Goal: Transaction & Acquisition: Obtain resource

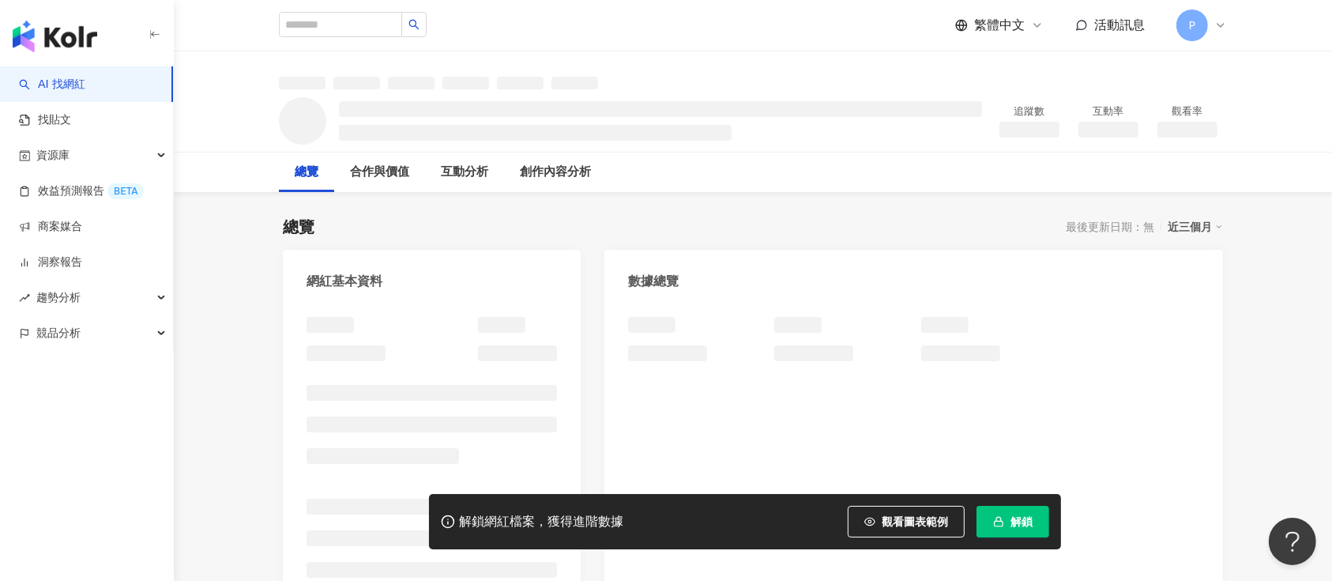
click at [1018, 528] on span "解鎖" at bounding box center [1022, 521] width 22 height 13
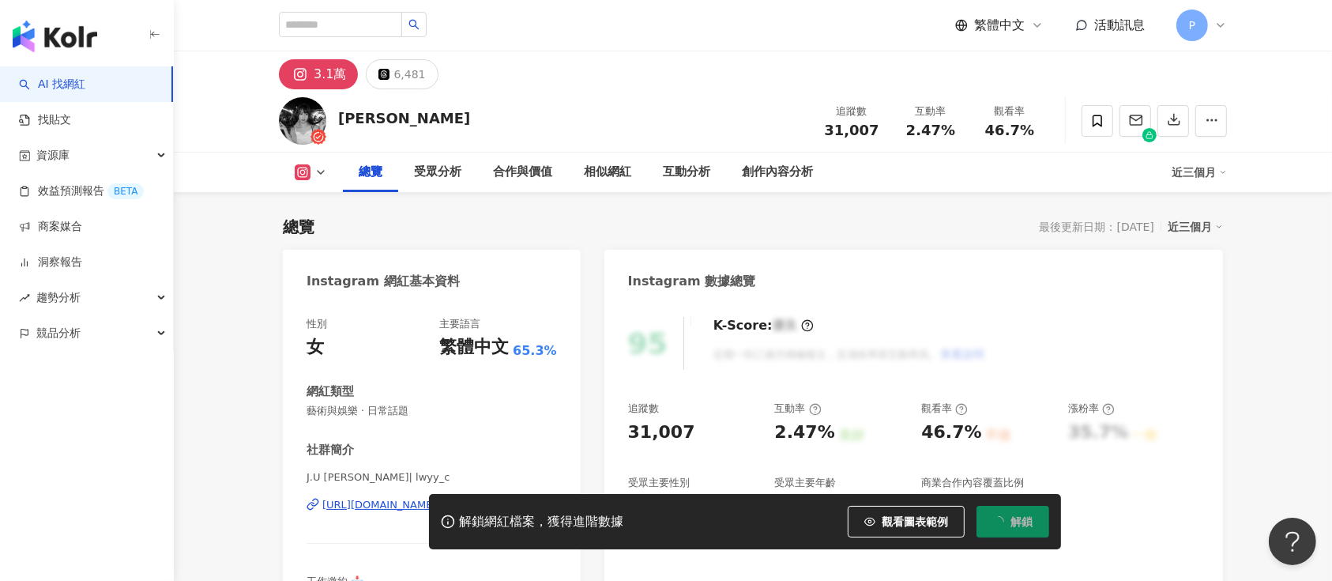
scroll to position [96, 0]
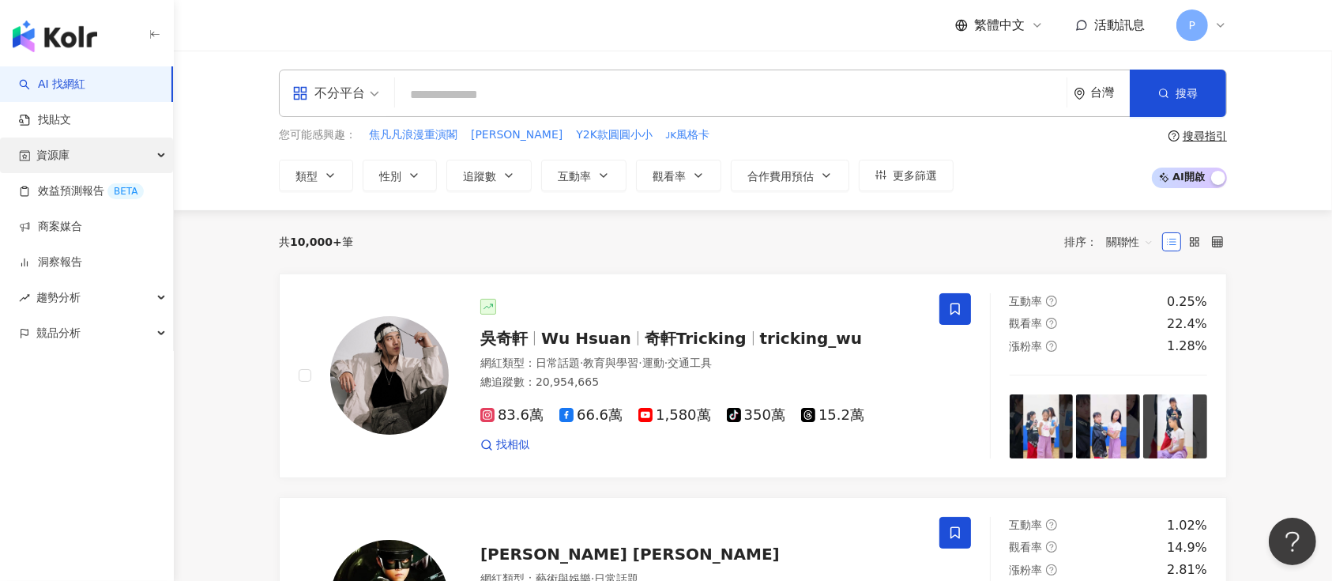
click at [70, 149] on div "資源庫" at bounding box center [86, 156] width 173 height 36
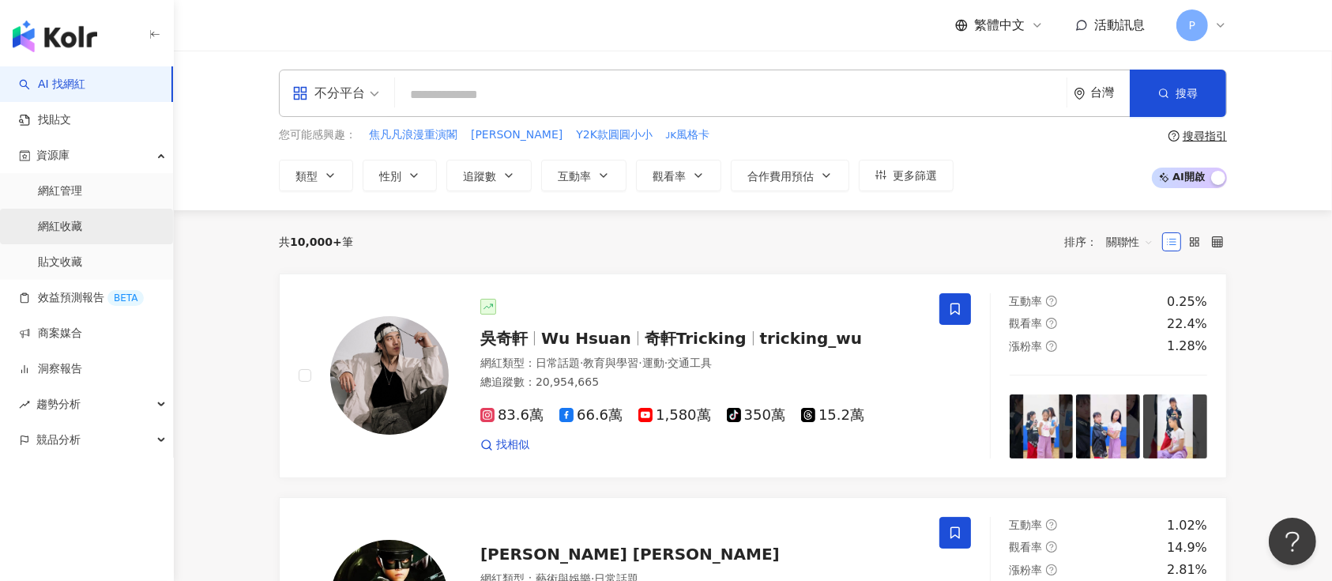
click at [81, 226] on link "網紅收藏" at bounding box center [60, 227] width 44 height 16
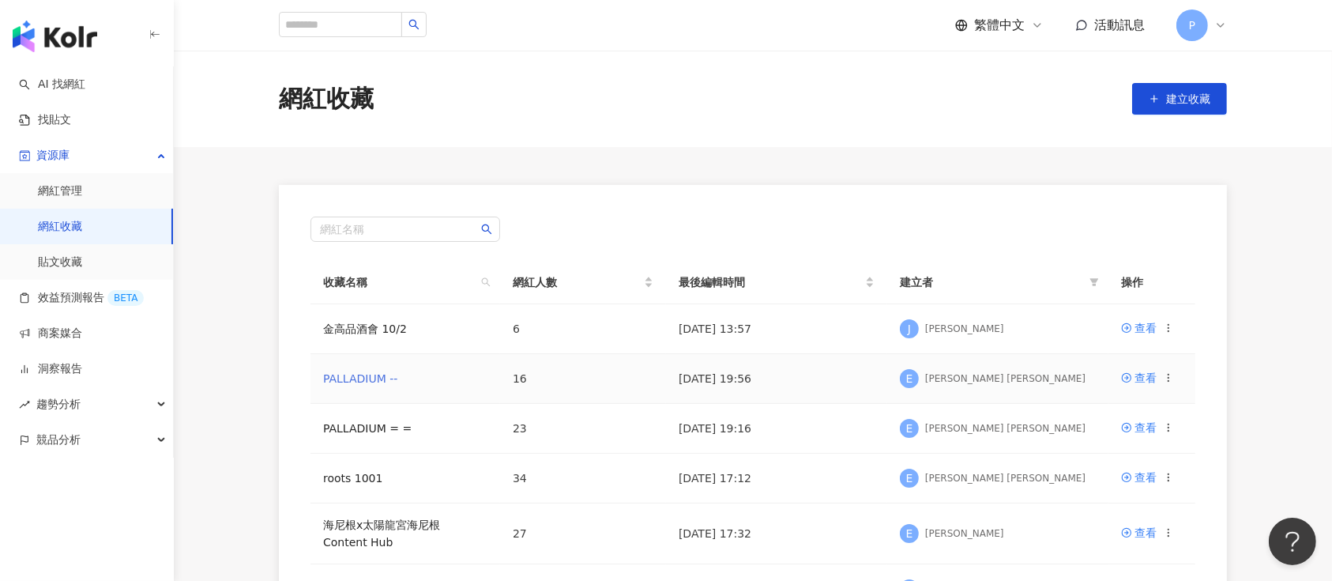
click at [374, 379] on link "PALLADIUM --" at bounding box center [360, 378] width 74 height 13
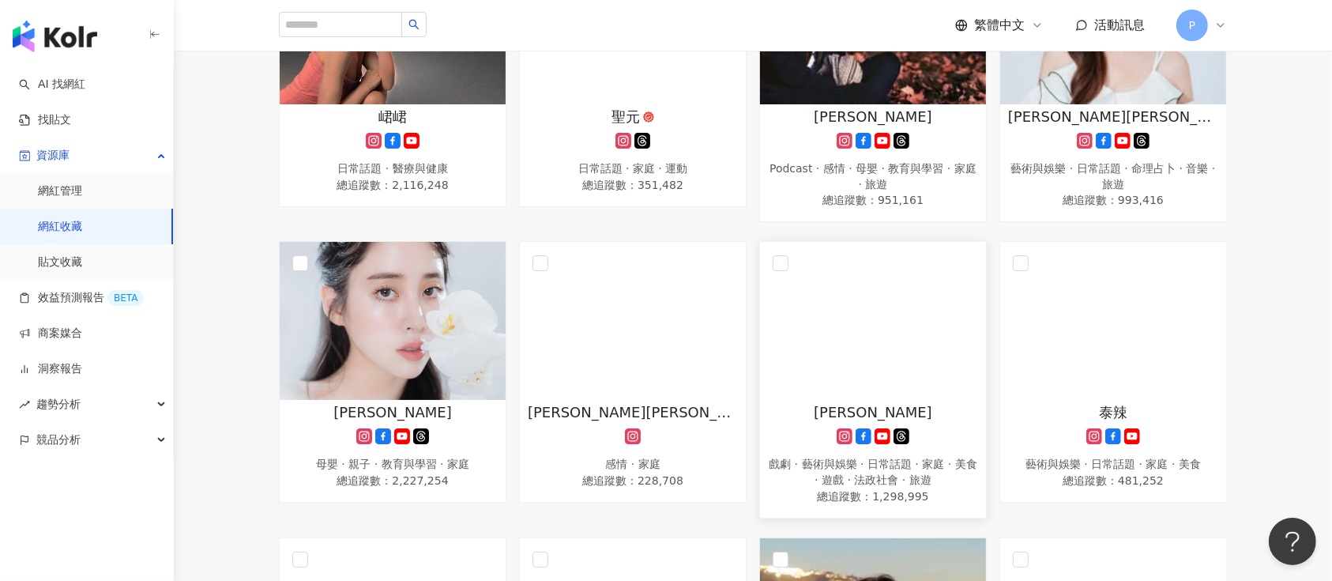
scroll to position [421, 0]
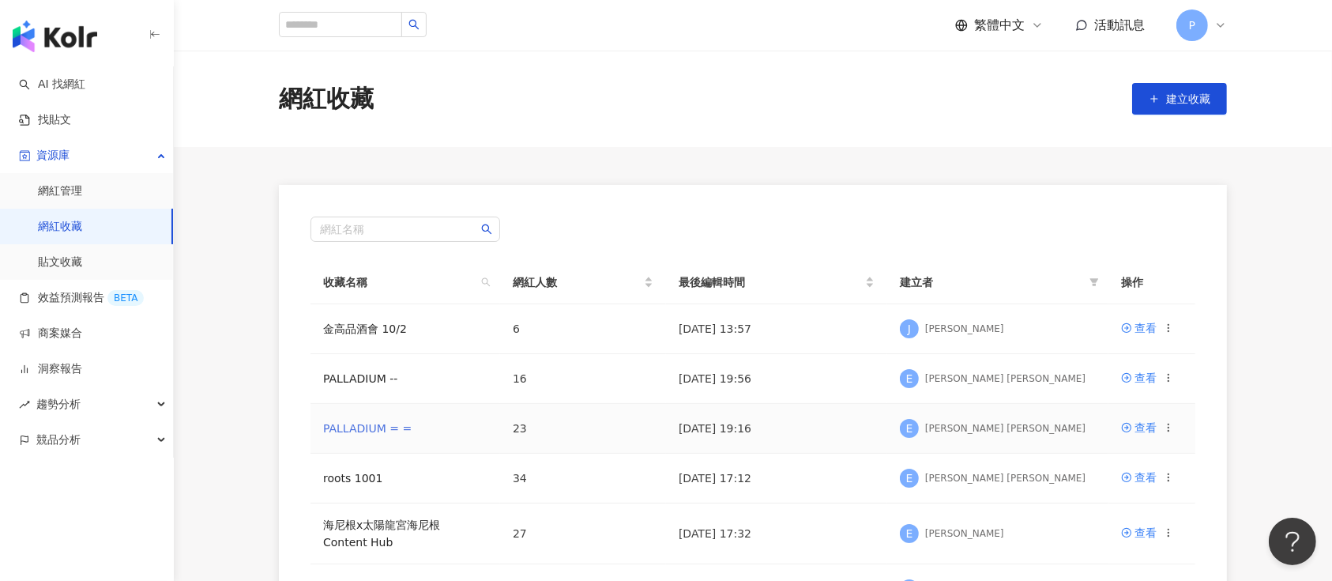
click at [390, 427] on link "PALLADIUM = =" at bounding box center [367, 428] width 89 height 13
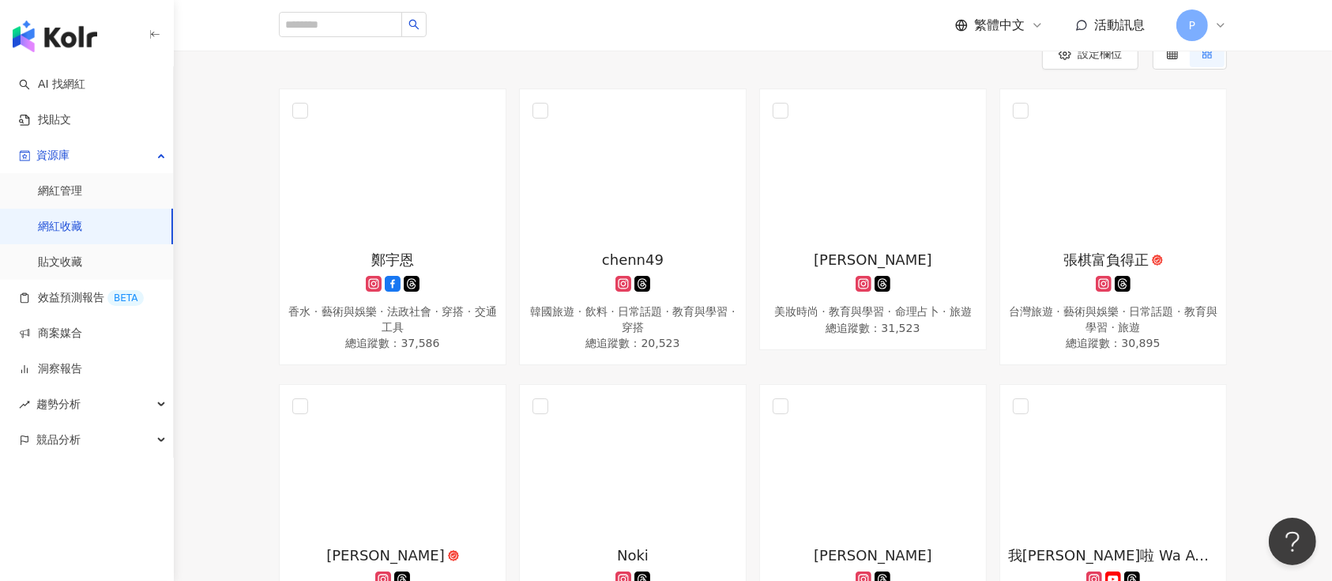
scroll to position [210, 0]
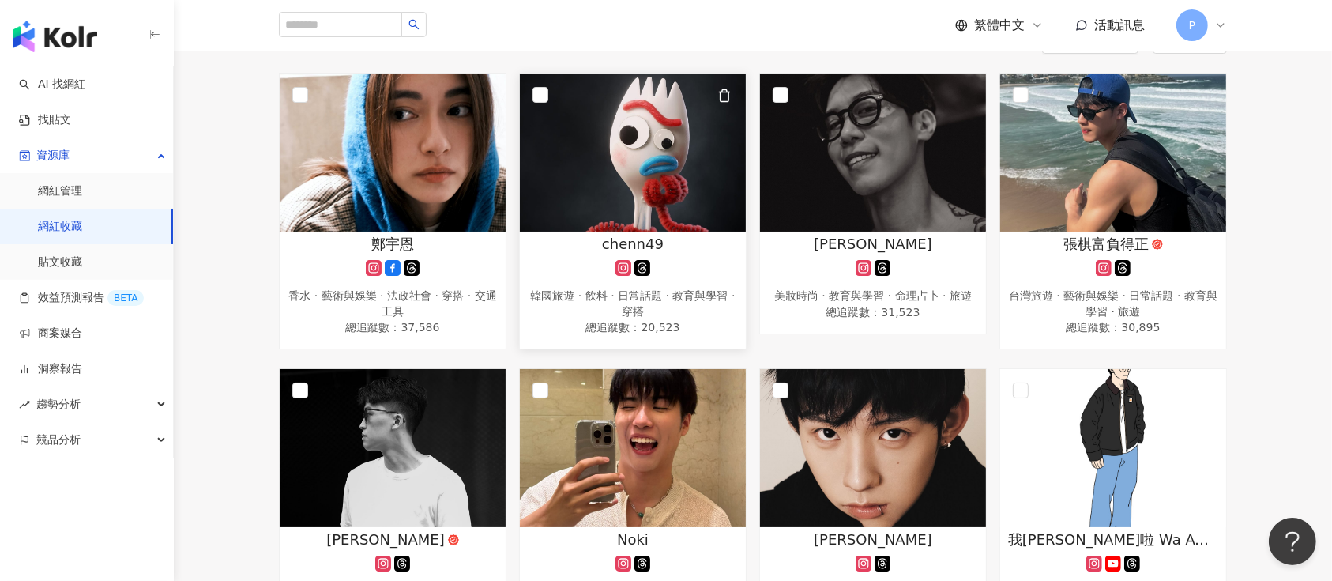
click at [571, 319] on span "總追蹤數 ： 20,523" at bounding box center [633, 327] width 210 height 16
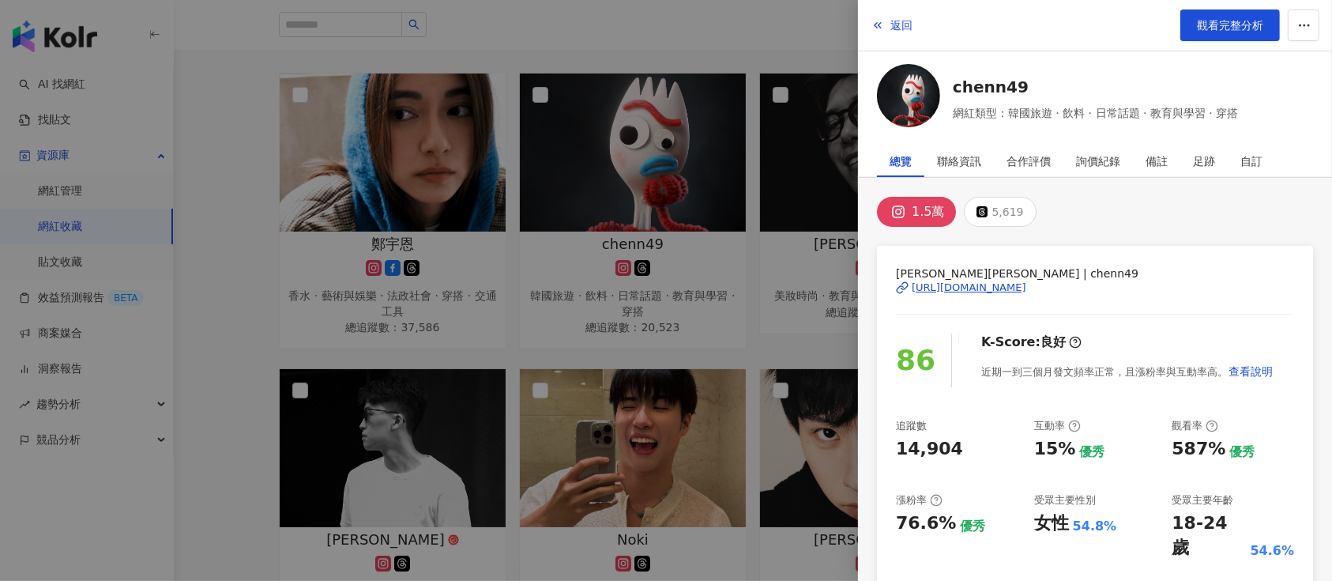
click at [993, 293] on div "張秉誠 Allen | chenn49 https://www.instagram.com/chenn49/" at bounding box center [1095, 299] width 398 height 69
click at [997, 285] on div "https://www.instagram.com/chenn49/" at bounding box center [969, 288] width 115 height 14
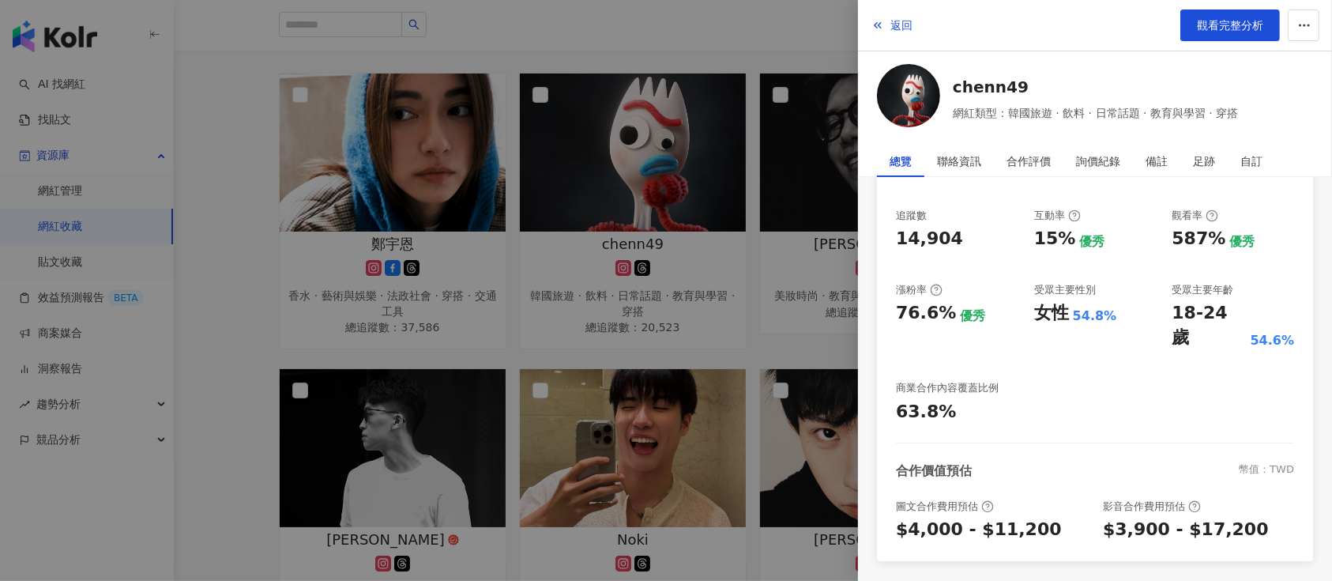
scroll to position [0, 0]
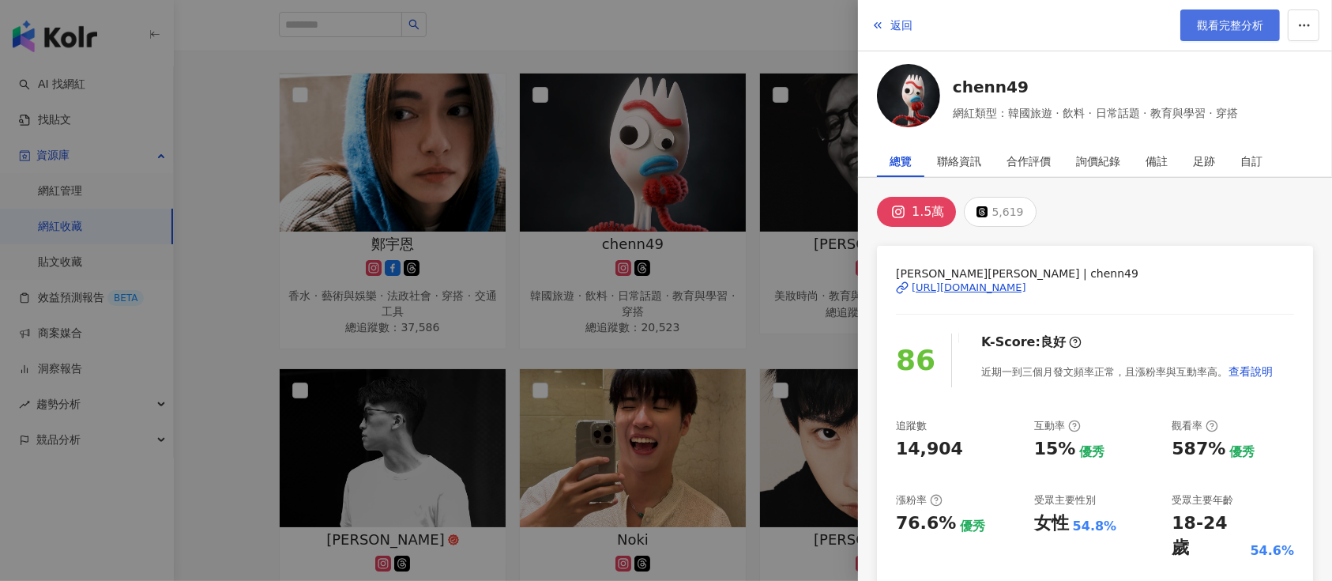
click at [1238, 22] on span "觀看完整分析" at bounding box center [1230, 25] width 66 height 13
click at [569, 187] on div at bounding box center [666, 290] width 1332 height 581
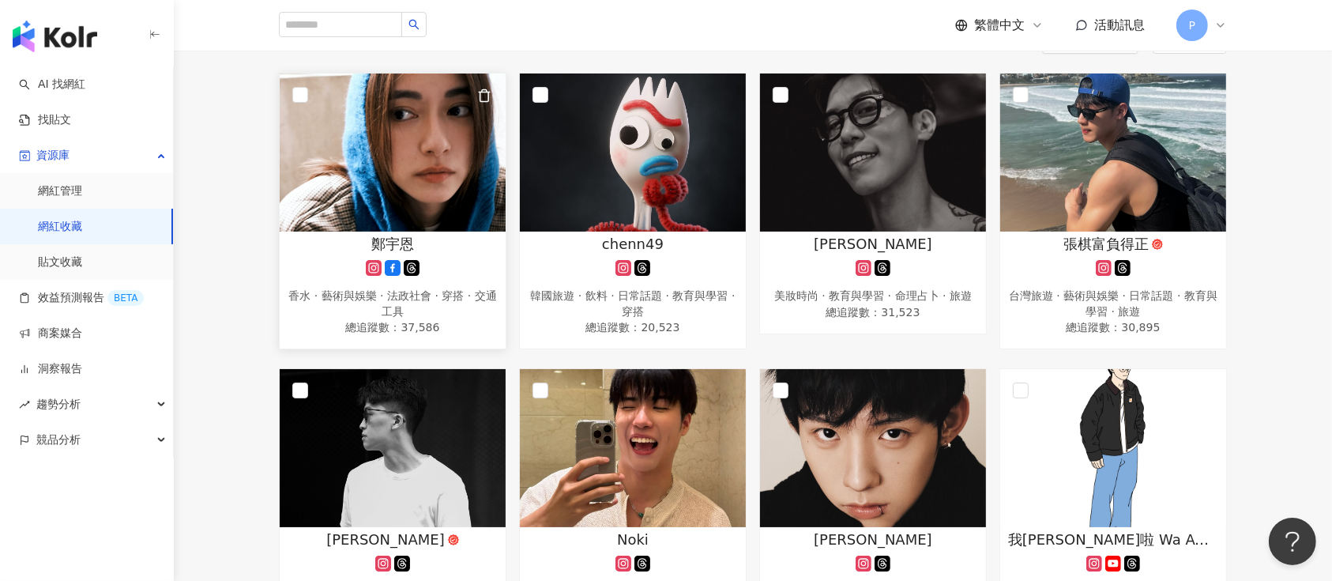
click at [448, 190] on img at bounding box center [393, 152] width 226 height 158
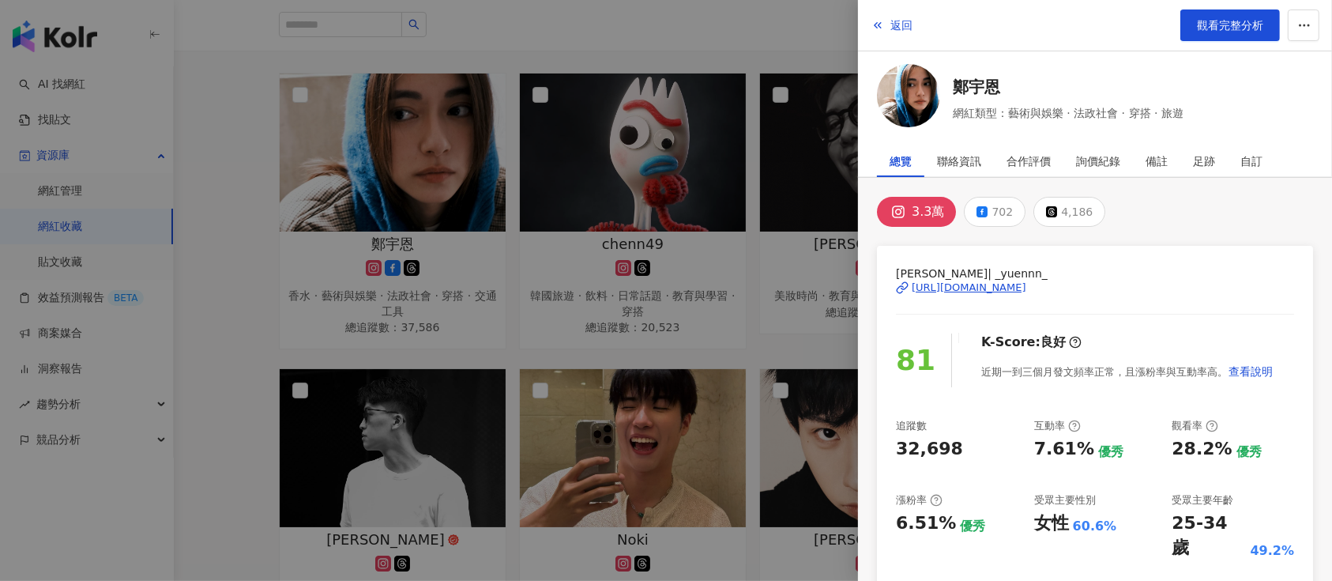
click at [1027, 288] on div "https://www.instagram.com/_yuennn_/" at bounding box center [969, 288] width 115 height 14
click at [665, 91] on div at bounding box center [666, 290] width 1332 height 581
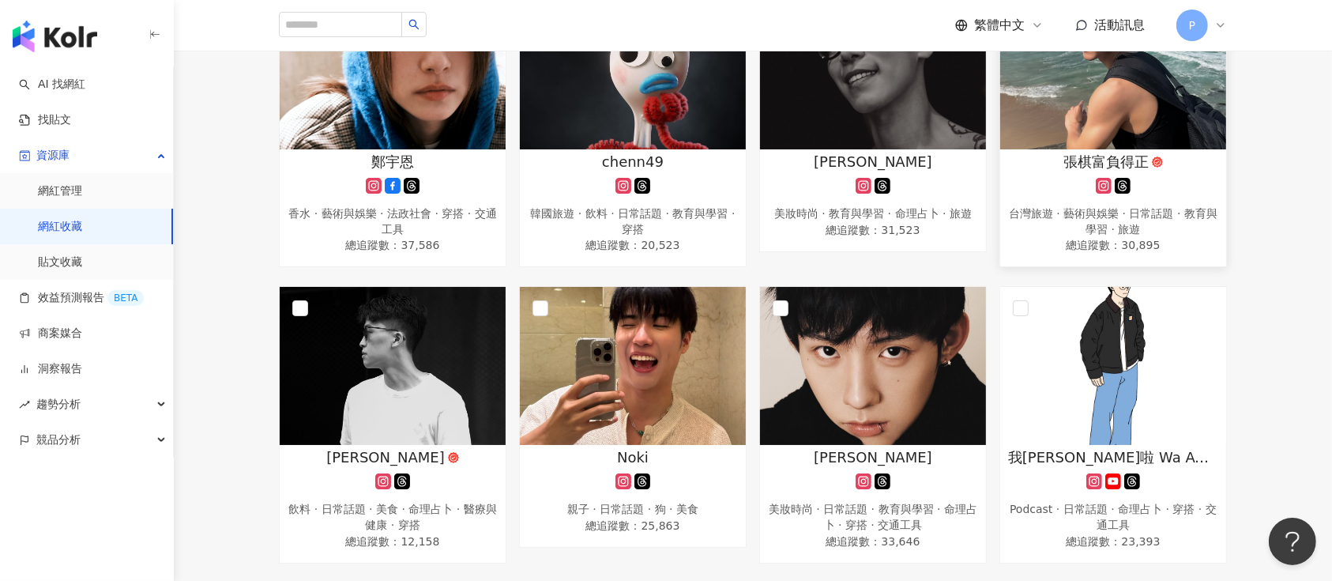
scroll to position [421, 0]
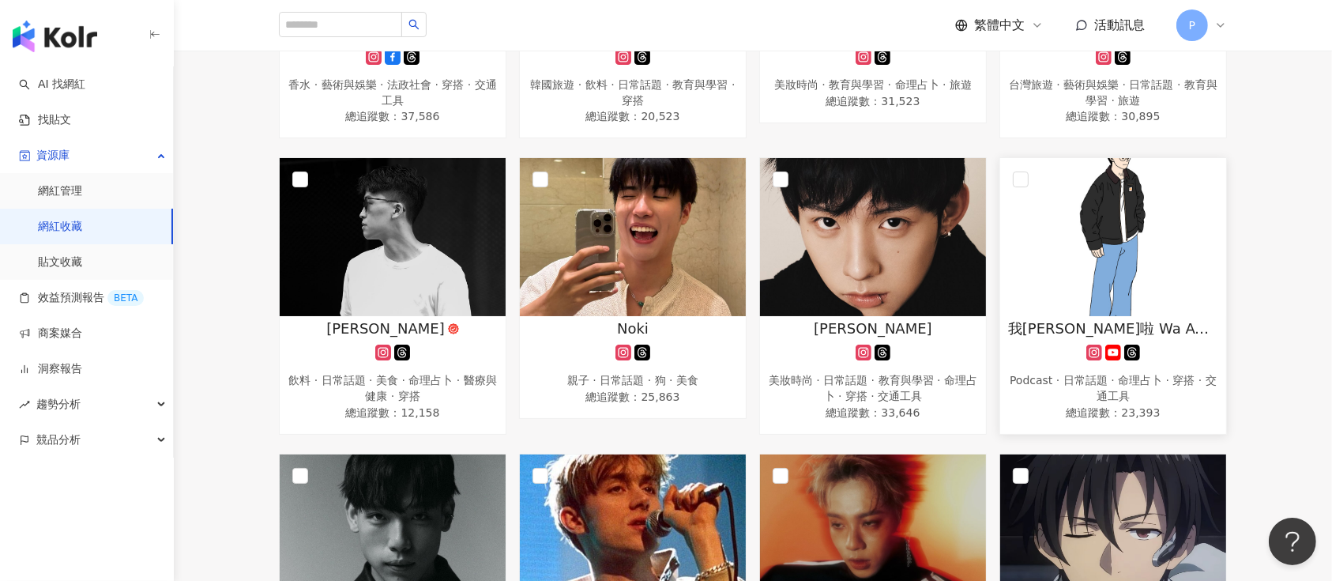
click at [1160, 254] on img at bounding box center [1113, 237] width 226 height 158
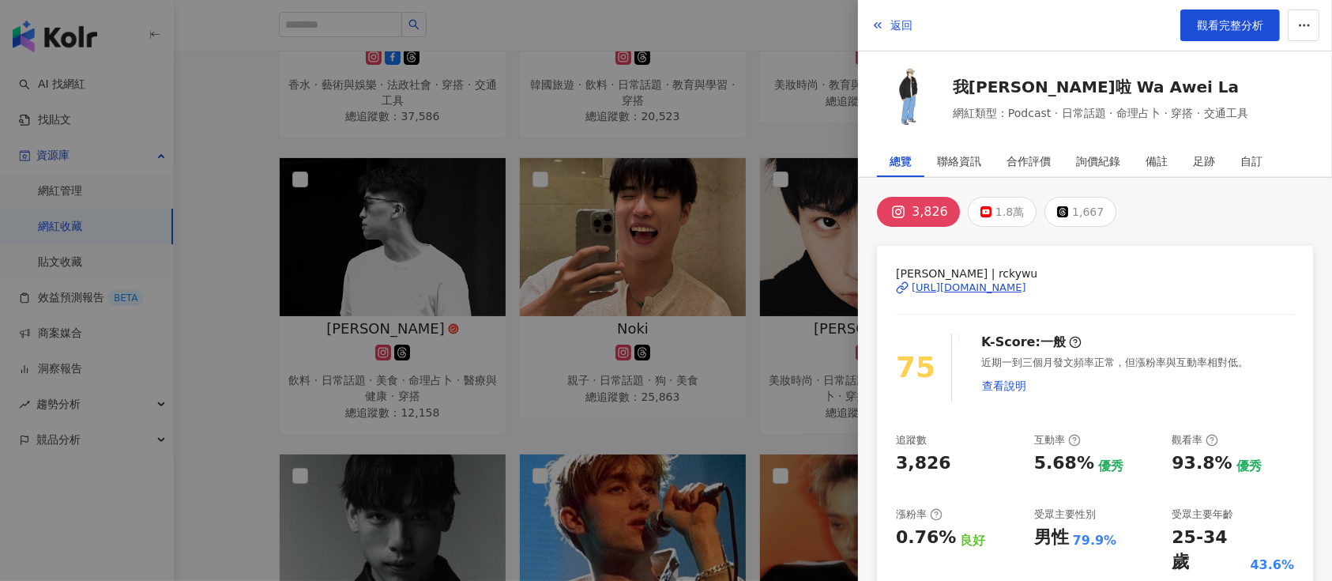
click at [1002, 290] on div "https://www.instagram.com/rckywu/" at bounding box center [969, 288] width 115 height 14
click at [650, 298] on div at bounding box center [666, 290] width 1332 height 581
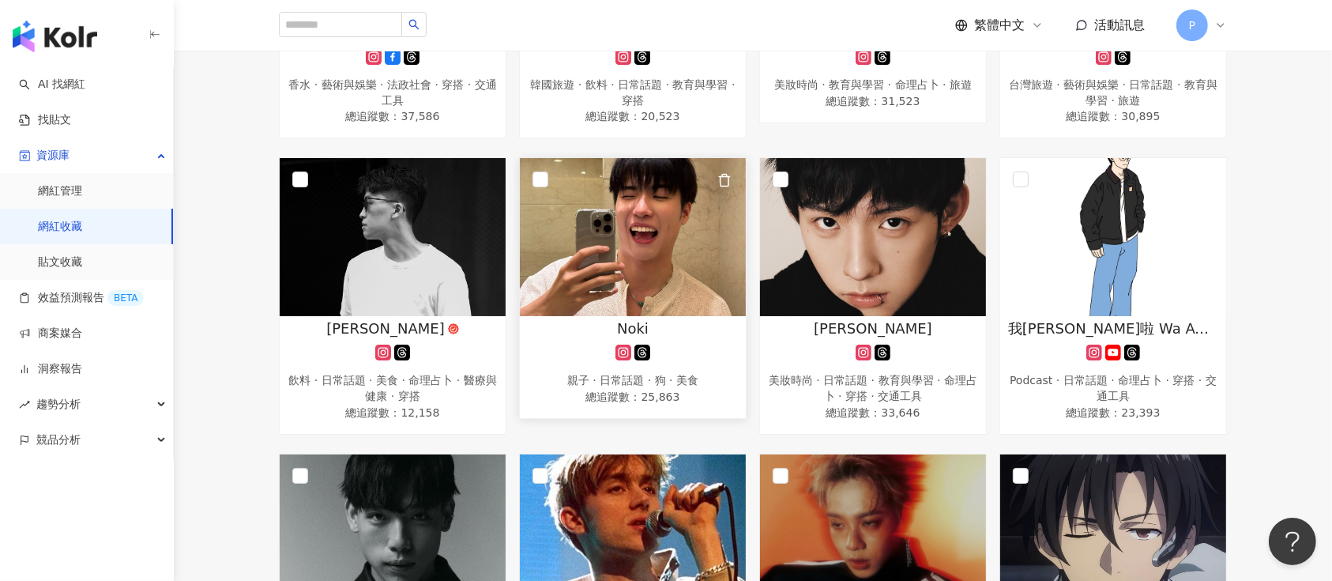
click at [659, 310] on img at bounding box center [633, 237] width 226 height 158
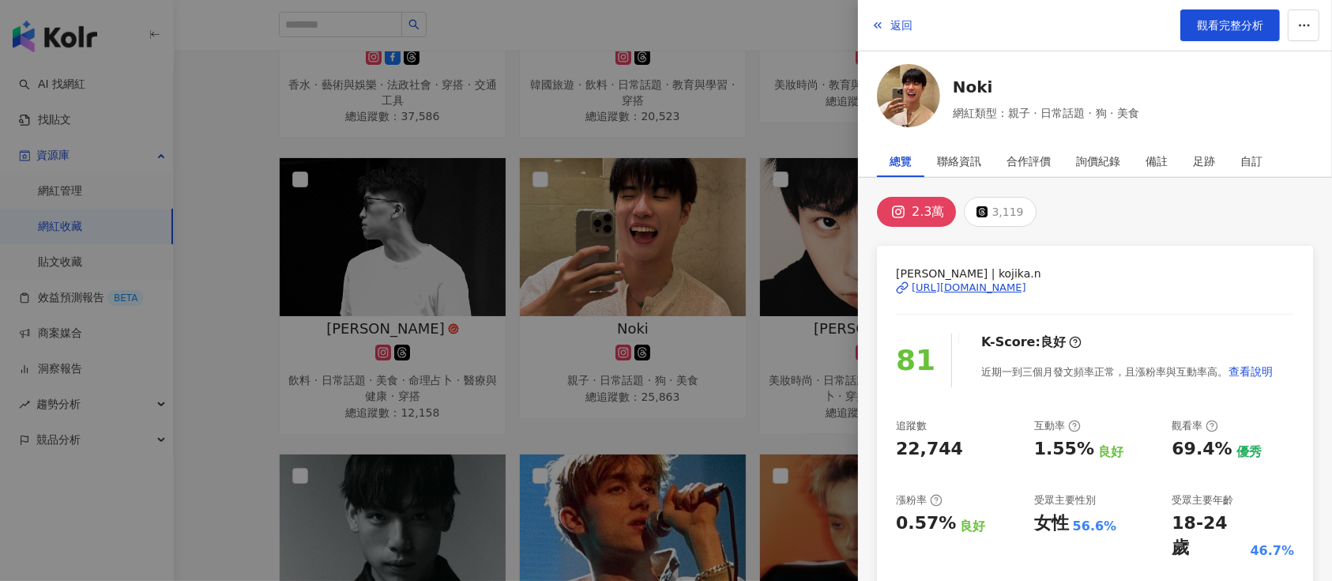
click at [1027, 284] on div "https://www.instagram.com/kojika.n/" at bounding box center [969, 288] width 115 height 14
click at [469, 256] on div at bounding box center [666, 290] width 1332 height 581
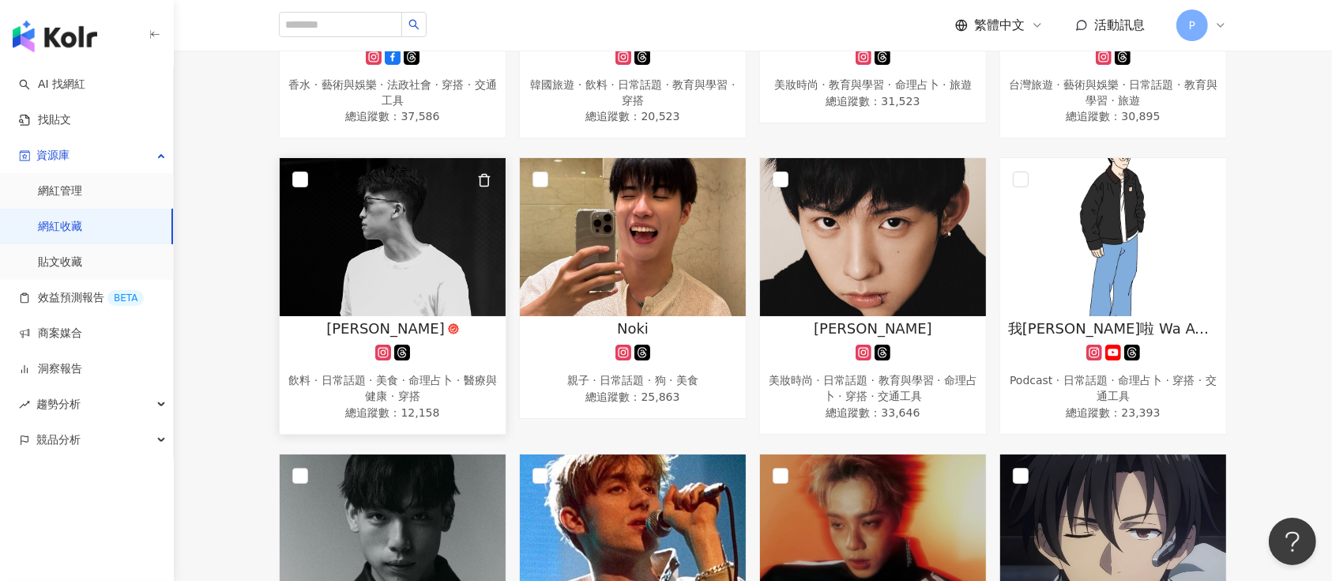
click at [435, 282] on img at bounding box center [393, 237] width 226 height 158
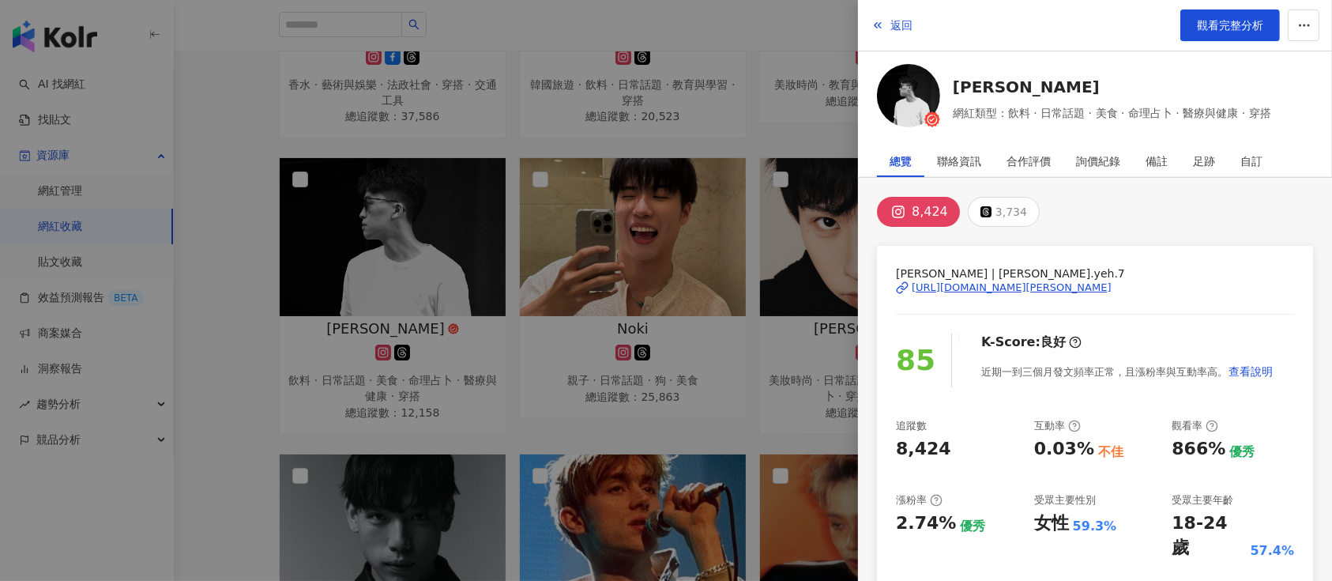
click at [989, 284] on div "https://www.instagram.com/chris.yeh.7/" at bounding box center [1012, 288] width 200 height 14
click at [632, 250] on div at bounding box center [666, 290] width 1332 height 581
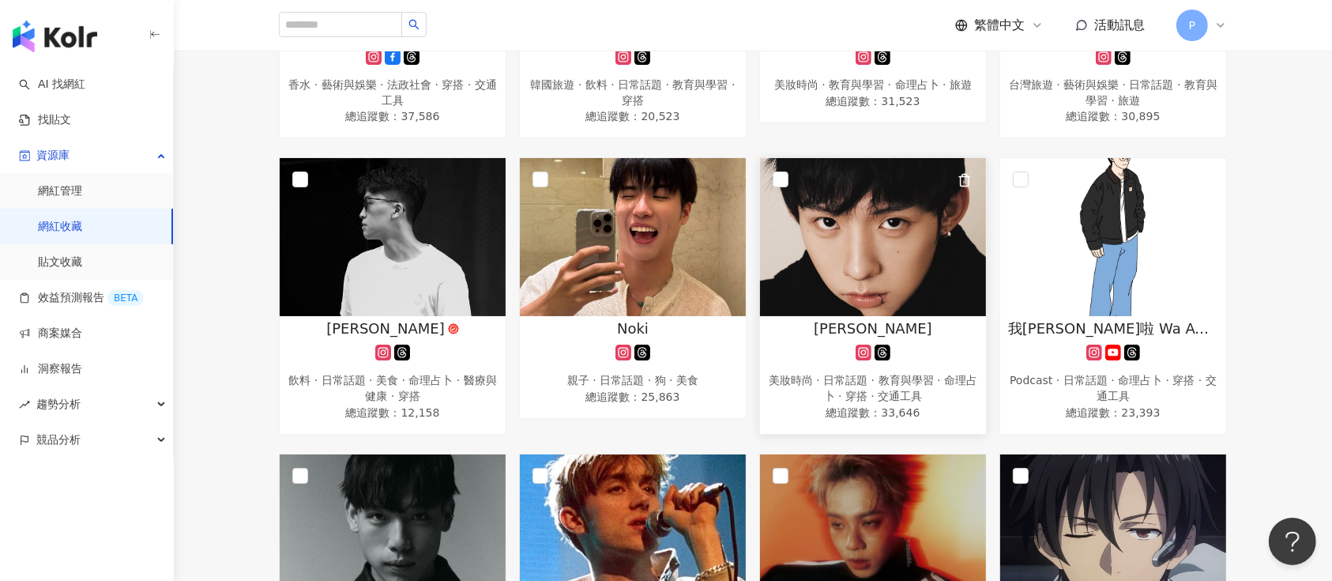
click at [900, 294] on img at bounding box center [873, 237] width 226 height 158
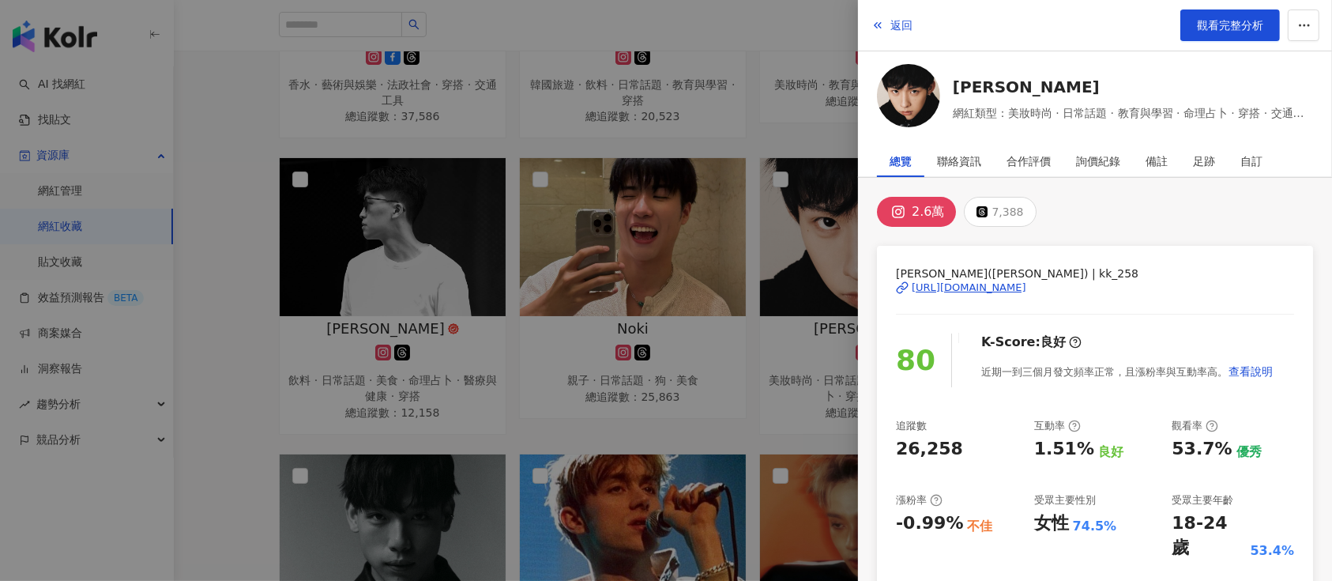
click at [971, 283] on div "https://www.instagram.com/kk_258/" at bounding box center [969, 288] width 115 height 14
click at [767, 312] on div at bounding box center [666, 290] width 1332 height 581
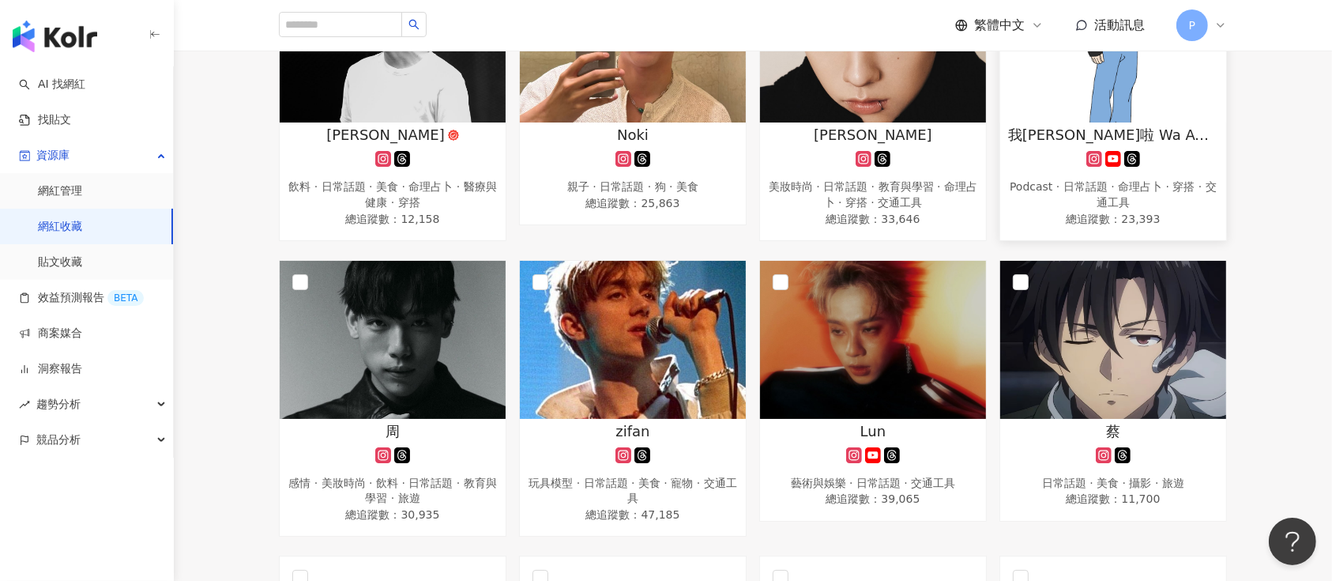
scroll to position [632, 0]
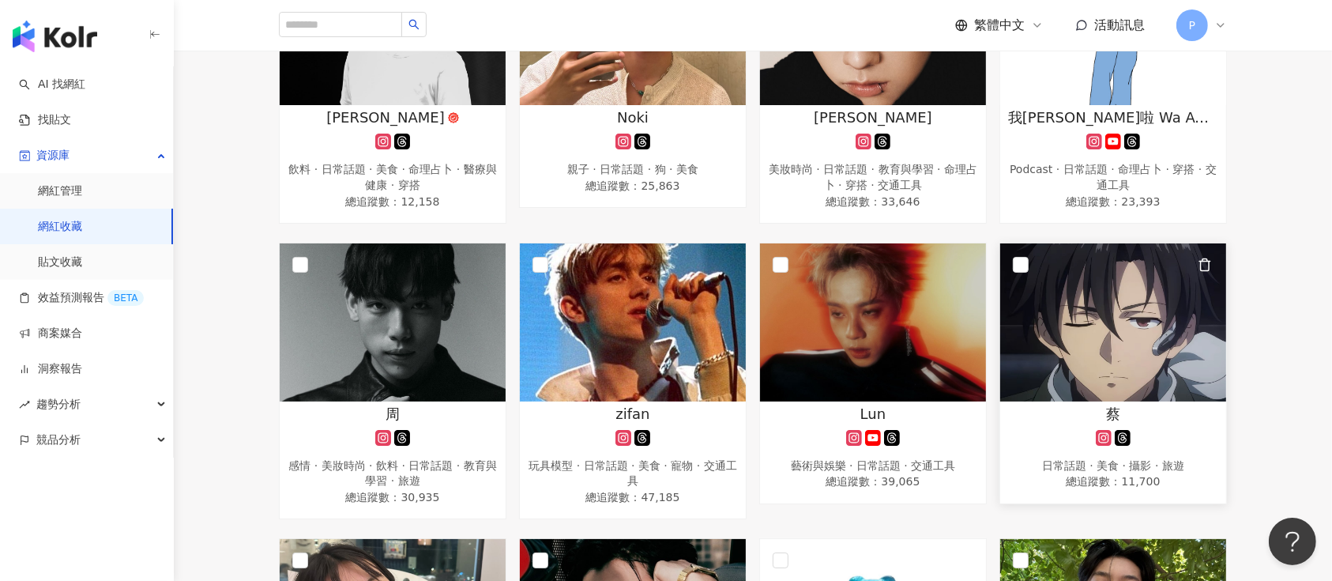
click at [1140, 334] on img at bounding box center [1113, 322] width 226 height 158
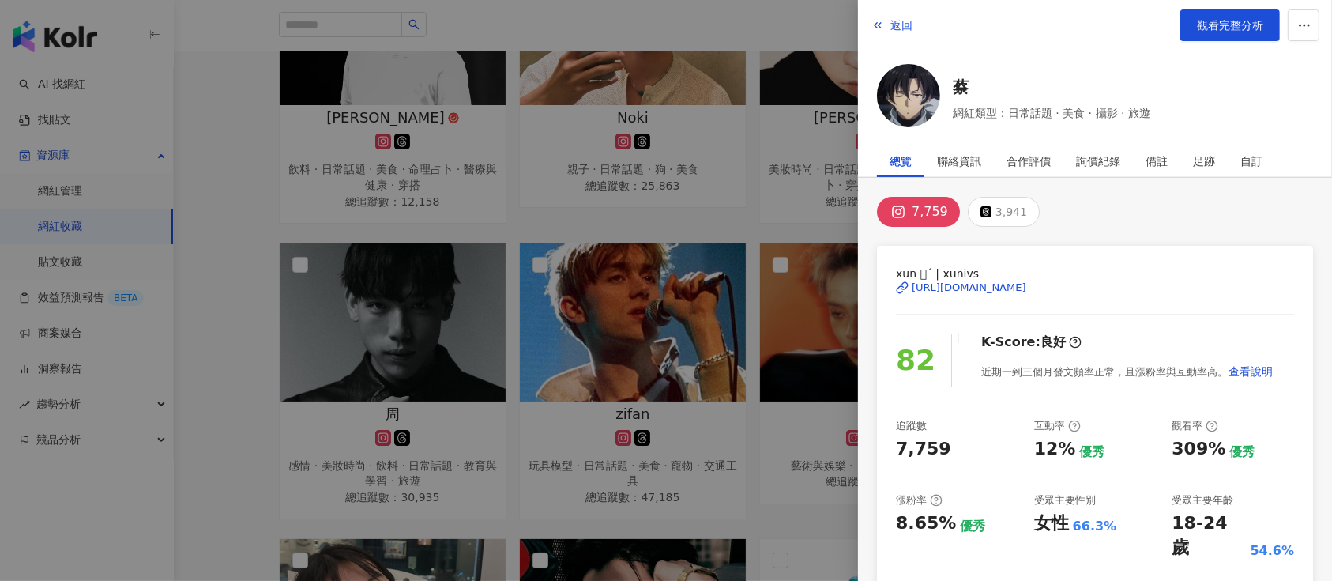
click at [1026, 282] on div "https://www.instagram.com/xunivs/" at bounding box center [969, 288] width 115 height 14
click at [661, 187] on div at bounding box center [666, 290] width 1332 height 581
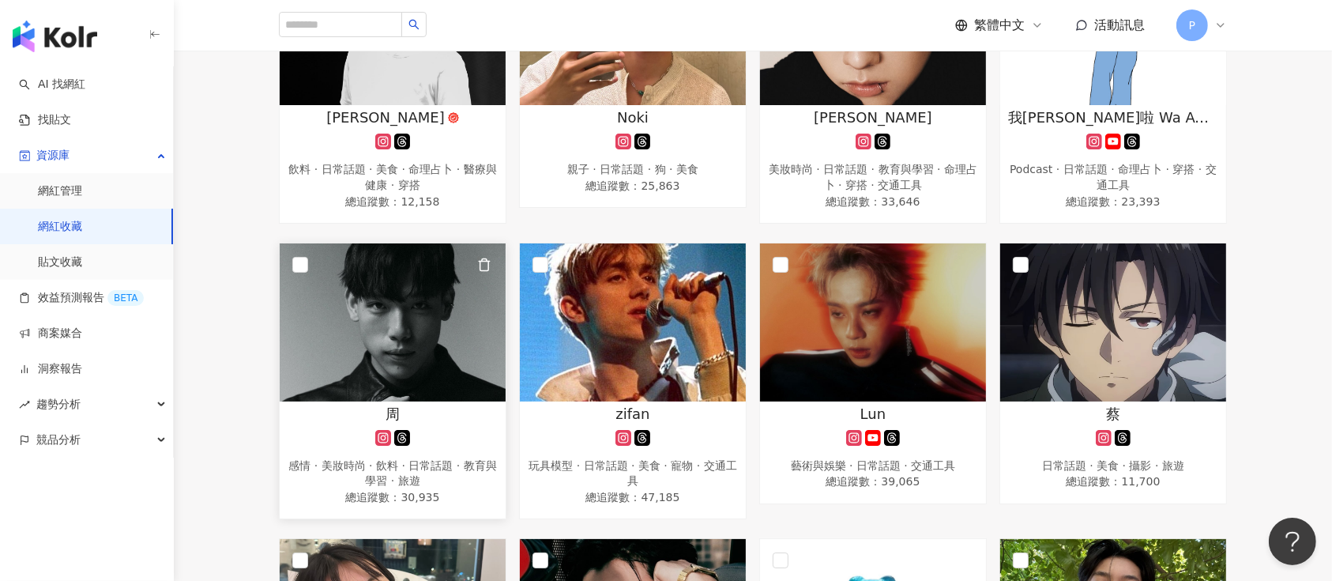
click at [329, 296] on img at bounding box center [393, 322] width 226 height 158
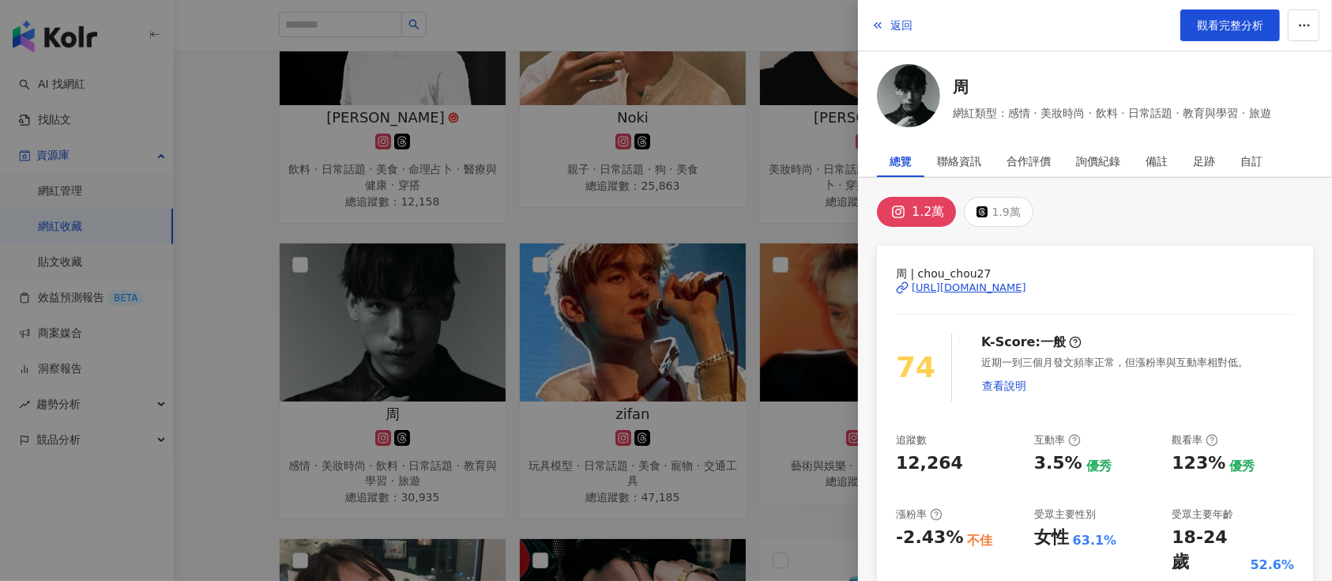
click at [1024, 285] on div "https://www.instagram.com/chou_chou27/" at bounding box center [969, 288] width 115 height 14
click at [612, 212] on div at bounding box center [666, 290] width 1332 height 581
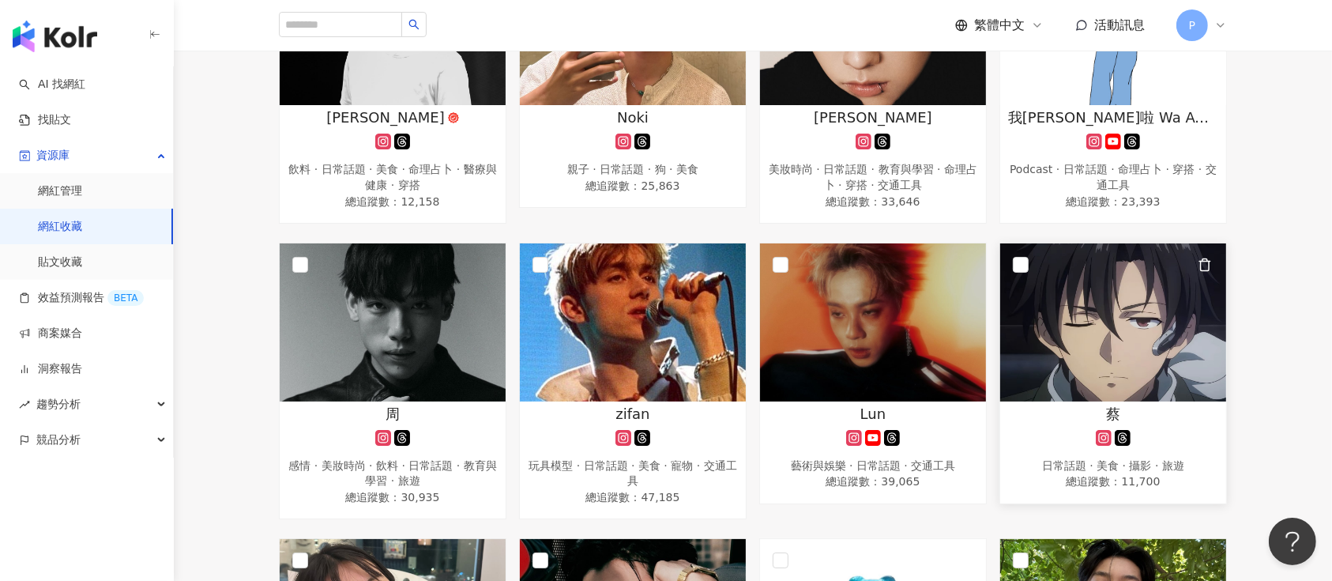
click at [1031, 338] on img at bounding box center [1113, 322] width 226 height 158
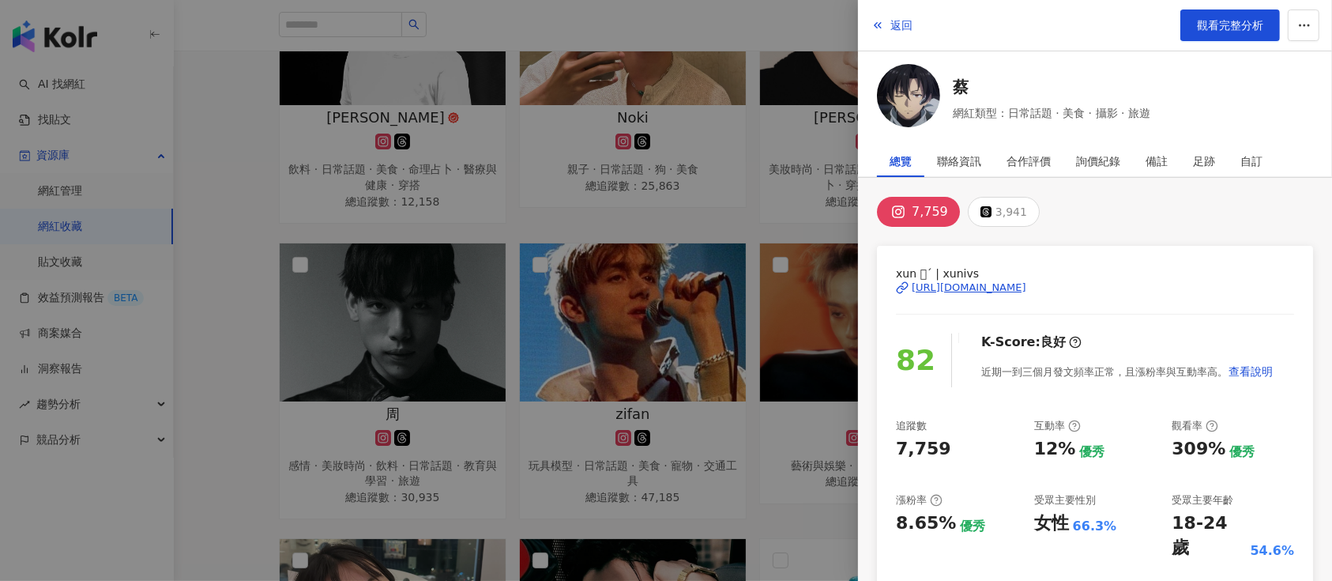
click at [1027, 292] on div "https://www.instagram.com/xunivs/" at bounding box center [969, 288] width 115 height 14
click at [348, 235] on div at bounding box center [666, 290] width 1332 height 581
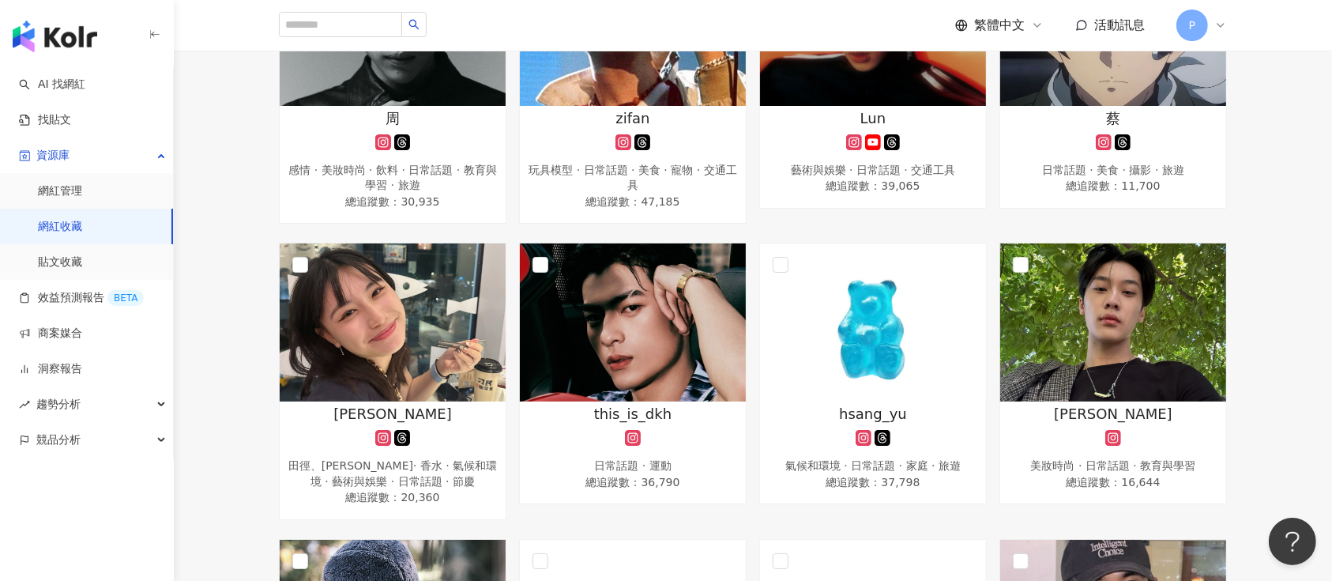
scroll to position [948, 0]
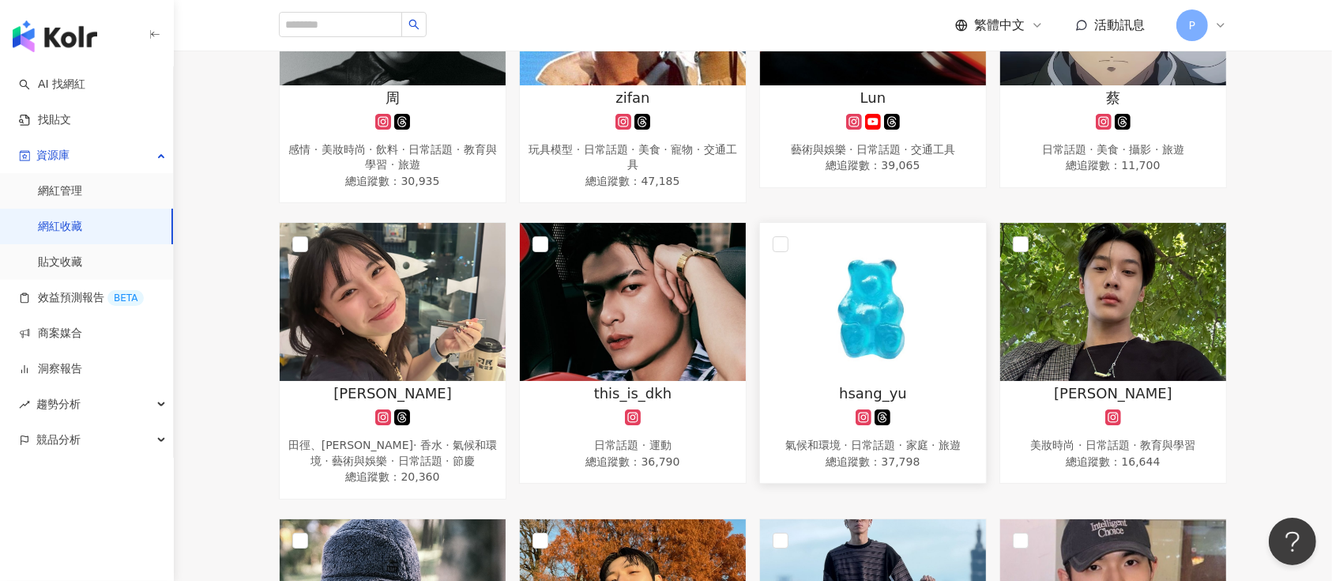
click at [808, 326] on img at bounding box center [873, 302] width 226 height 158
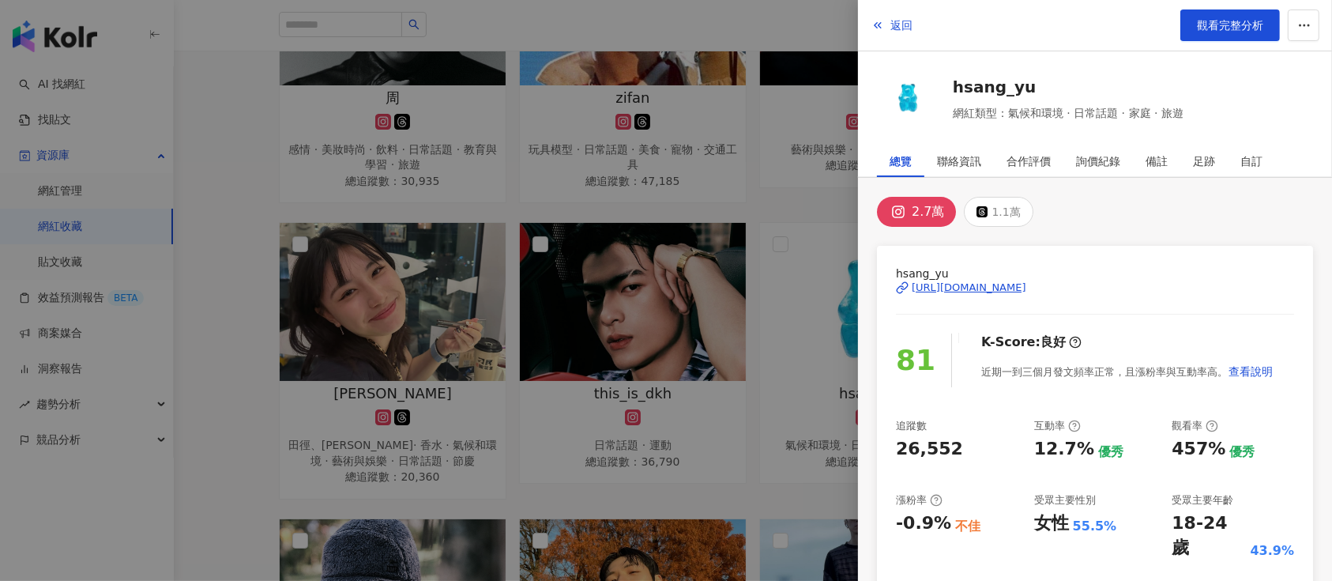
click at [1027, 285] on div "https://www.instagram.com/hsang_yu/" at bounding box center [969, 288] width 115 height 14
click at [616, 232] on div at bounding box center [666, 290] width 1332 height 581
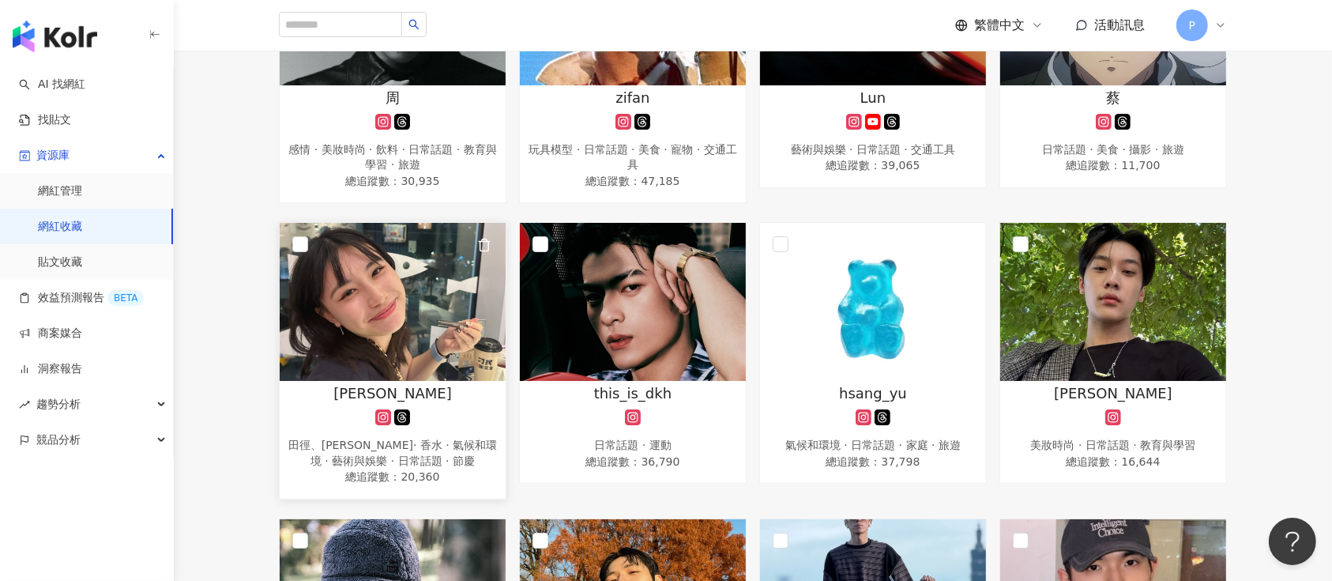
click at [413, 329] on img at bounding box center [393, 302] width 226 height 158
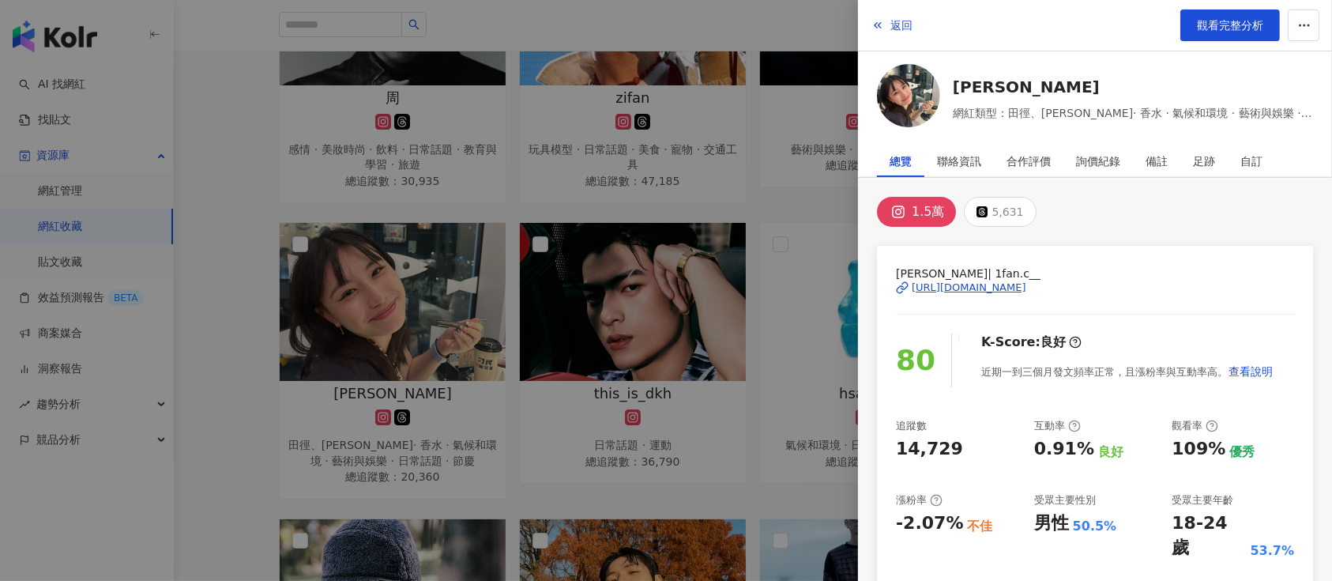
click at [997, 289] on div "https://www.instagram.com/1fan.c__/" at bounding box center [969, 288] width 115 height 14
click at [753, 122] on div at bounding box center [666, 290] width 1332 height 581
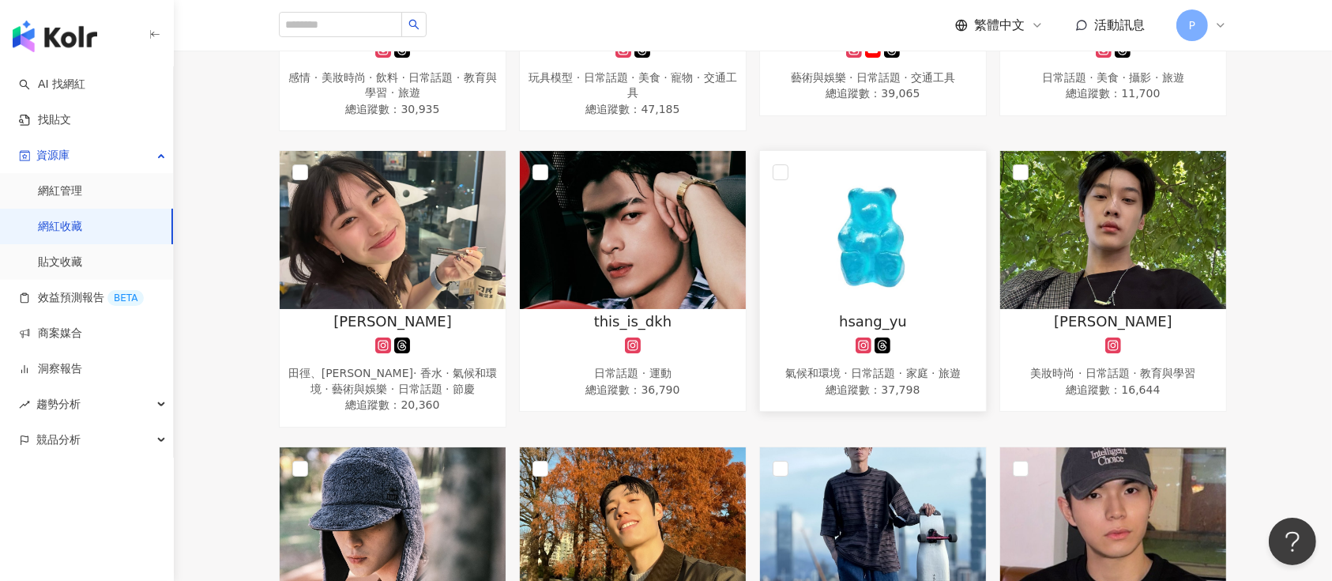
scroll to position [1053, 0]
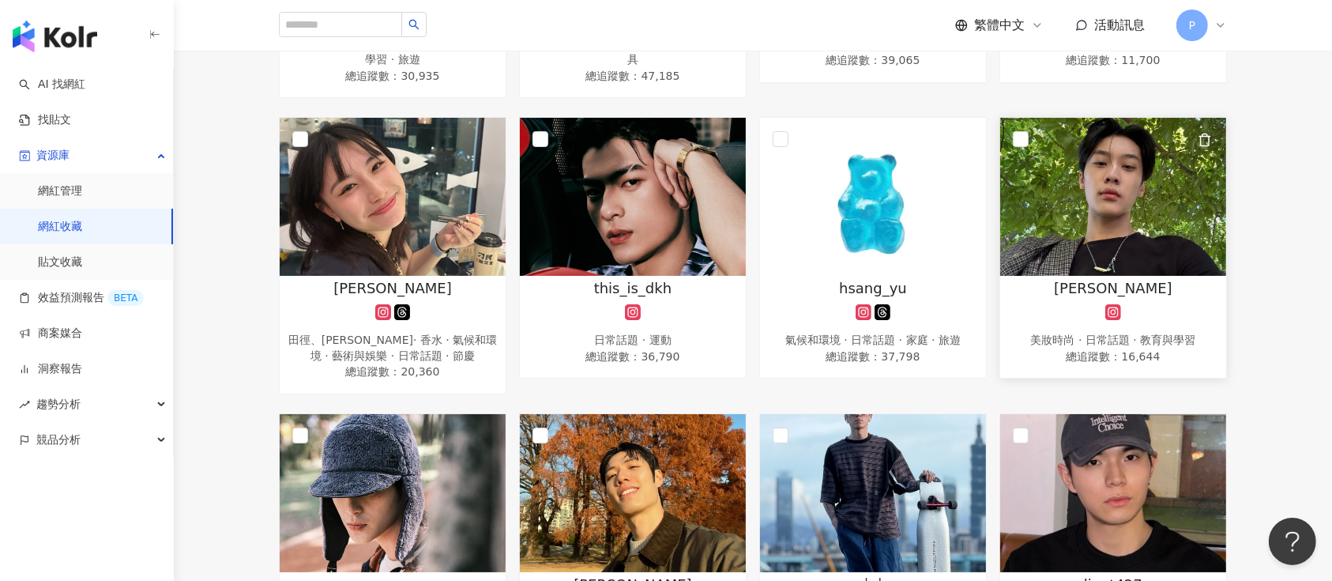
click at [1185, 218] on img at bounding box center [1113, 197] width 226 height 158
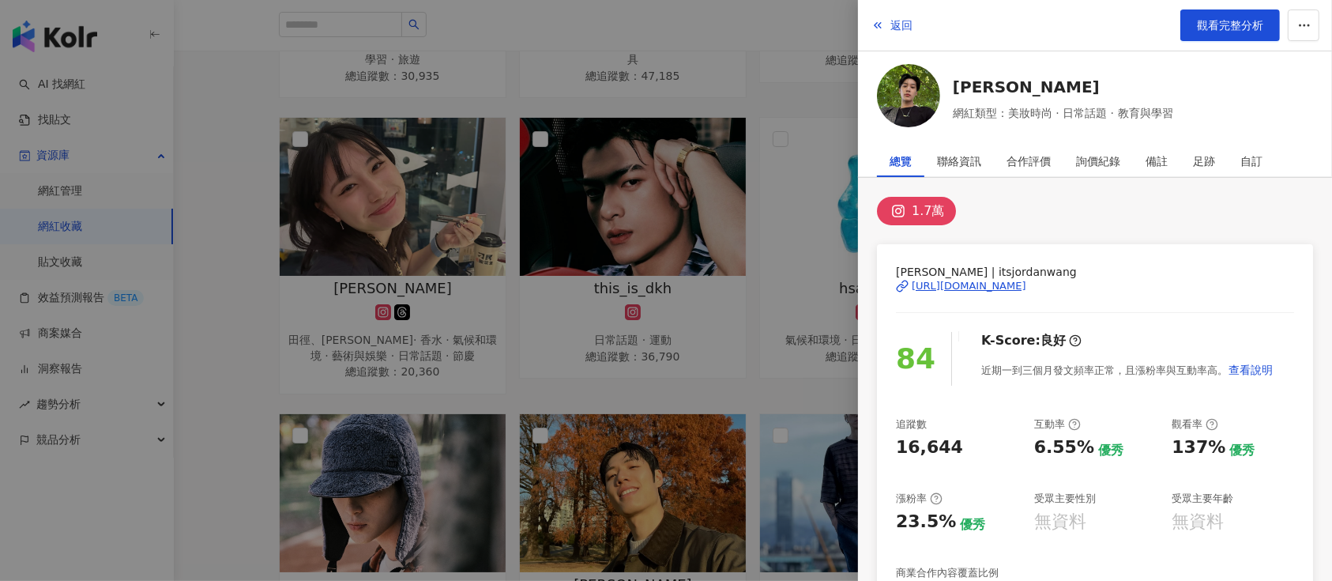
click at [1017, 283] on div "https://www.instagram.com/itsjordanwang/" at bounding box center [969, 286] width 115 height 14
click at [695, 303] on div at bounding box center [666, 290] width 1332 height 581
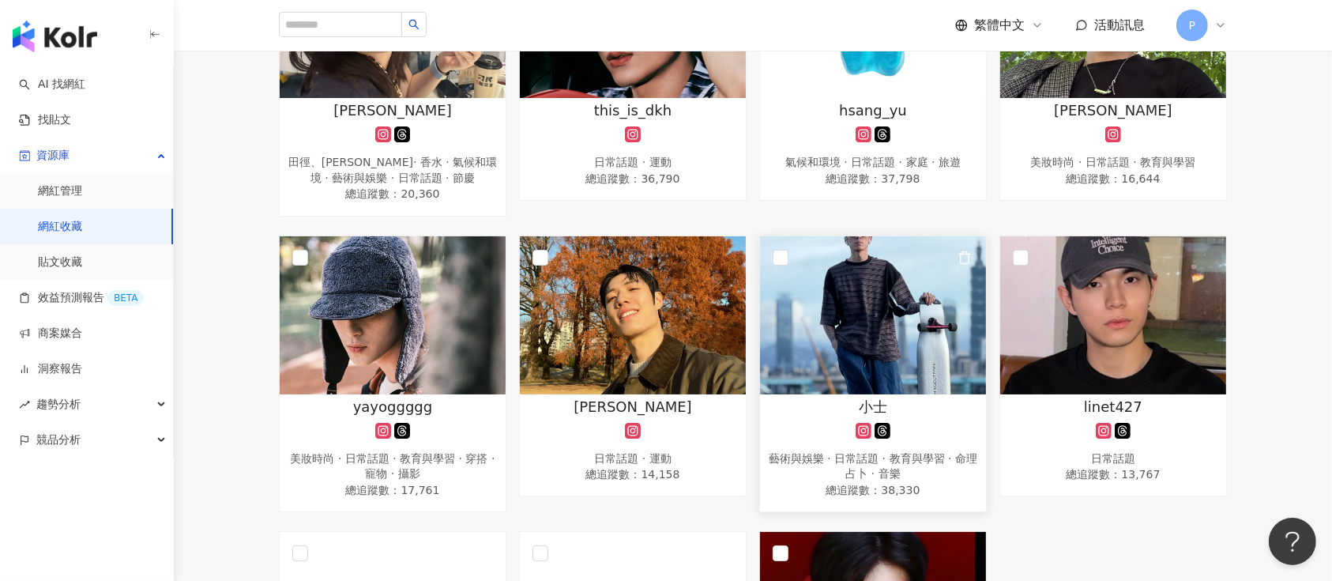
scroll to position [1264, 0]
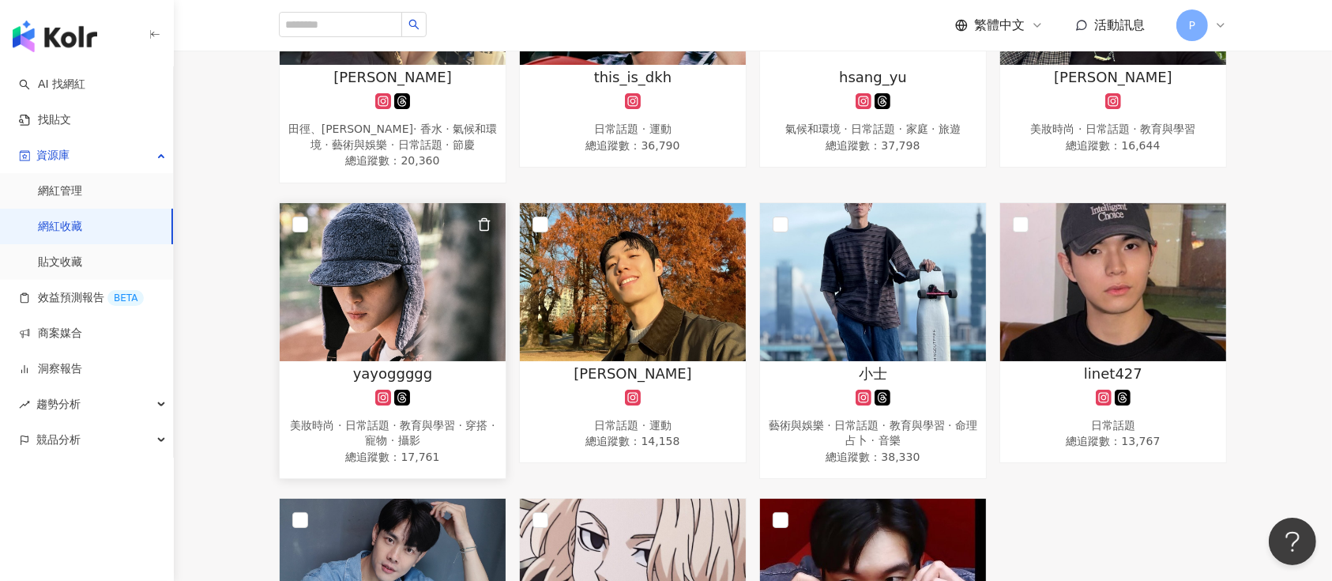
click at [491, 296] on img at bounding box center [393, 282] width 226 height 158
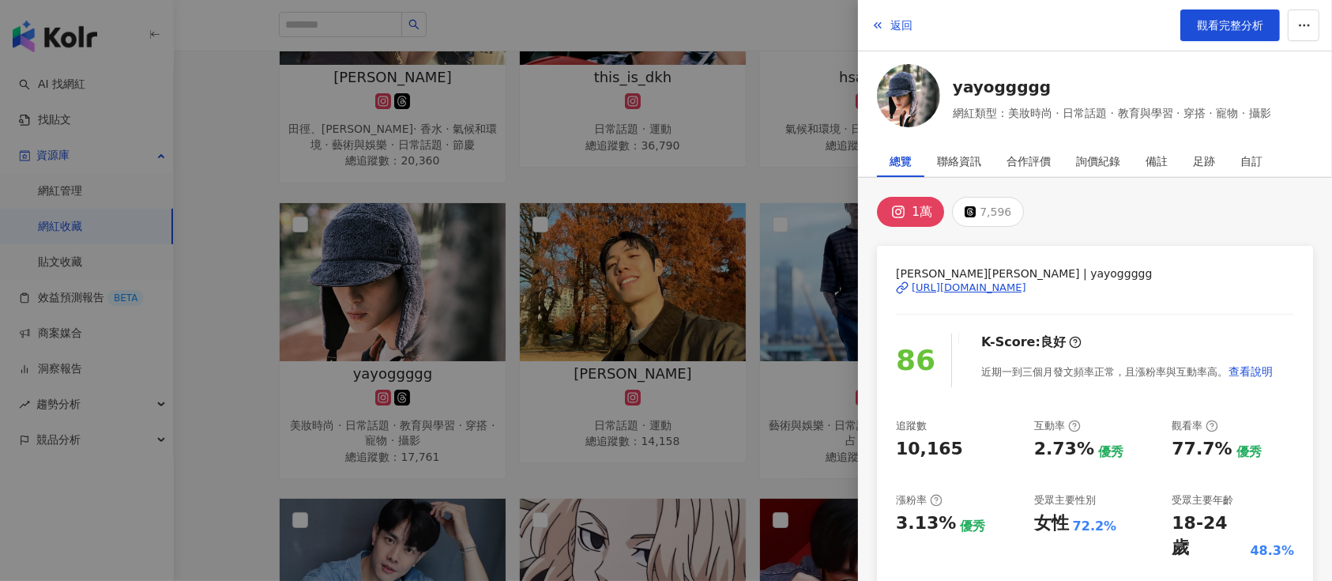
click at [1012, 281] on div "https://www.instagram.com/yayoggggg/" at bounding box center [969, 288] width 115 height 14
click at [627, 162] on div at bounding box center [666, 290] width 1332 height 581
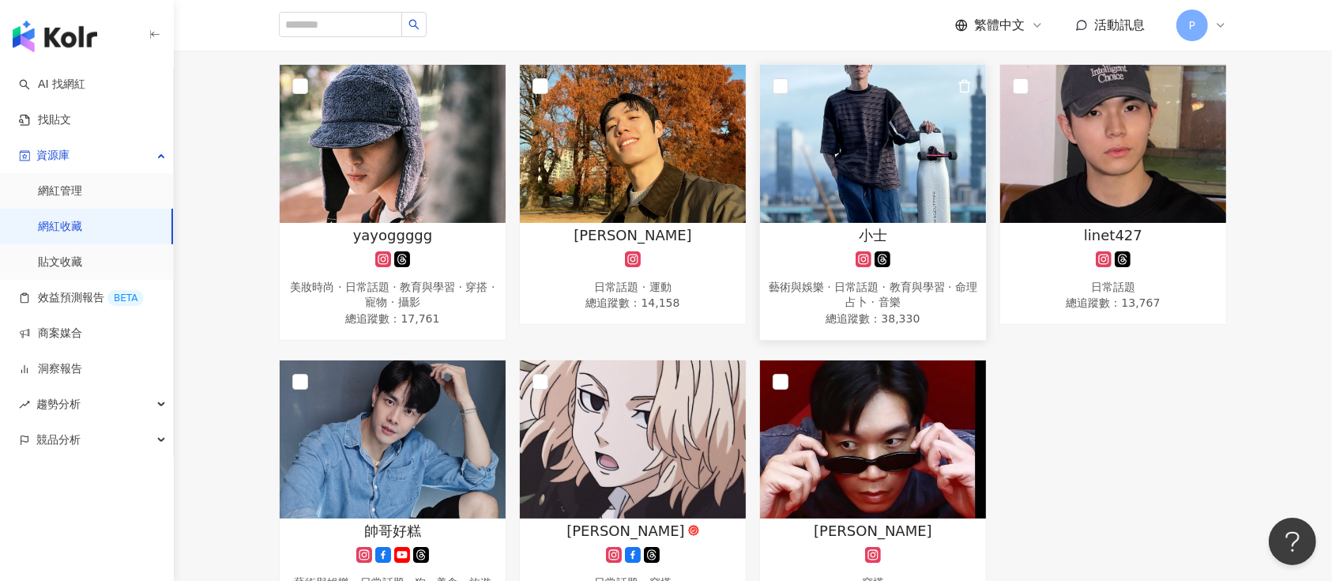
scroll to position [1370, 0]
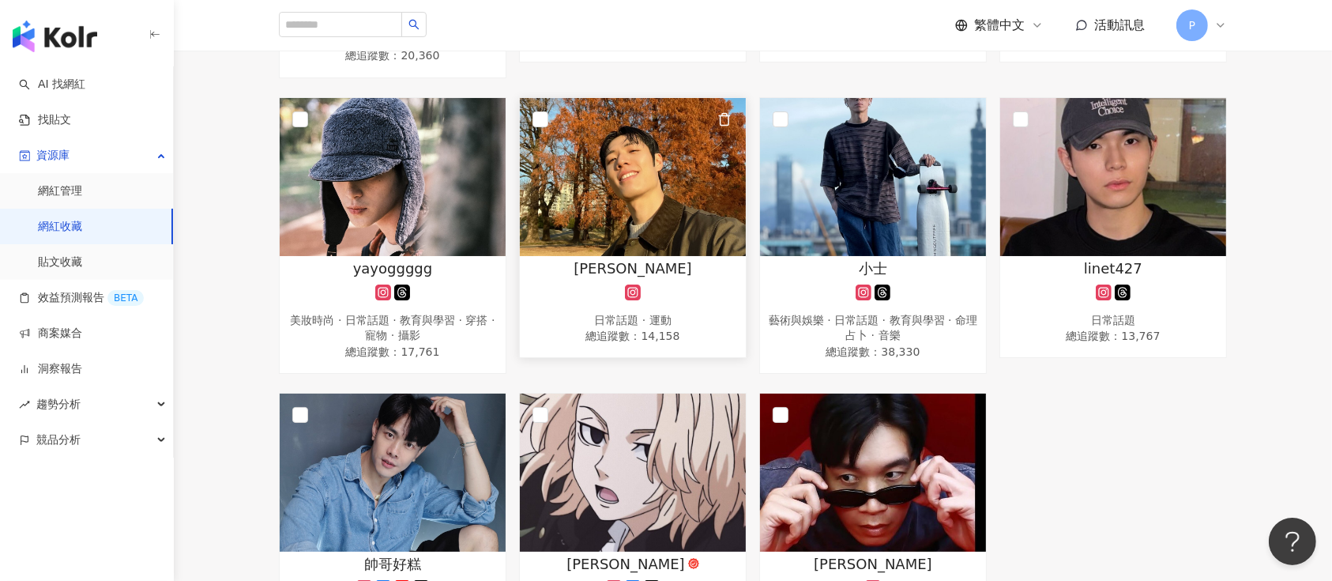
click at [620, 187] on img at bounding box center [633, 177] width 226 height 158
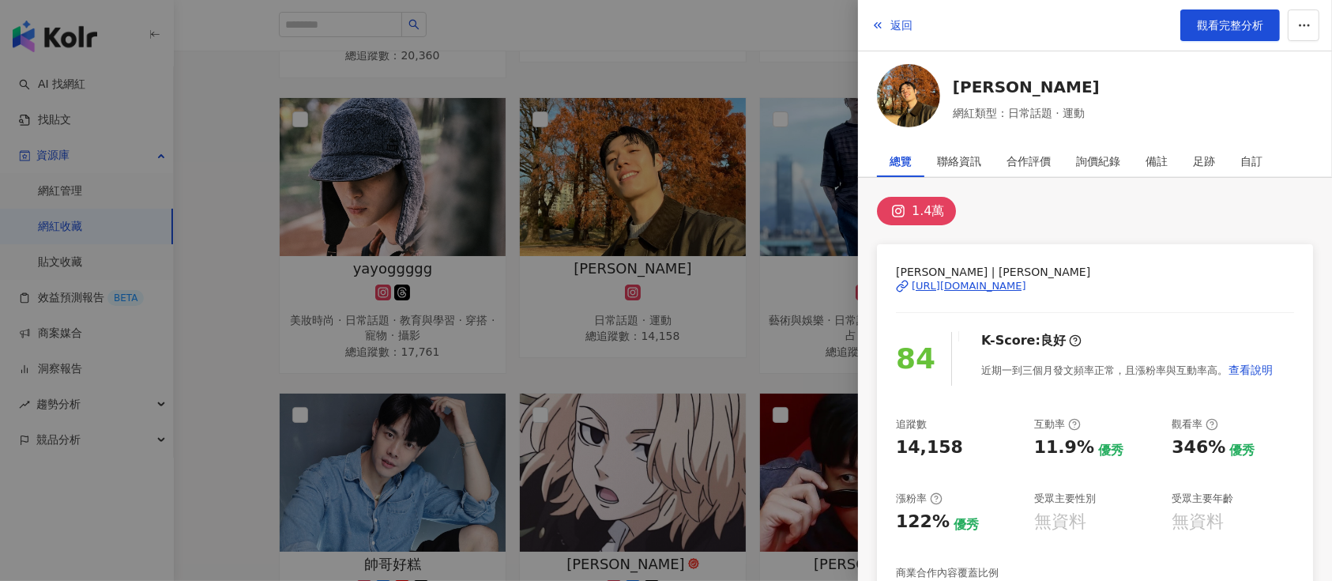
click at [986, 284] on div "https://www.instagram.com/cheng___hung/" at bounding box center [969, 286] width 115 height 14
click at [580, 170] on div at bounding box center [666, 290] width 1332 height 581
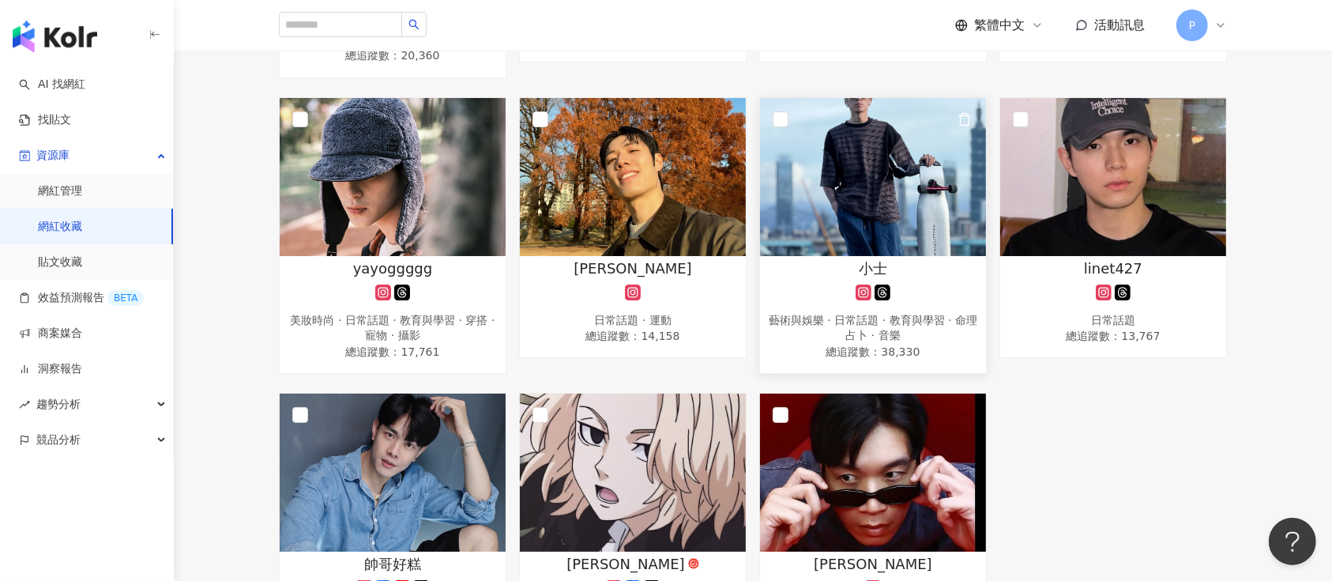
click at [876, 258] on span "小士" at bounding box center [873, 268] width 28 height 20
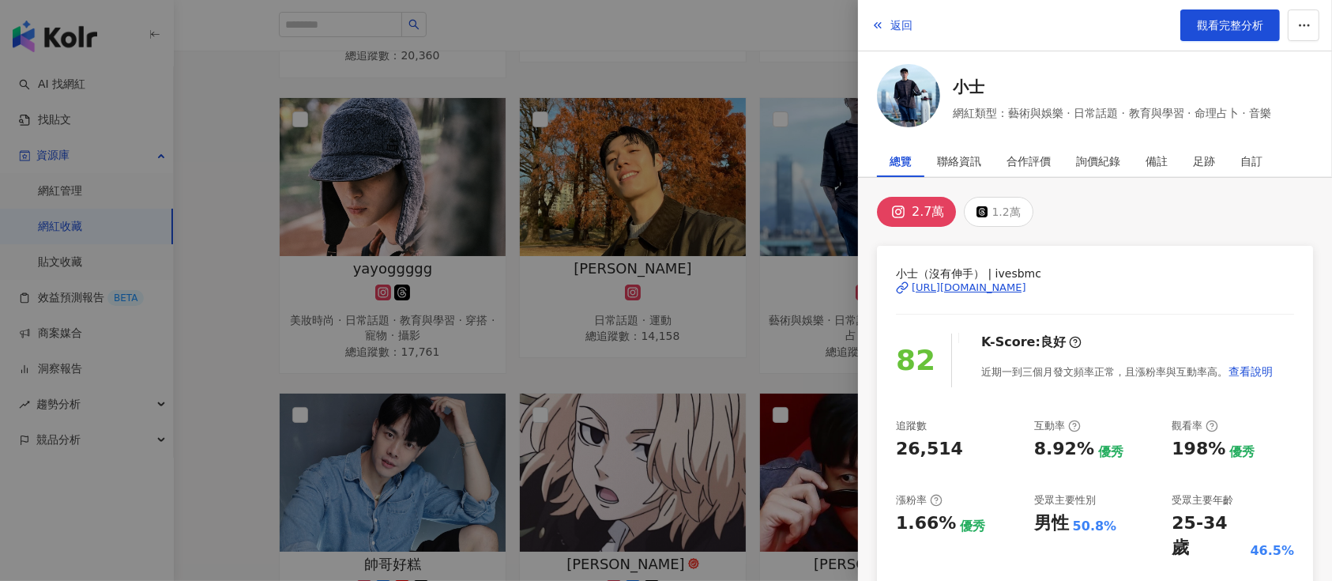
click at [1016, 287] on div "https://www.instagram.com/ivesbmc/" at bounding box center [969, 288] width 115 height 14
click at [820, 201] on div at bounding box center [666, 290] width 1332 height 581
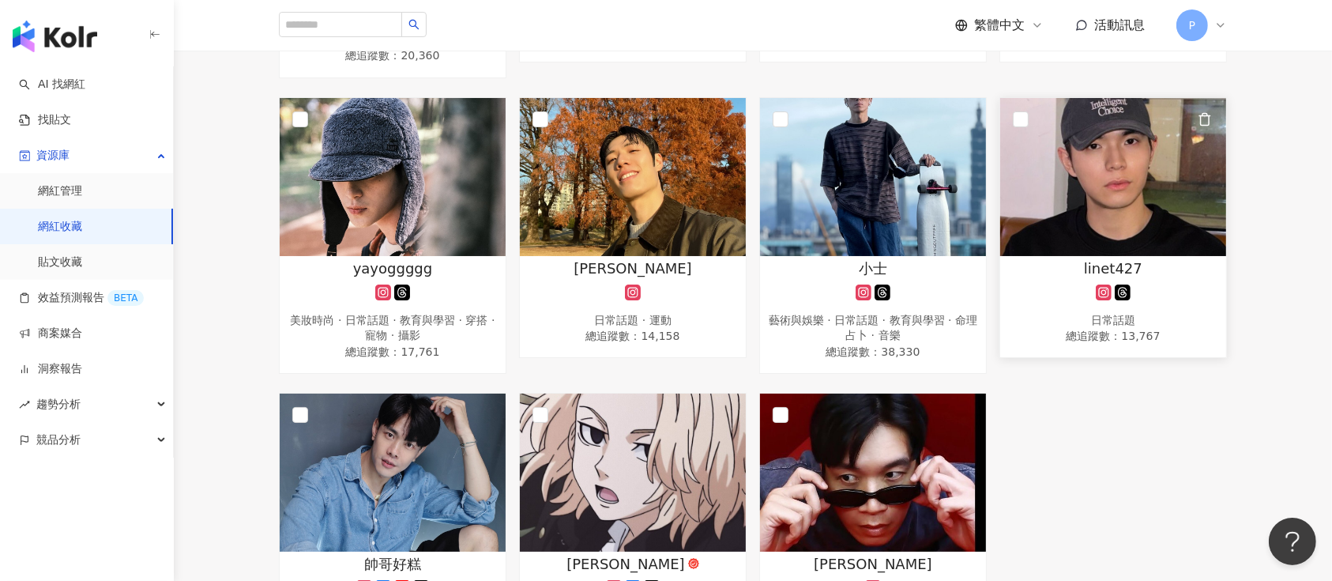
click at [1041, 198] on img at bounding box center [1113, 177] width 226 height 158
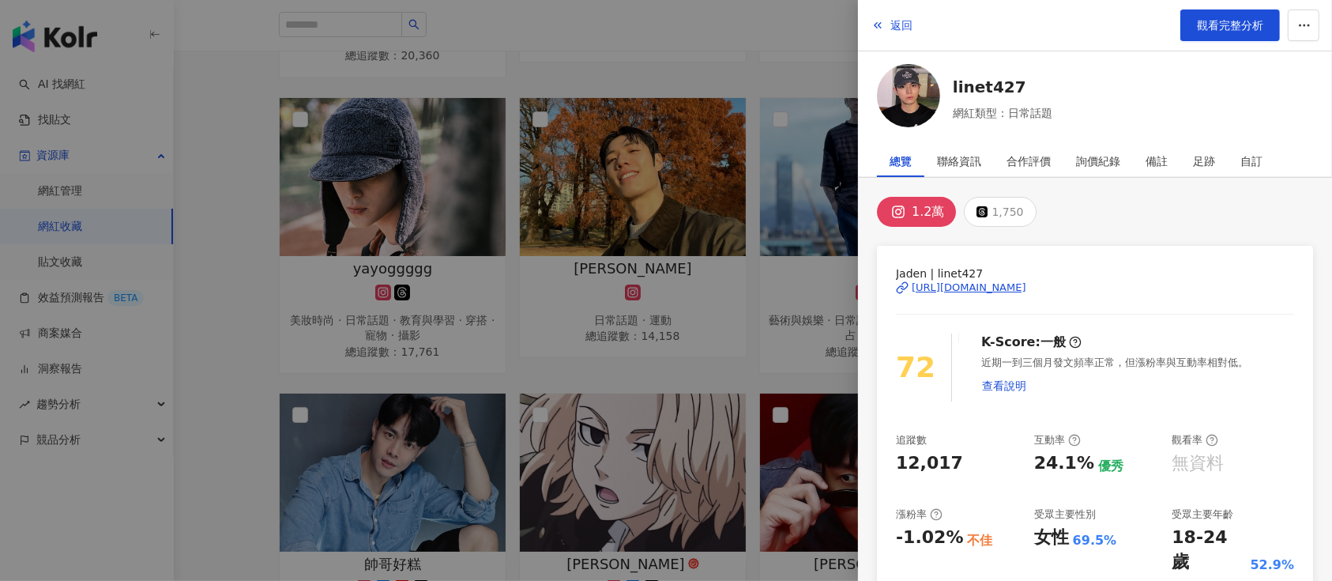
click at [1022, 286] on div "https://www.instagram.com/linet427/" at bounding box center [969, 288] width 115 height 14
click at [522, 193] on div at bounding box center [666, 290] width 1332 height 581
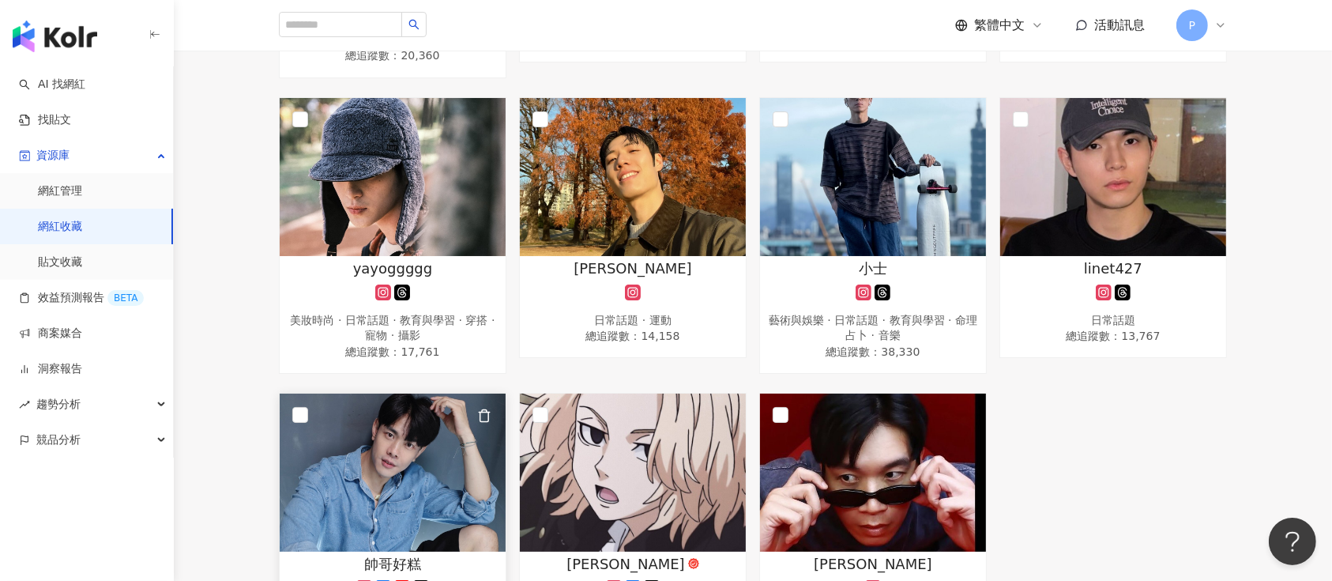
click at [409, 477] on img at bounding box center [393, 473] width 226 height 158
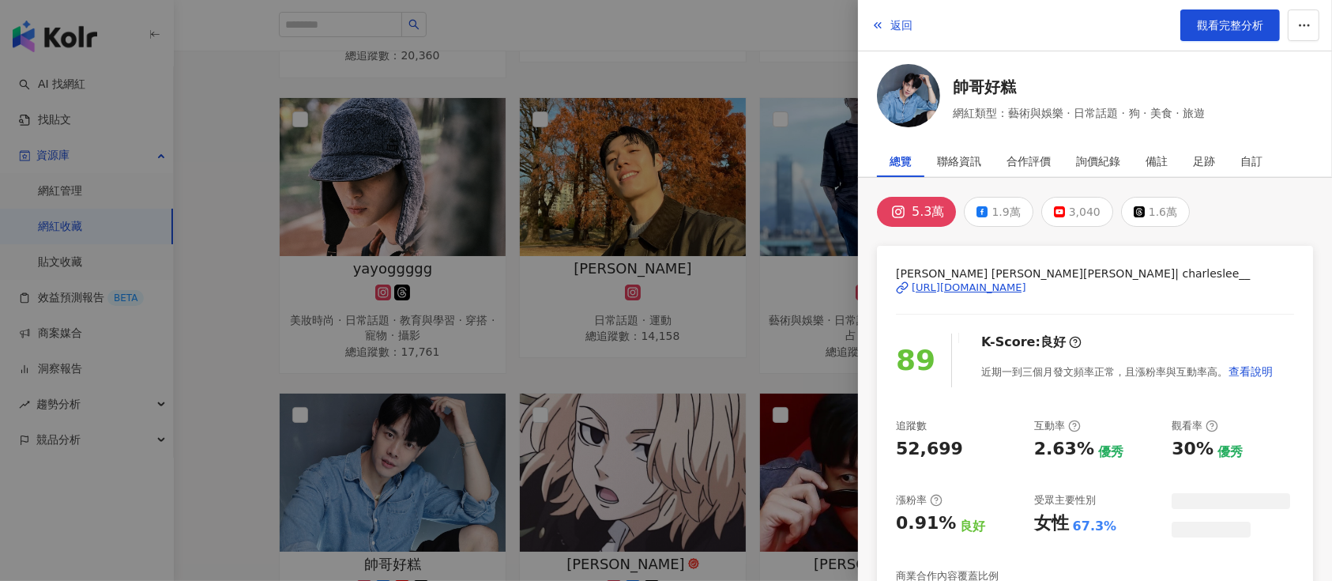
click at [999, 281] on div "https://www.instagram.com/charleslee__/" at bounding box center [969, 288] width 115 height 14
click at [594, 198] on div at bounding box center [666, 290] width 1332 height 581
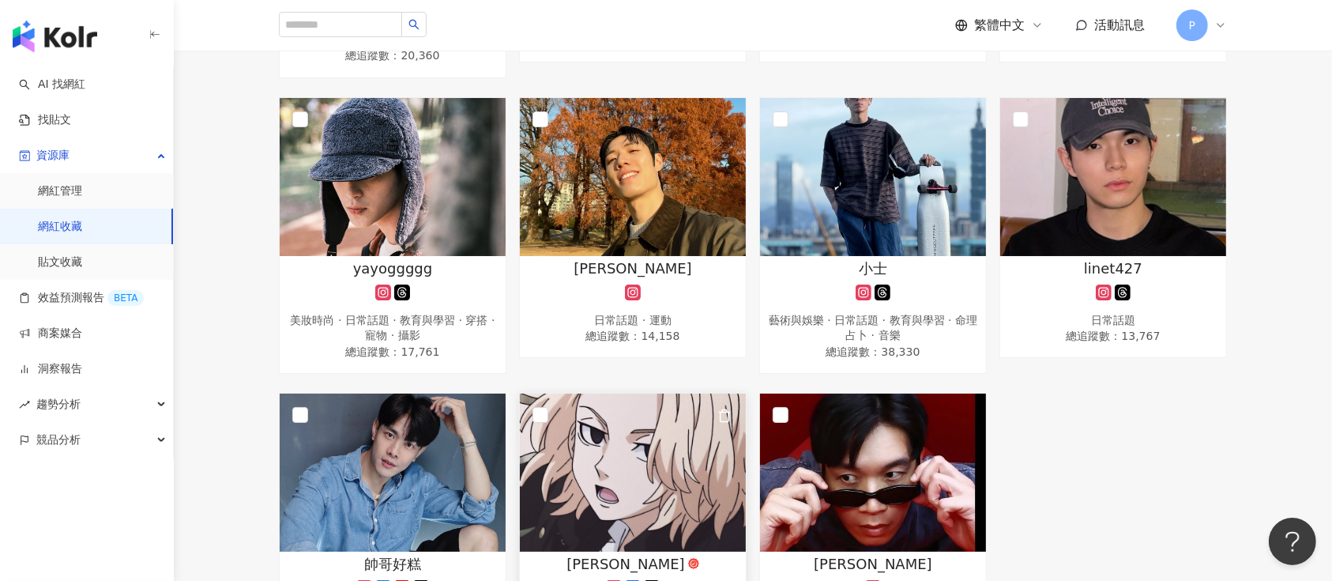
click at [646, 413] on img at bounding box center [633, 473] width 226 height 158
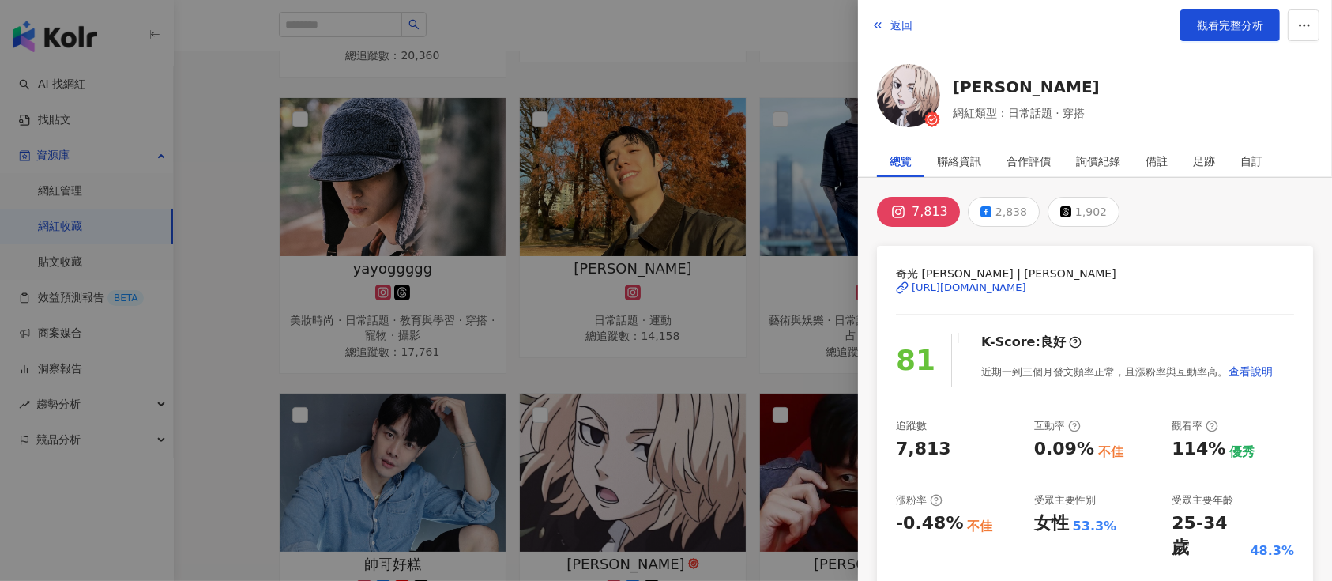
click at [982, 283] on div "https://www.instagram.com/chikuangcheng/" at bounding box center [969, 288] width 115 height 14
click at [642, 445] on div at bounding box center [666, 290] width 1332 height 581
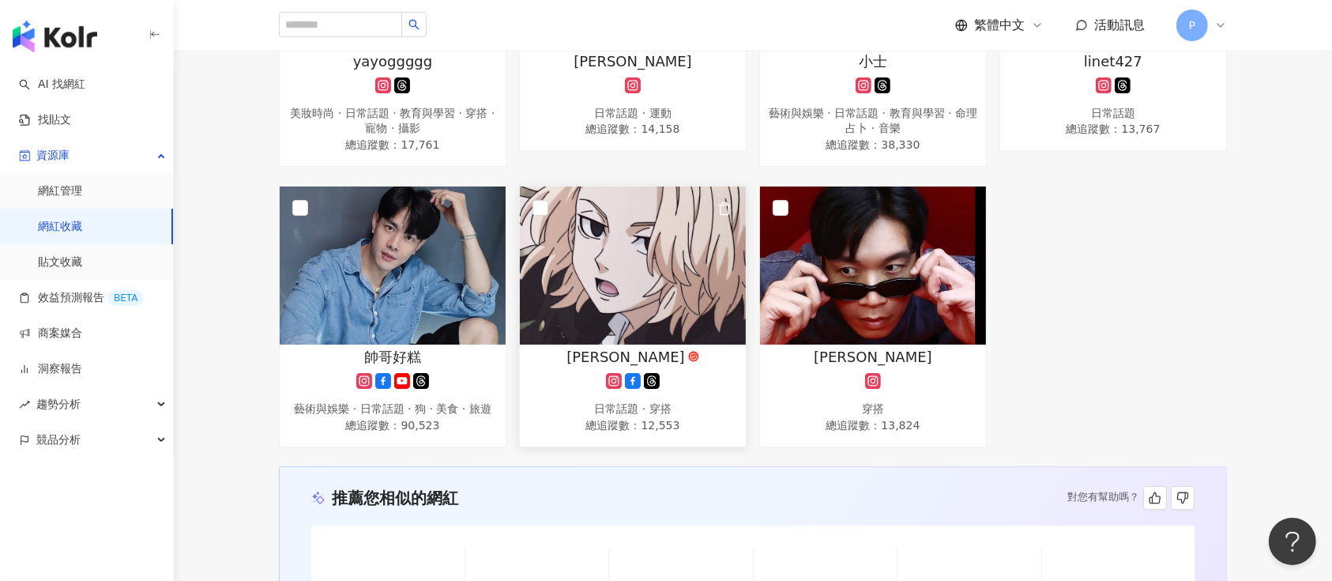
scroll to position [1581, 0]
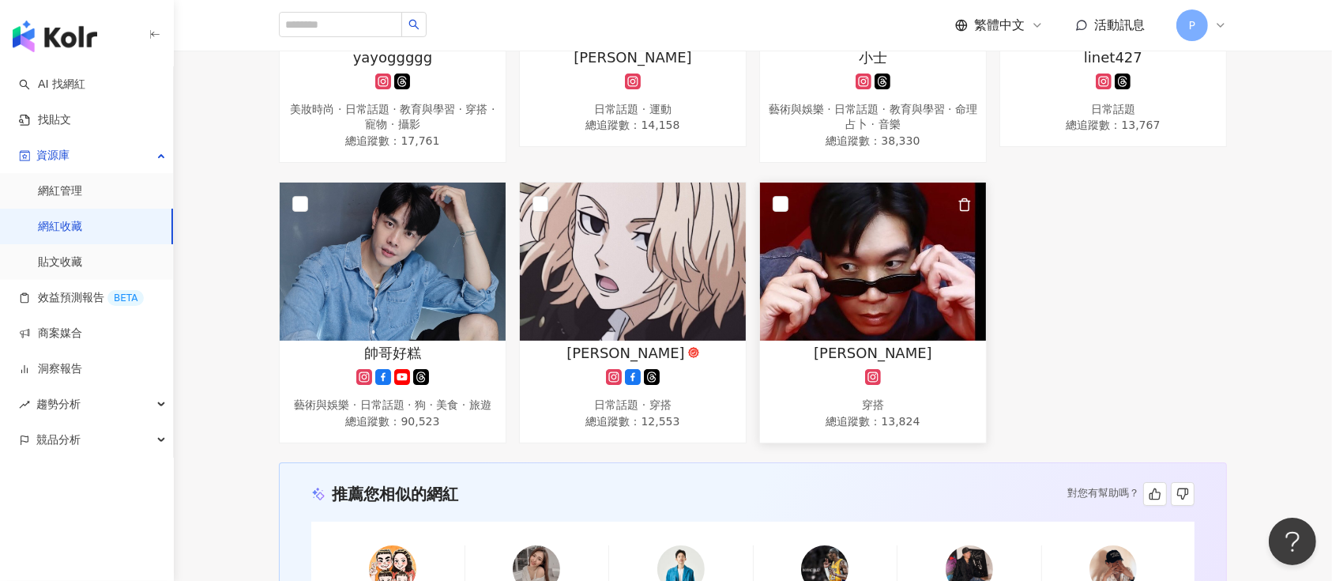
click at [912, 218] on img at bounding box center [873, 262] width 226 height 158
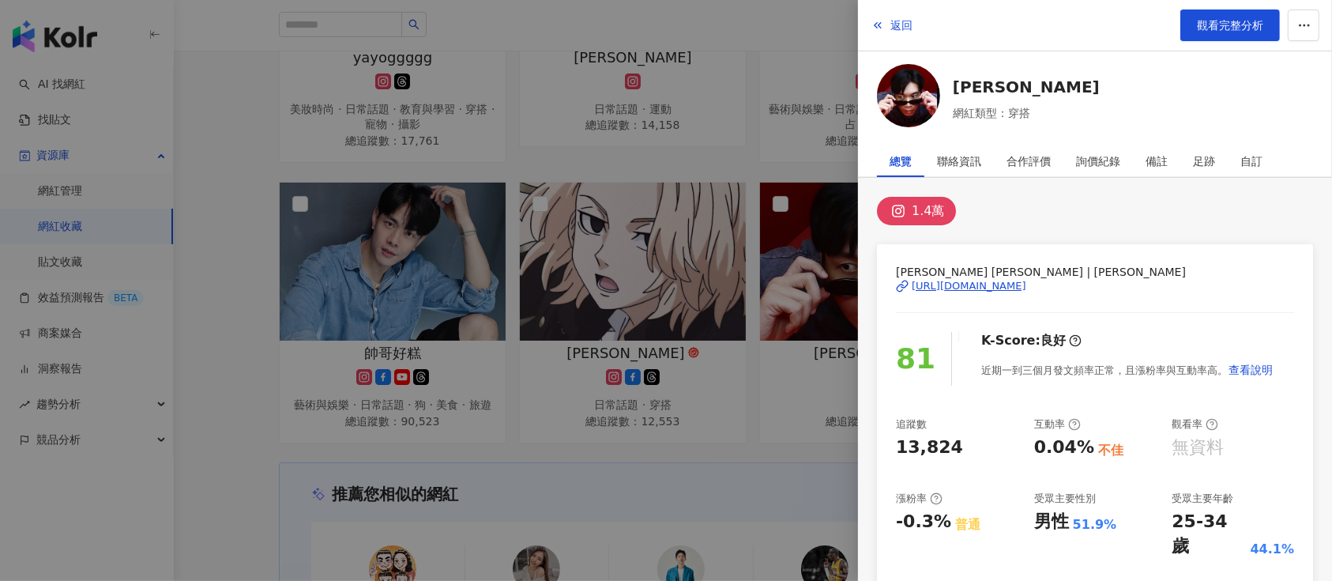
click at [967, 282] on div "https://www.instagram.com/matthewlee_twn/" at bounding box center [969, 286] width 115 height 14
click at [212, 75] on div at bounding box center [666, 290] width 1332 height 581
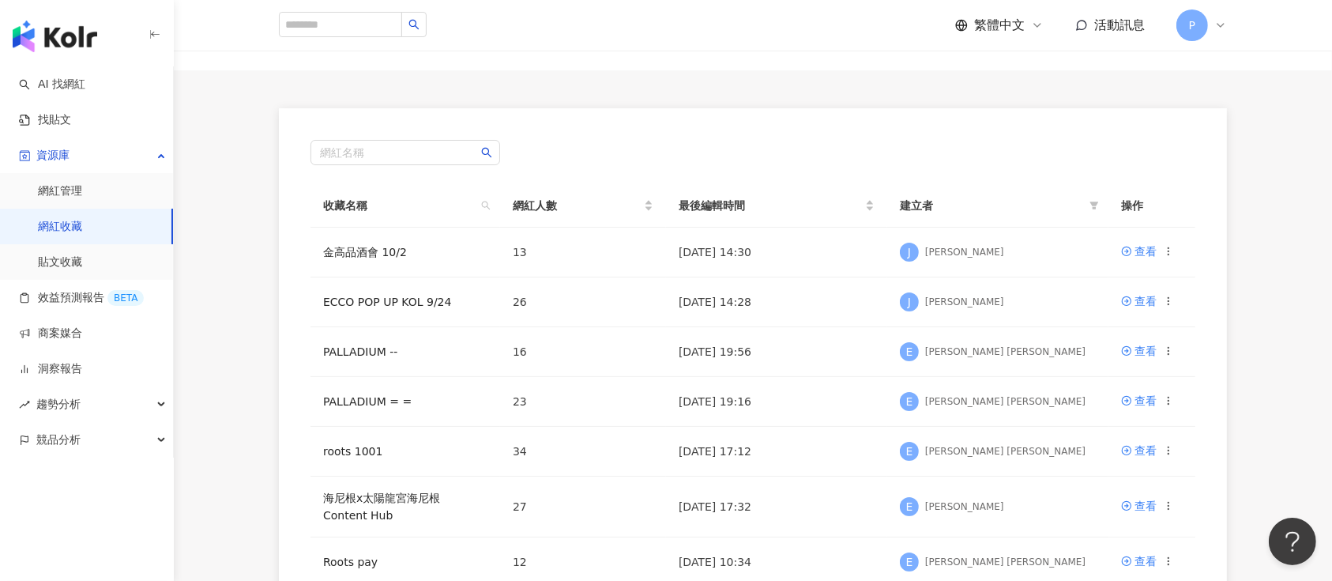
scroll to position [105, 0]
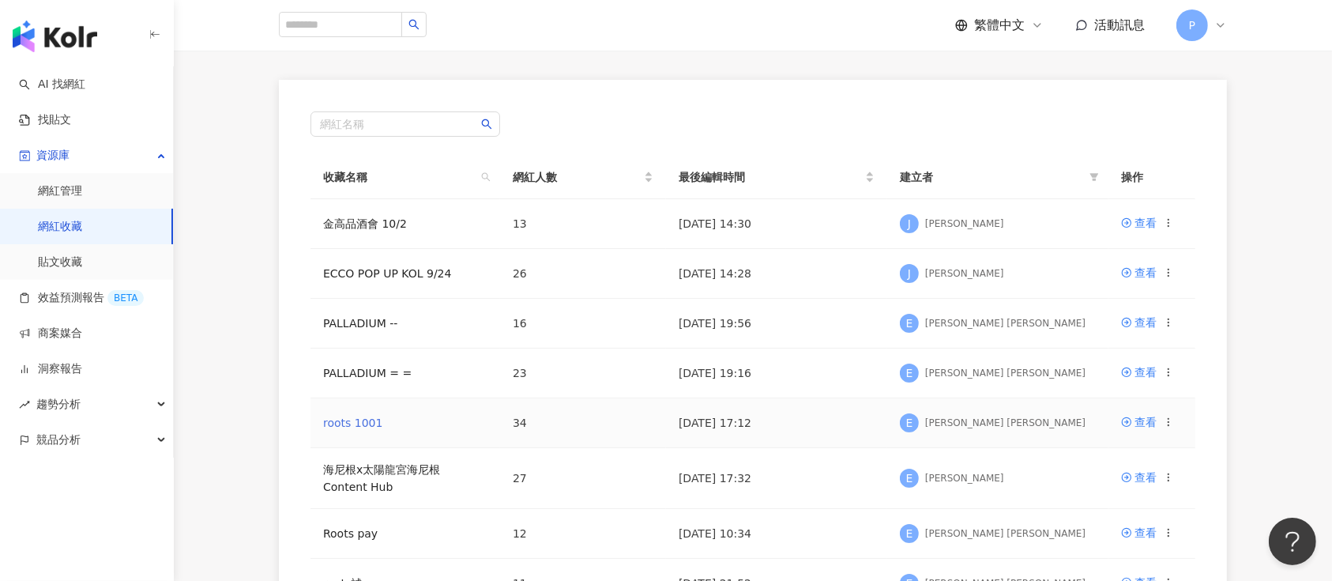
click at [360, 423] on link "roots 1001" at bounding box center [352, 422] width 59 height 13
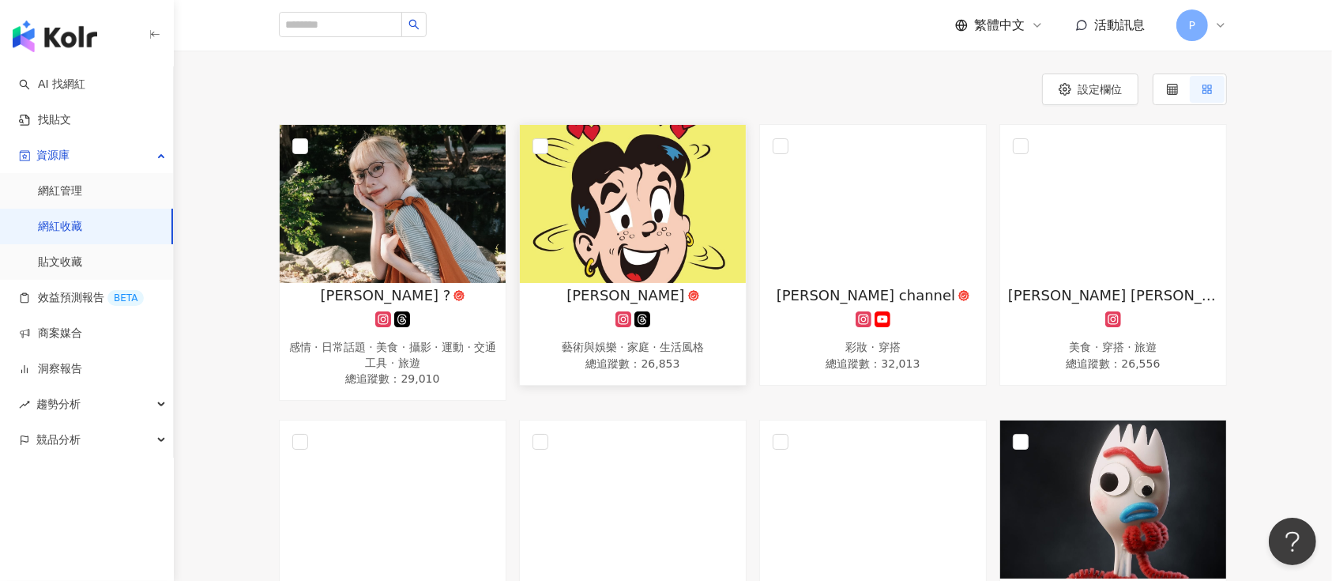
scroll to position [316, 0]
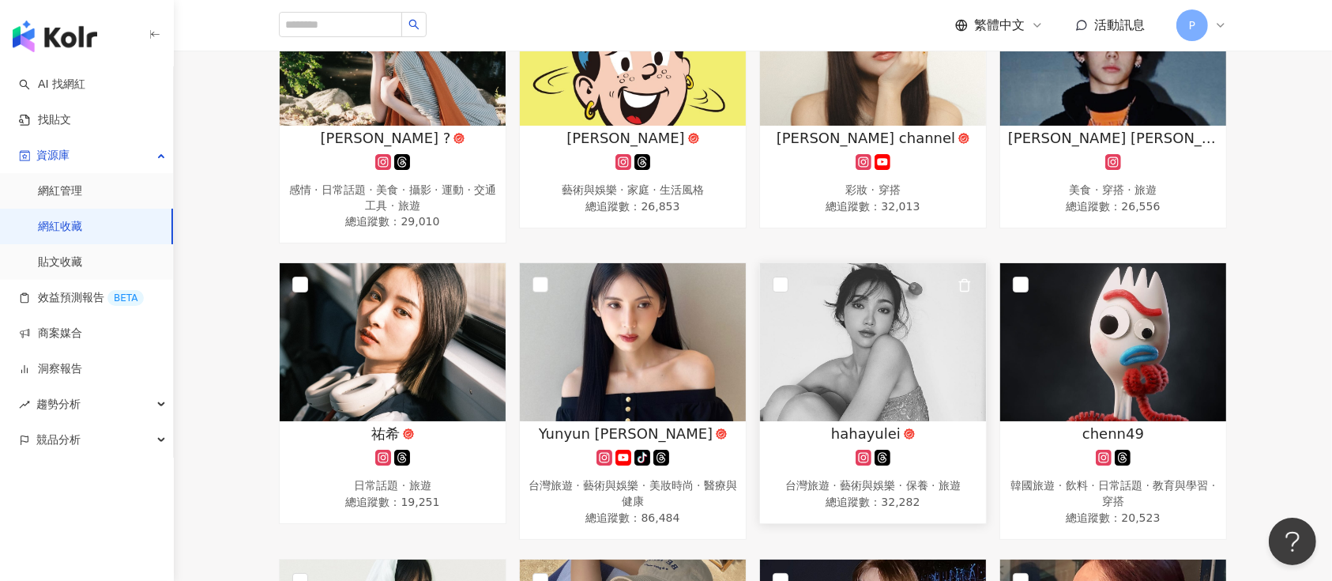
click at [885, 395] on img at bounding box center [873, 342] width 226 height 158
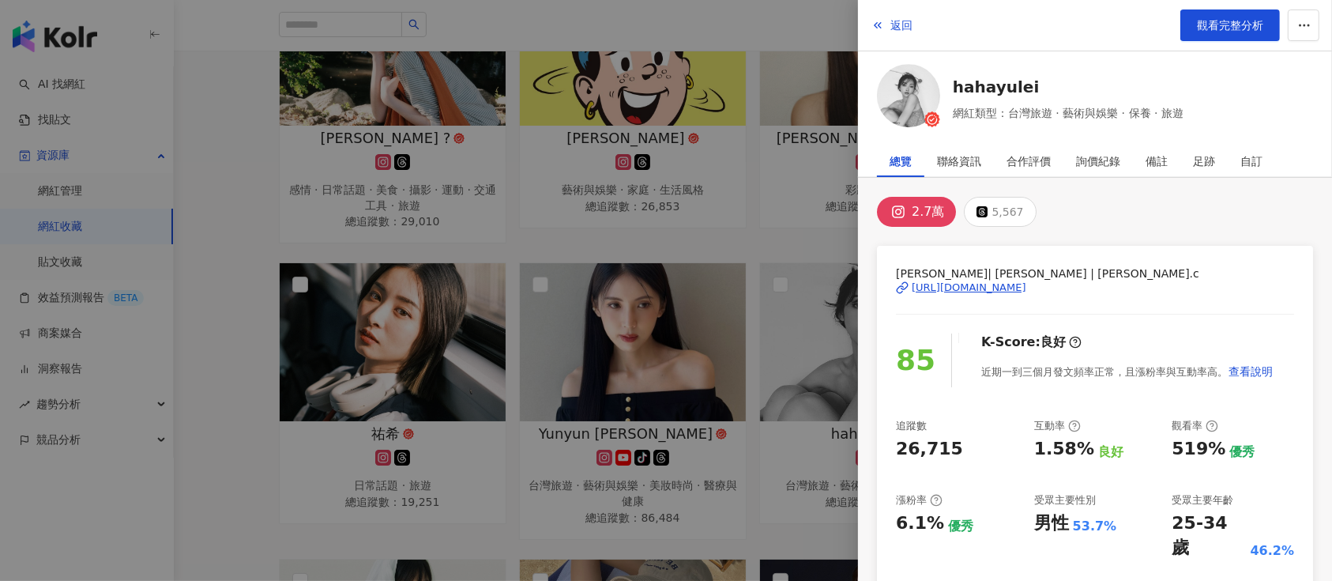
click at [972, 289] on div "https://www.instagram.com/leizi.c/" at bounding box center [969, 288] width 115 height 14
click at [689, 258] on div at bounding box center [666, 290] width 1332 height 581
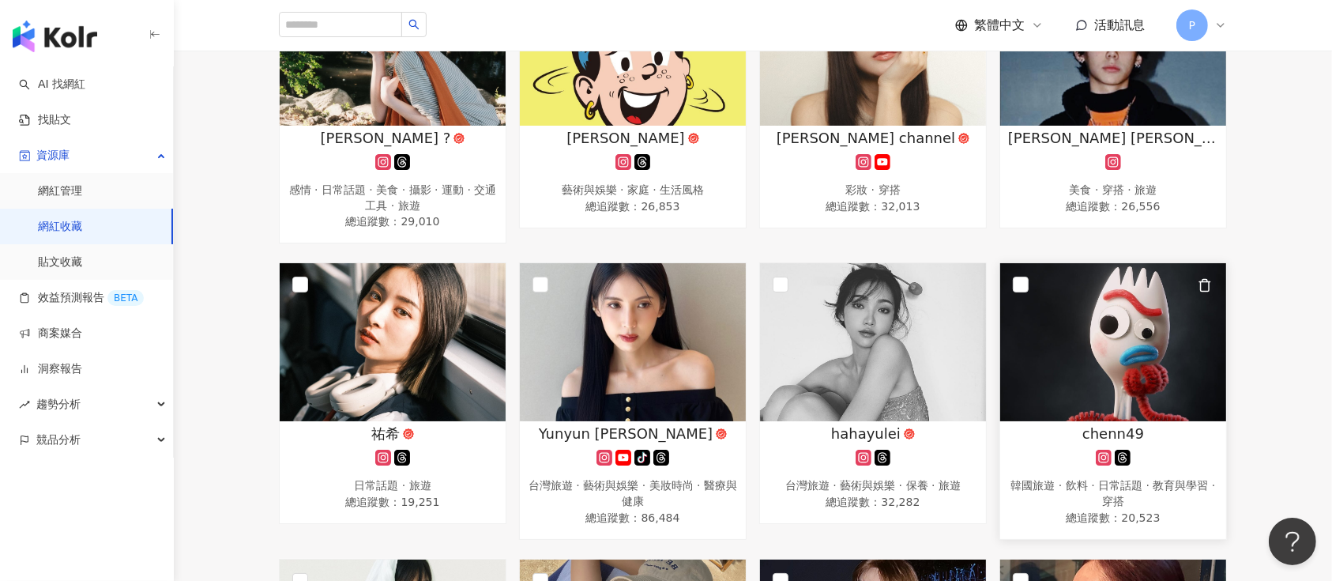
click at [1062, 397] on img at bounding box center [1113, 342] width 226 height 158
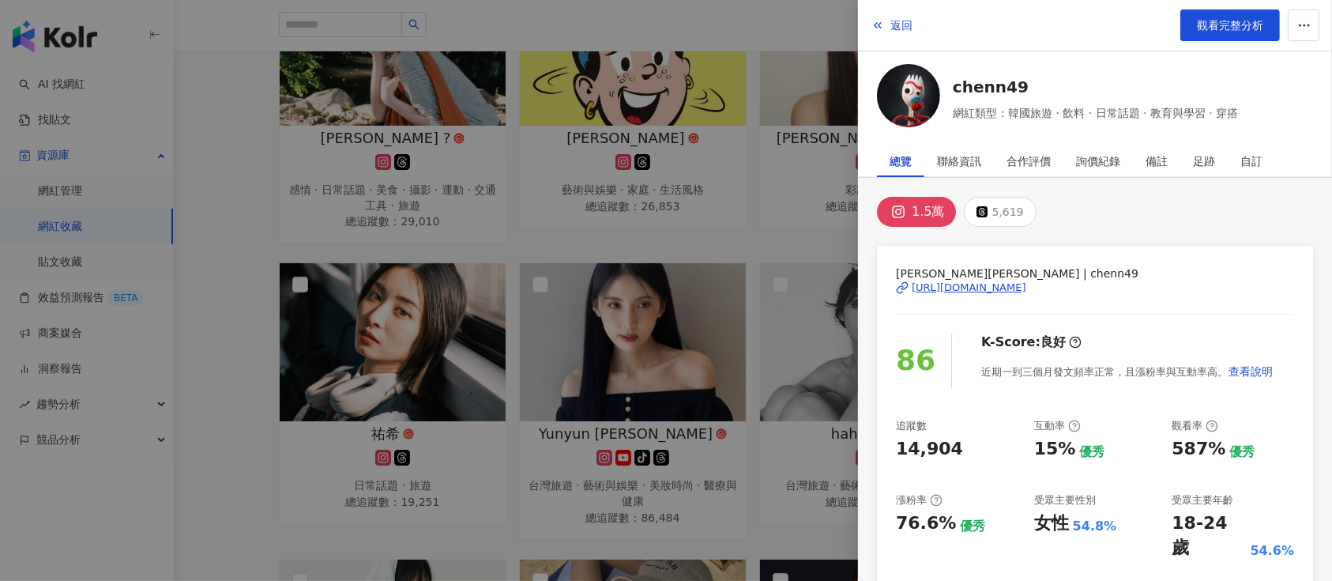
click at [951, 291] on div "https://www.instagram.com/chenn49/" at bounding box center [969, 288] width 115 height 14
click at [507, 207] on div at bounding box center [666, 290] width 1332 height 581
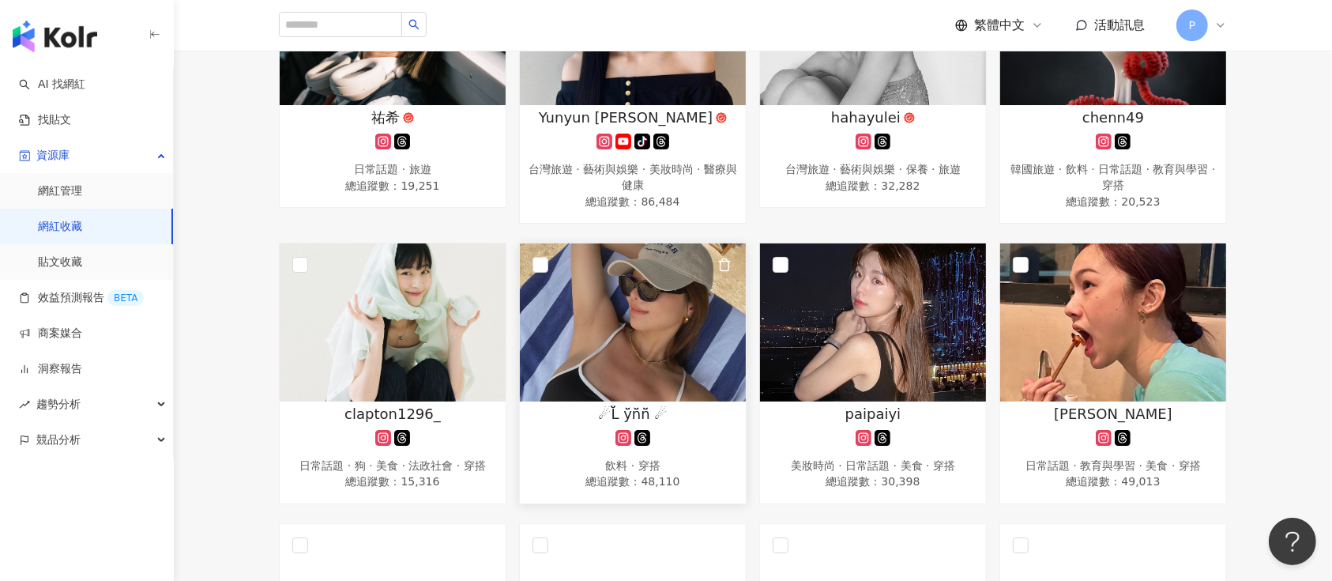
scroll to position [737, 0]
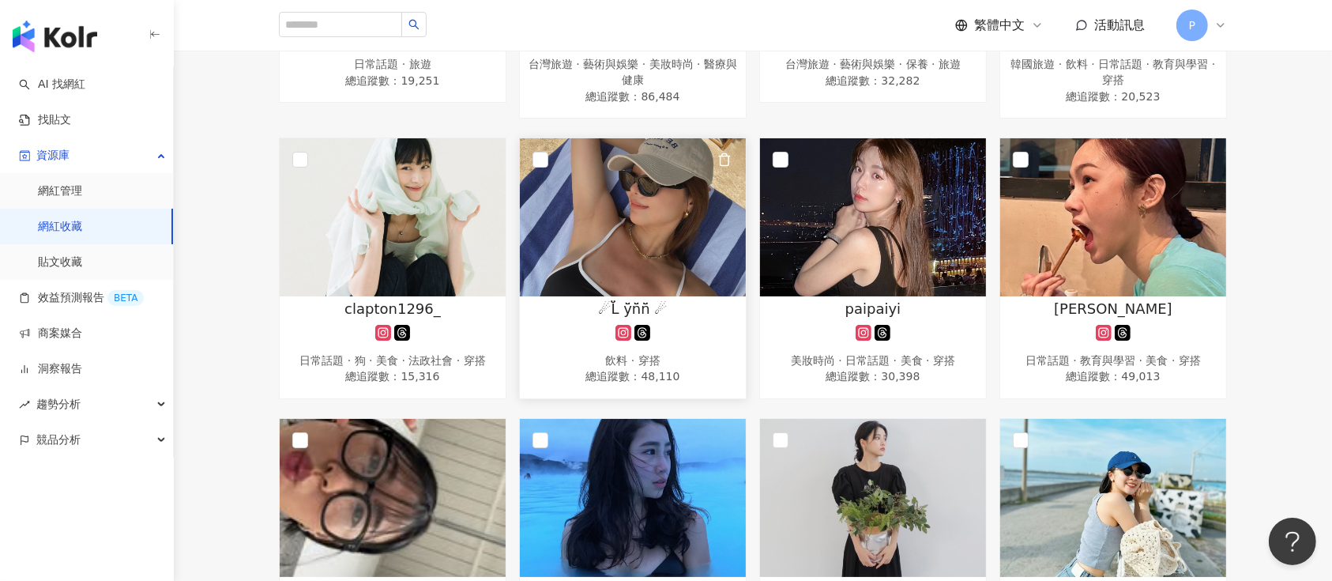
click at [620, 280] on img at bounding box center [633, 217] width 226 height 158
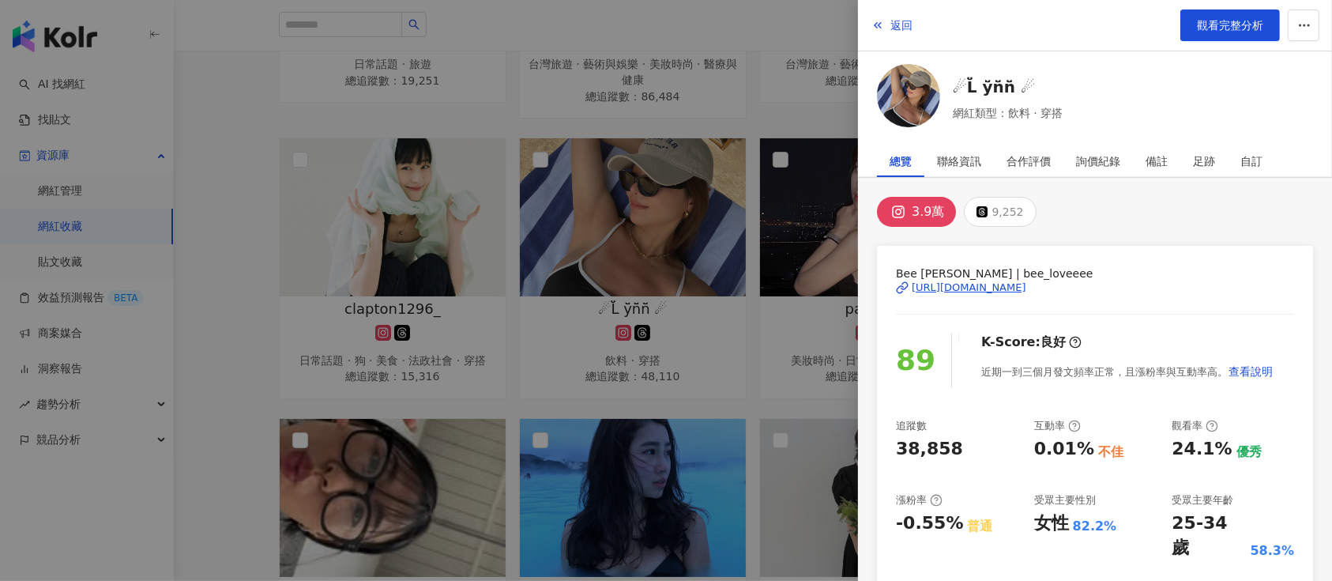
click at [991, 292] on div "https://www.instagram.com/bee_loveeee/" at bounding box center [969, 288] width 115 height 14
click at [596, 213] on div at bounding box center [666, 290] width 1332 height 581
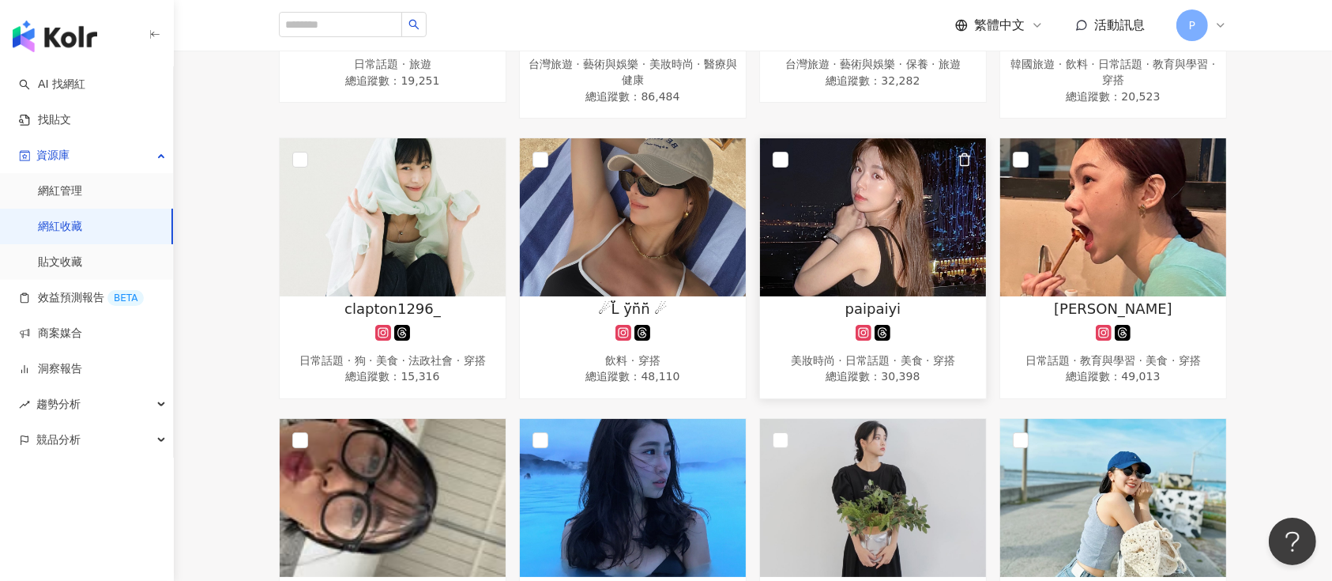
click at [925, 258] on img at bounding box center [873, 217] width 226 height 158
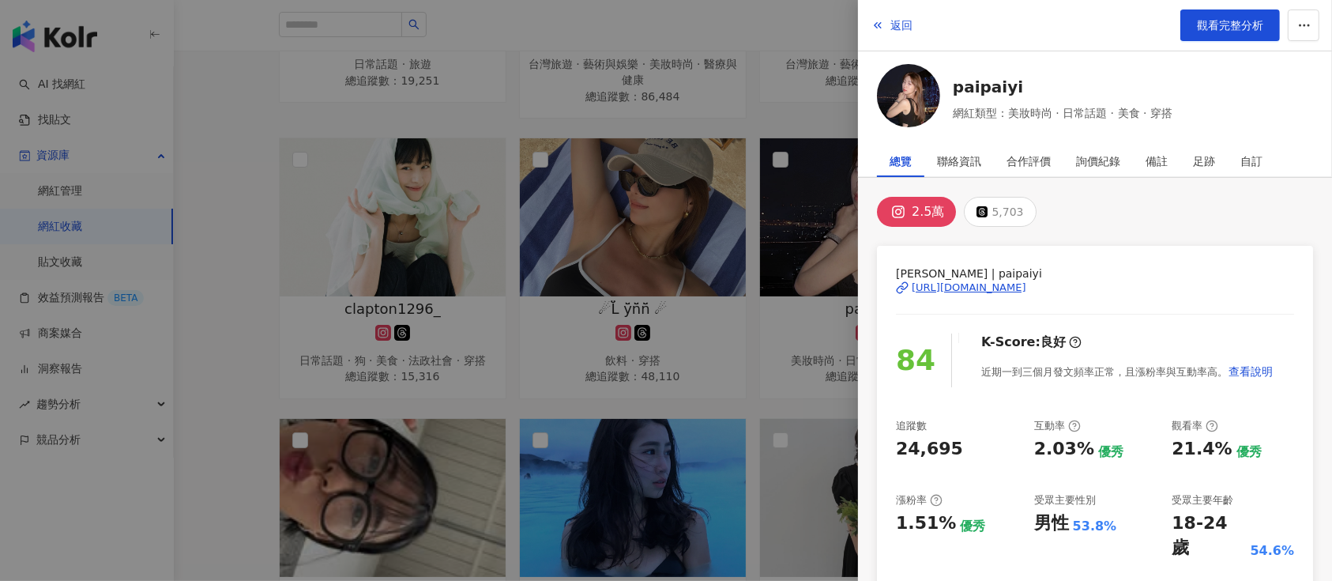
click at [986, 284] on div "https://www.instagram.com/paipaiyi/" at bounding box center [969, 288] width 115 height 14
click at [673, 254] on div at bounding box center [666, 290] width 1332 height 581
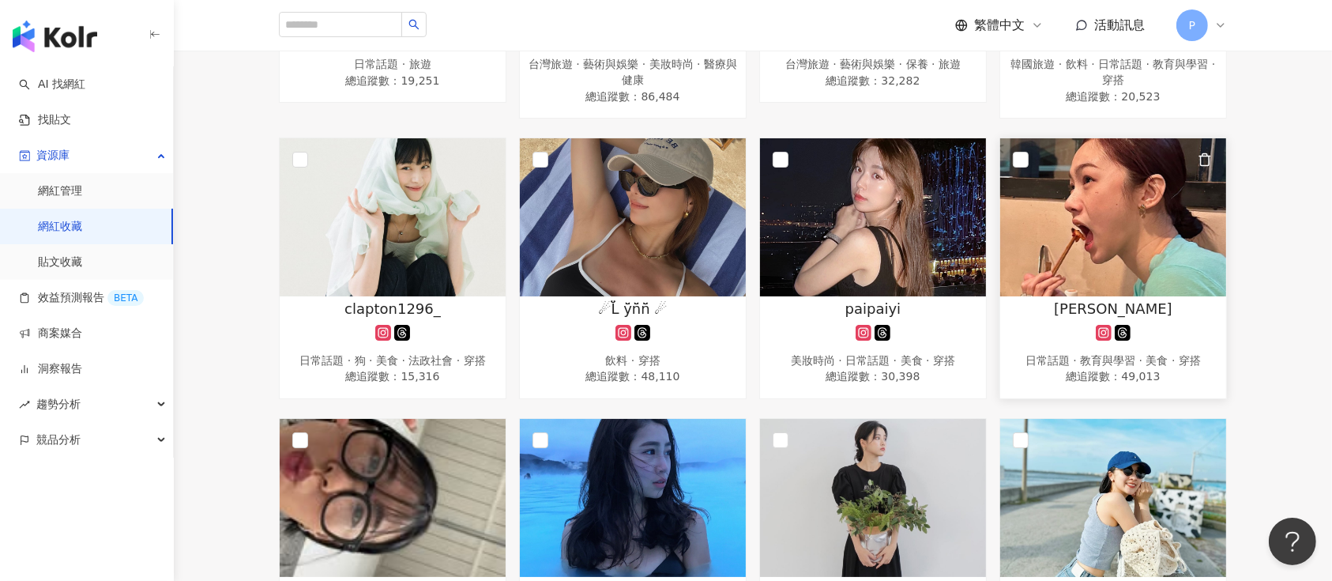
click at [1092, 288] on img at bounding box center [1113, 217] width 226 height 158
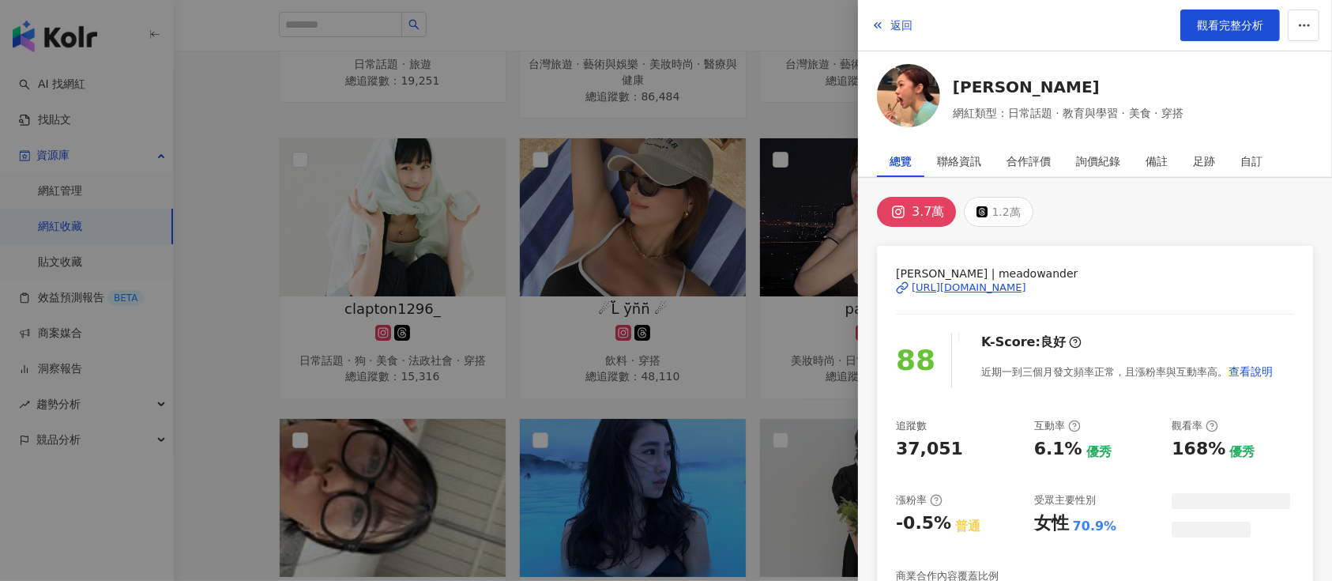
click at [1013, 289] on div "https://www.instagram.com/meadowander/" at bounding box center [969, 288] width 115 height 14
click at [740, 300] on div at bounding box center [666, 290] width 1332 height 581
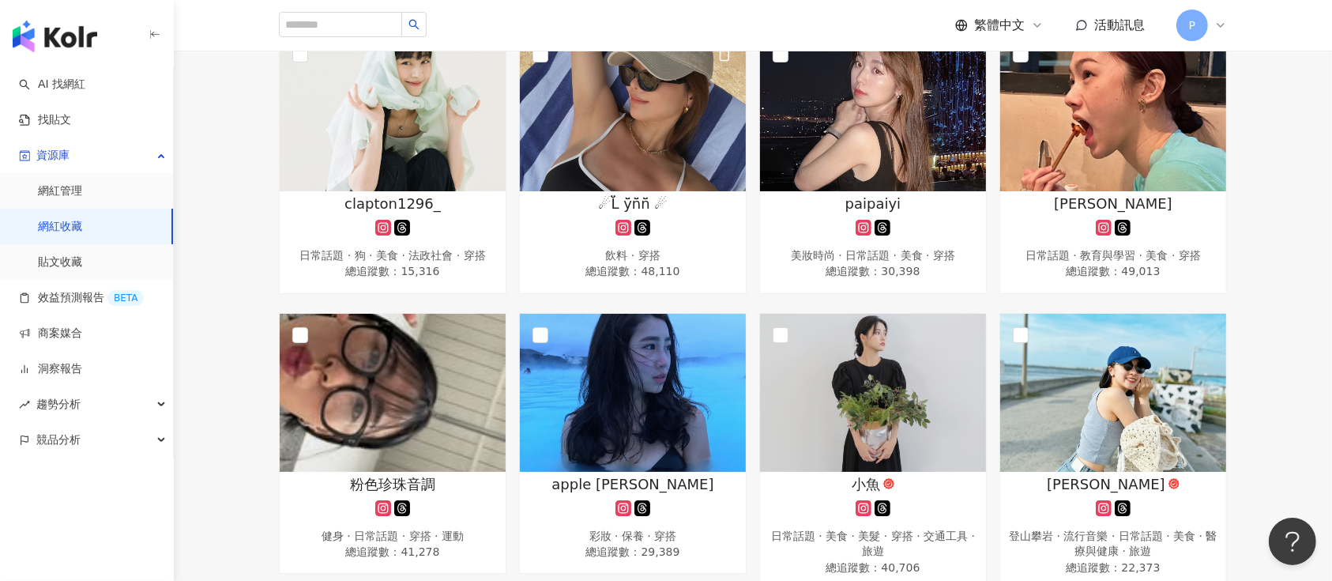
scroll to position [1053, 0]
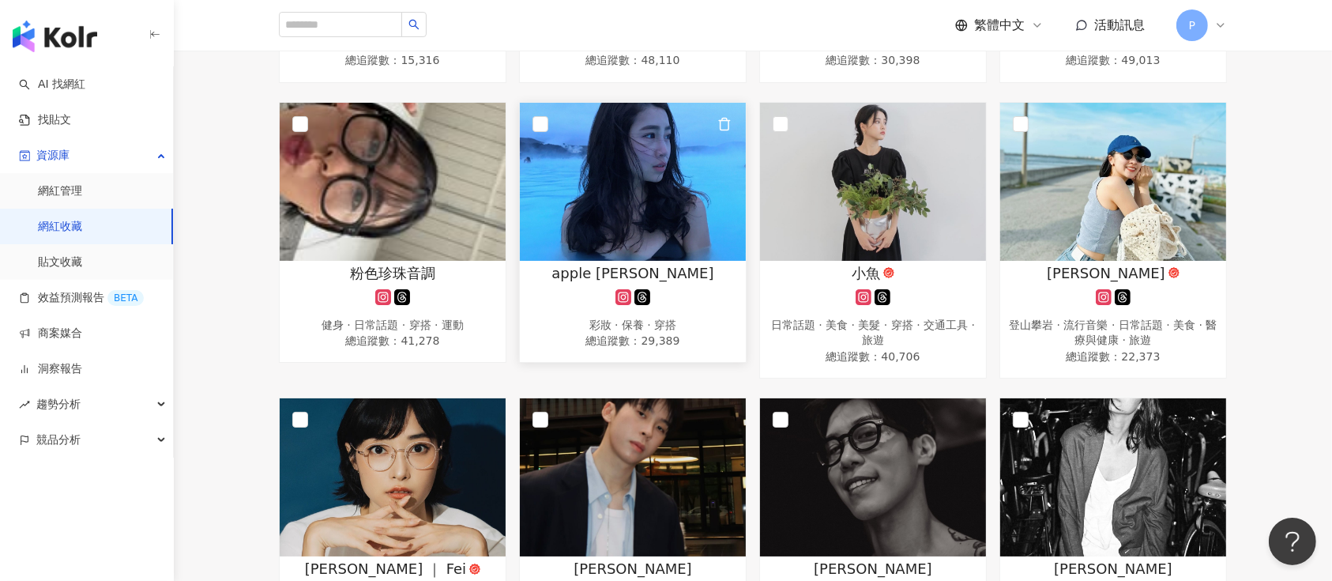
click at [578, 243] on img at bounding box center [633, 182] width 226 height 158
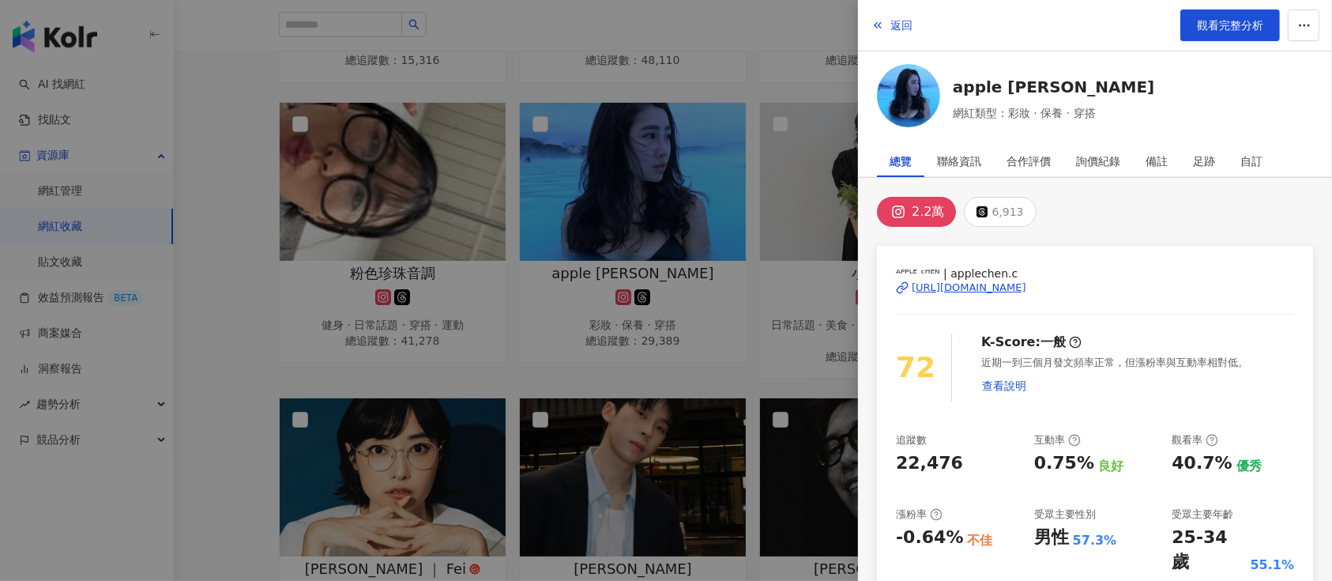
click at [1026, 288] on div "https://www.instagram.com/applechen.c/" at bounding box center [969, 288] width 115 height 14
click at [676, 207] on div at bounding box center [666, 290] width 1332 height 581
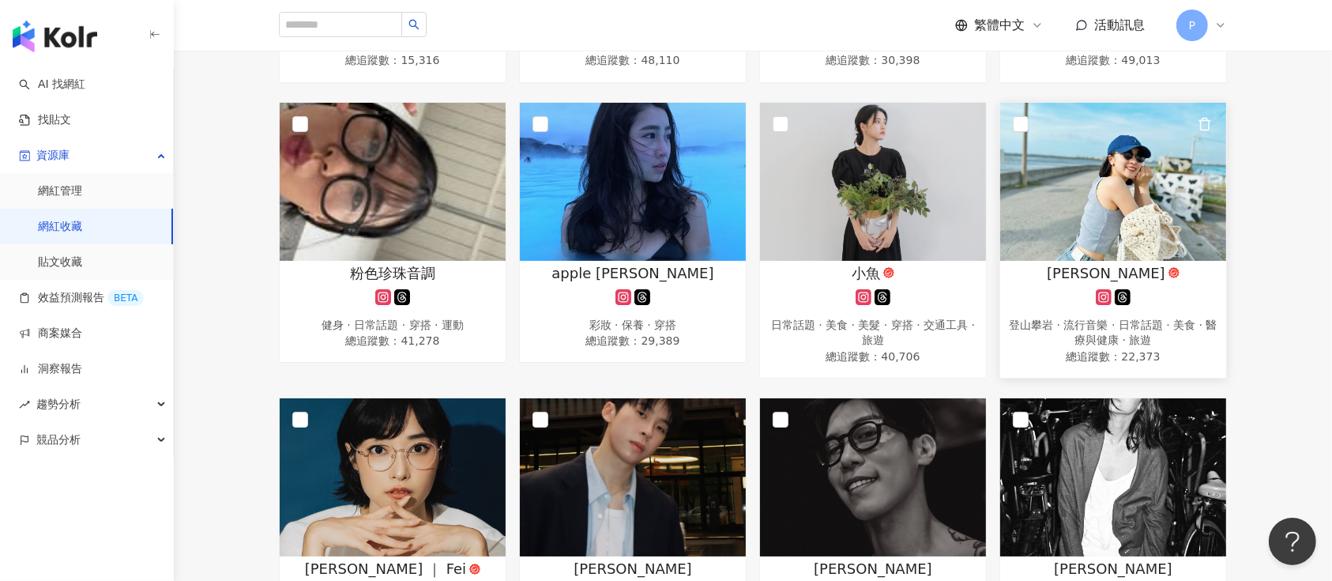
click at [1034, 231] on img at bounding box center [1113, 182] width 226 height 158
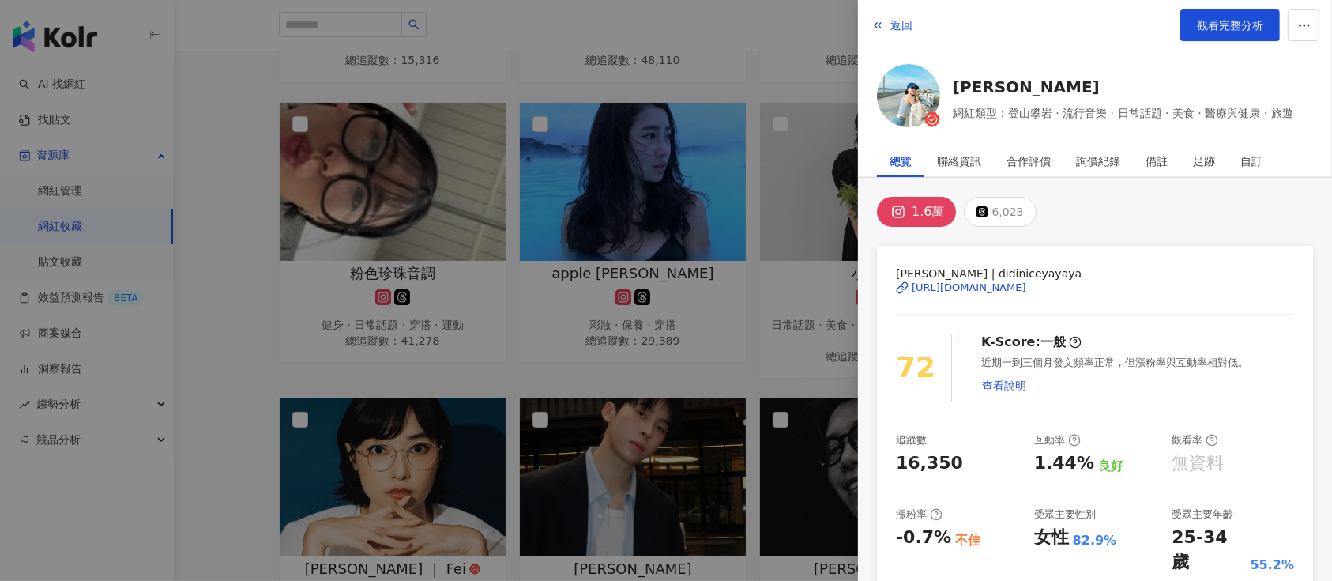
click at [982, 284] on div "https://www.instagram.com/didiniceyayaya/" at bounding box center [969, 288] width 115 height 14
click at [661, 228] on div at bounding box center [666, 290] width 1332 height 581
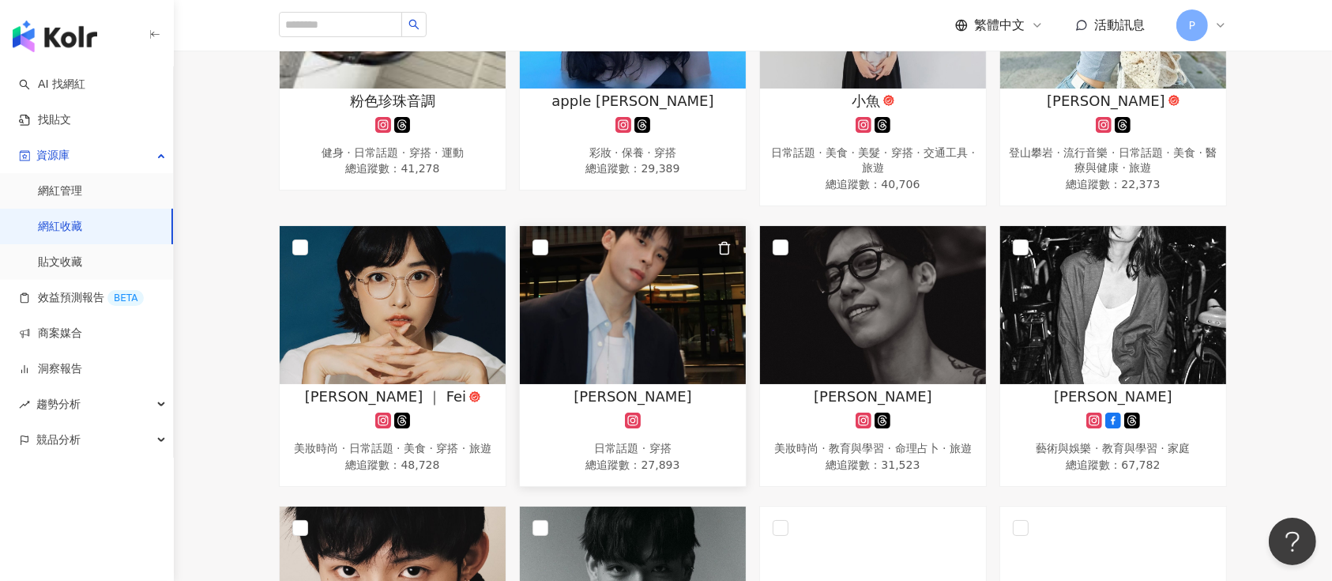
scroll to position [1264, 0]
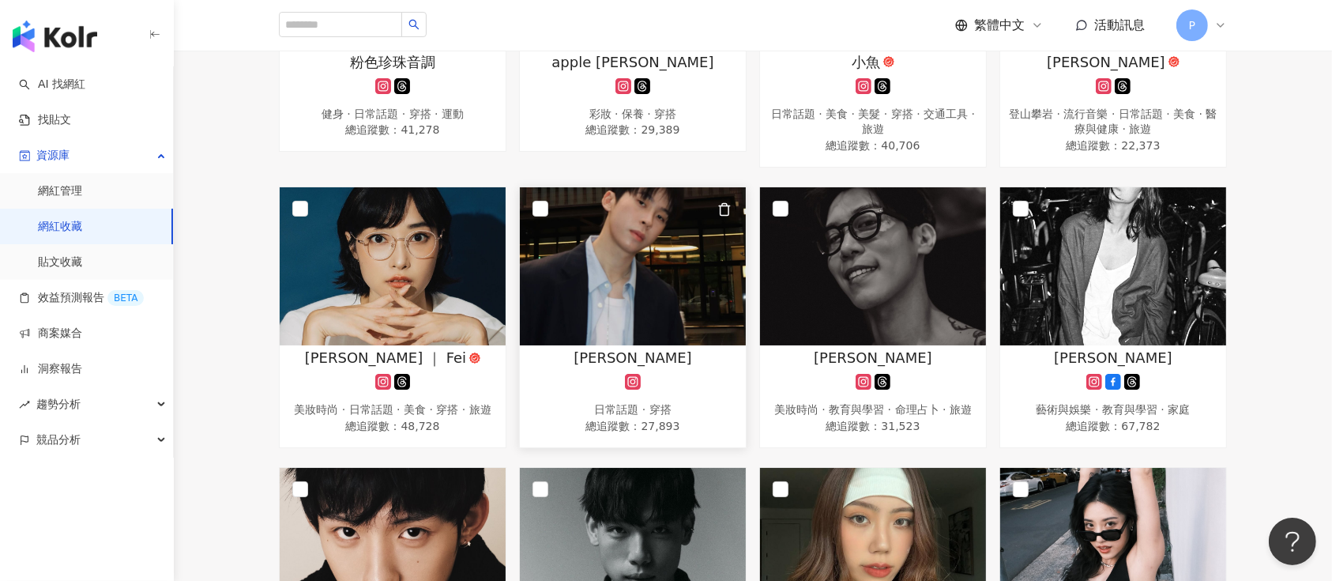
click at [612, 254] on img at bounding box center [633, 266] width 226 height 158
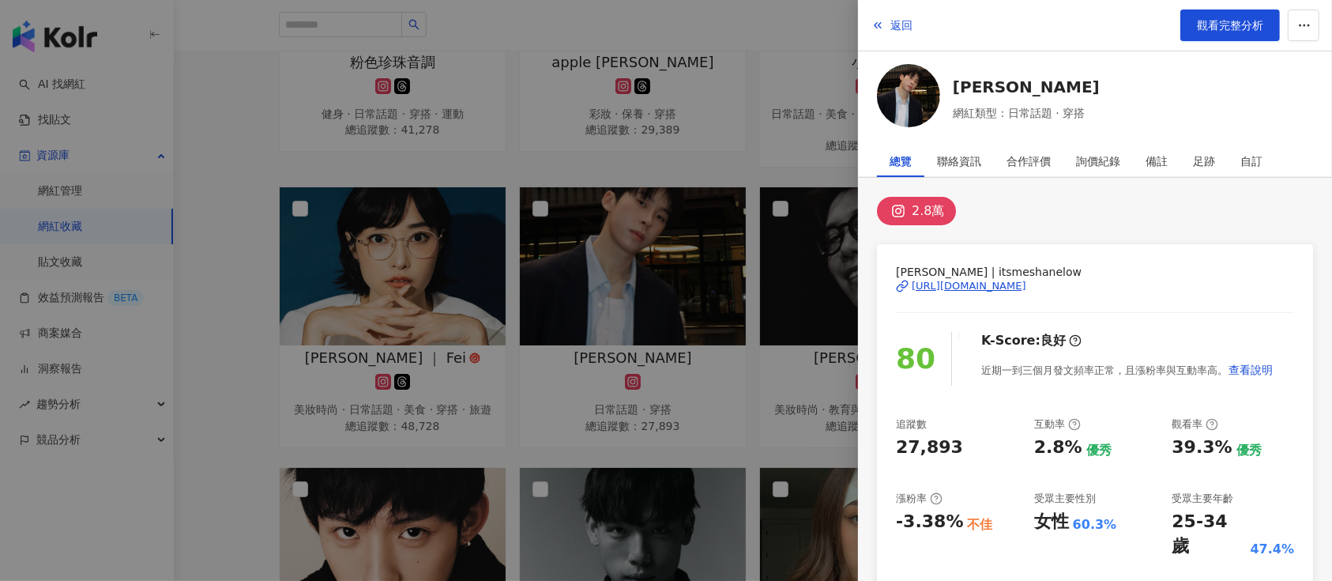
click at [1006, 284] on div "https://www.instagram.com/itsmeshanelow/" at bounding box center [969, 286] width 115 height 14
click at [693, 123] on div at bounding box center [666, 290] width 1332 height 581
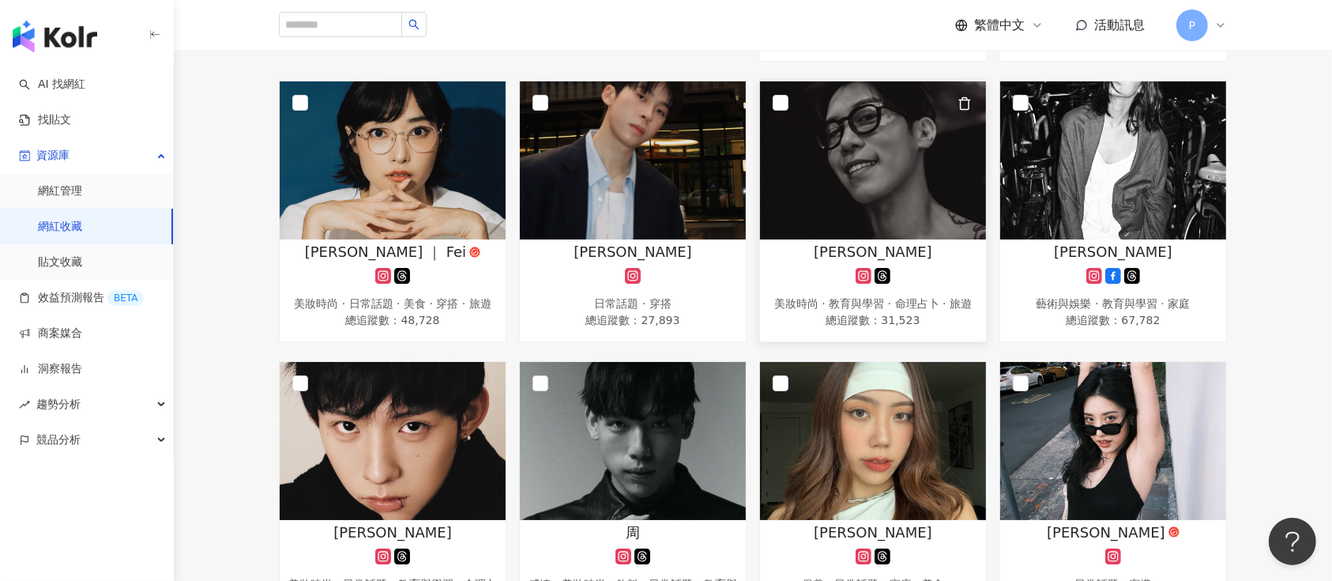
scroll to position [1475, 0]
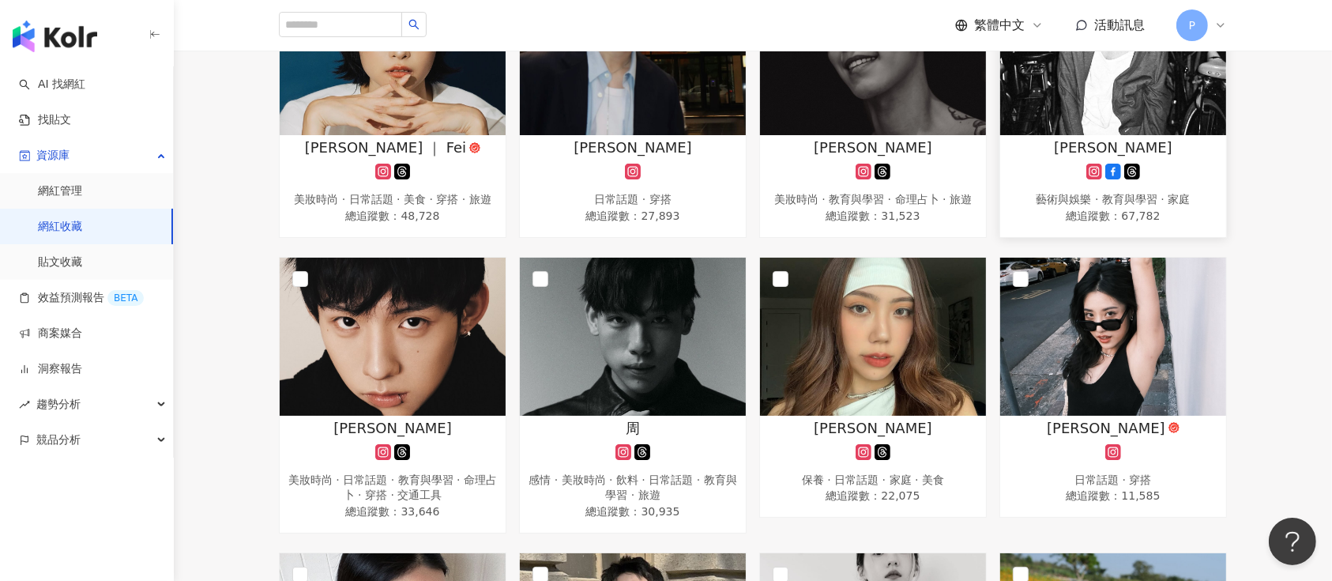
click at [1056, 116] on img at bounding box center [1113, 56] width 226 height 158
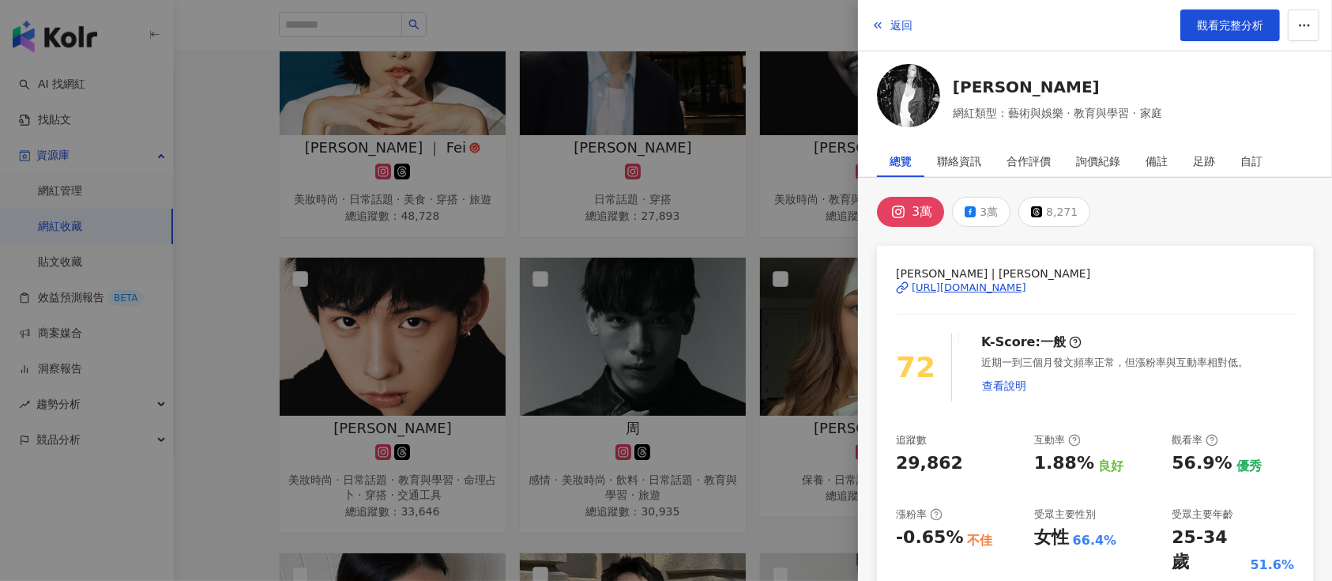
click at [1007, 288] on div "https://www.instagram.com/junoliu/" at bounding box center [969, 288] width 115 height 14
click at [774, 364] on div at bounding box center [666, 290] width 1332 height 581
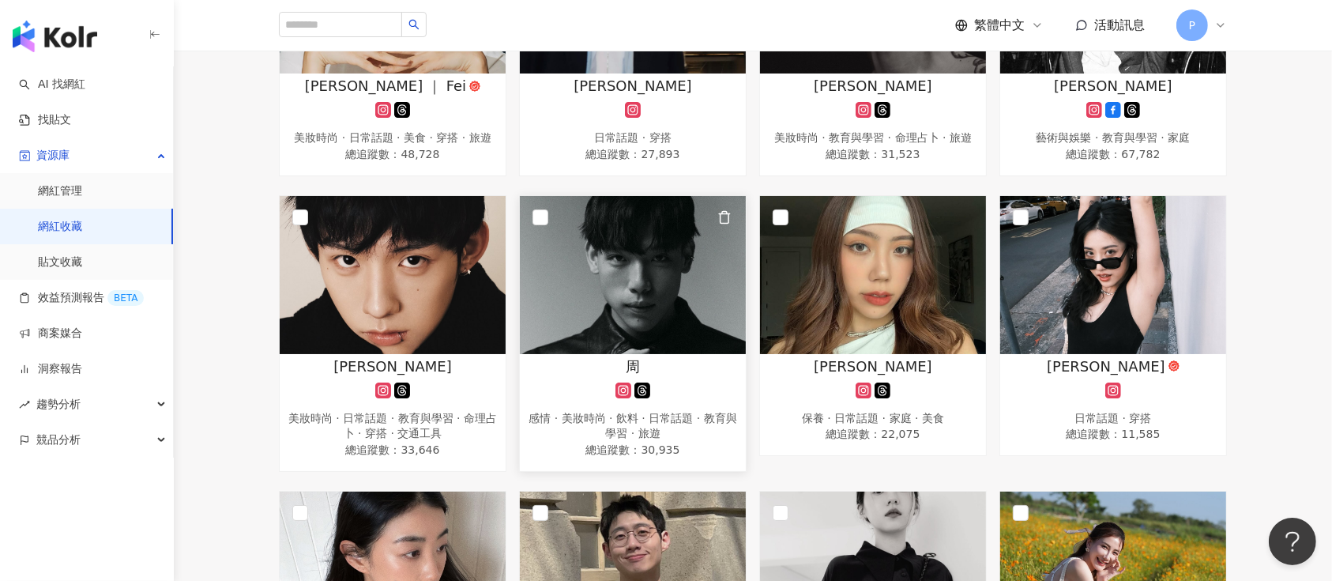
scroll to position [1581, 0]
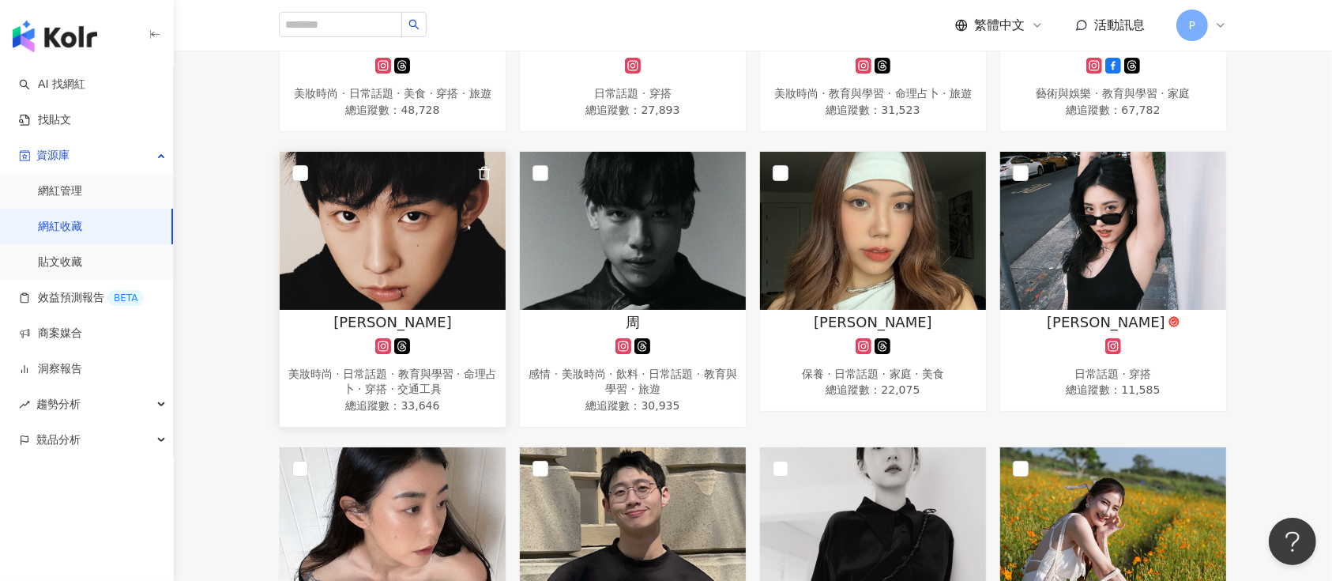
click at [450, 332] on div "[PERSON_NAME]" at bounding box center [393, 322] width 210 height 20
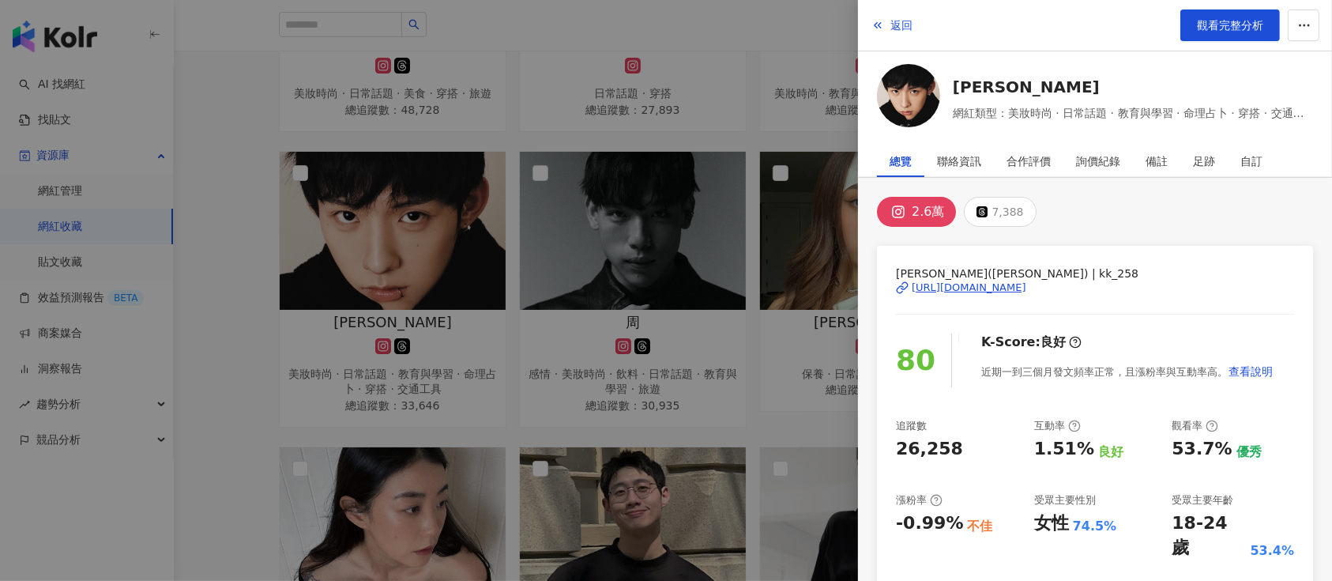
click at [1014, 288] on div "https://www.instagram.com/kk_258/" at bounding box center [969, 288] width 115 height 14
click at [732, 142] on div at bounding box center [666, 290] width 1332 height 581
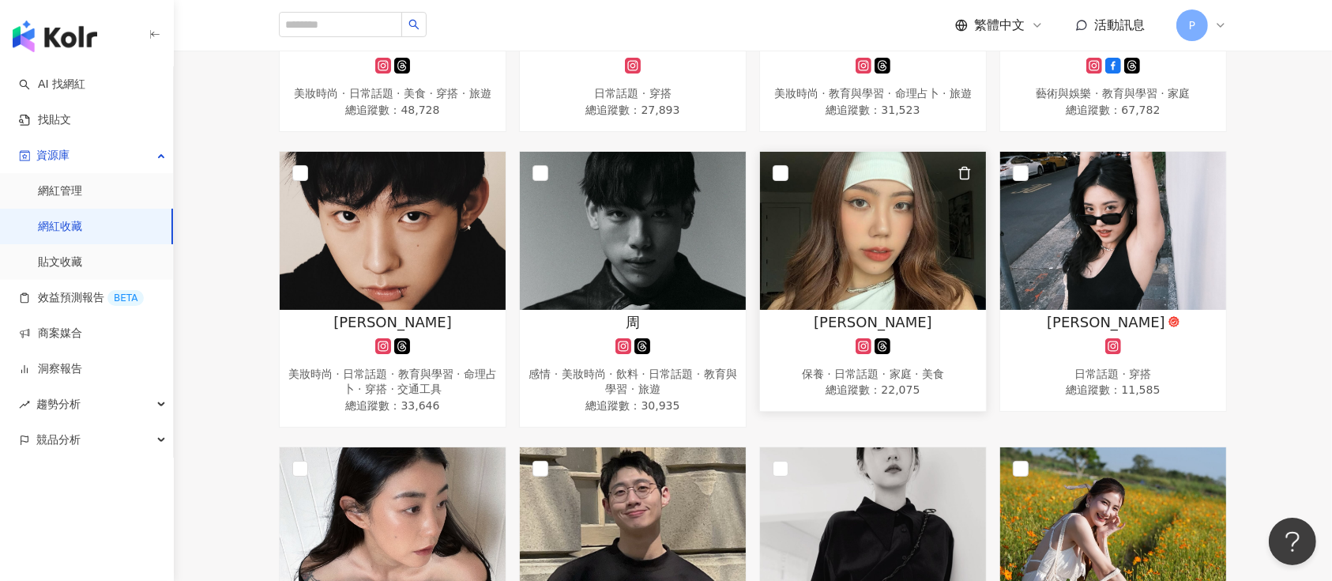
click at [825, 232] on img at bounding box center [873, 231] width 226 height 158
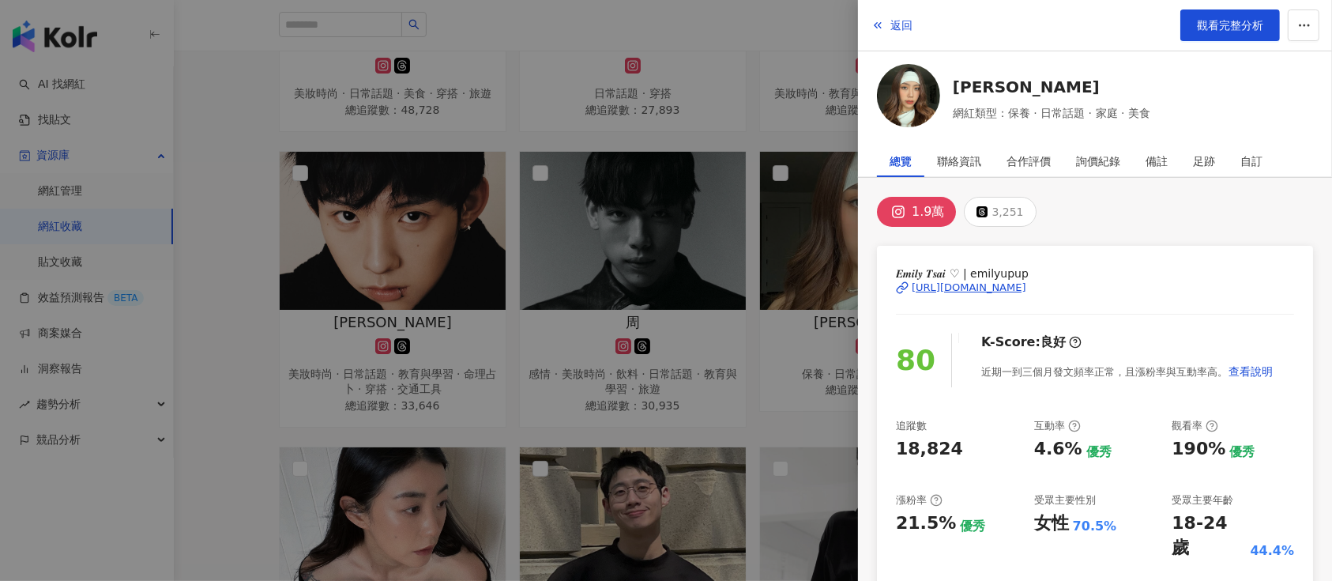
click at [1021, 291] on div "https://www.instagram.com/emilyupup/" at bounding box center [969, 288] width 115 height 14
click at [593, 149] on div at bounding box center [666, 290] width 1332 height 581
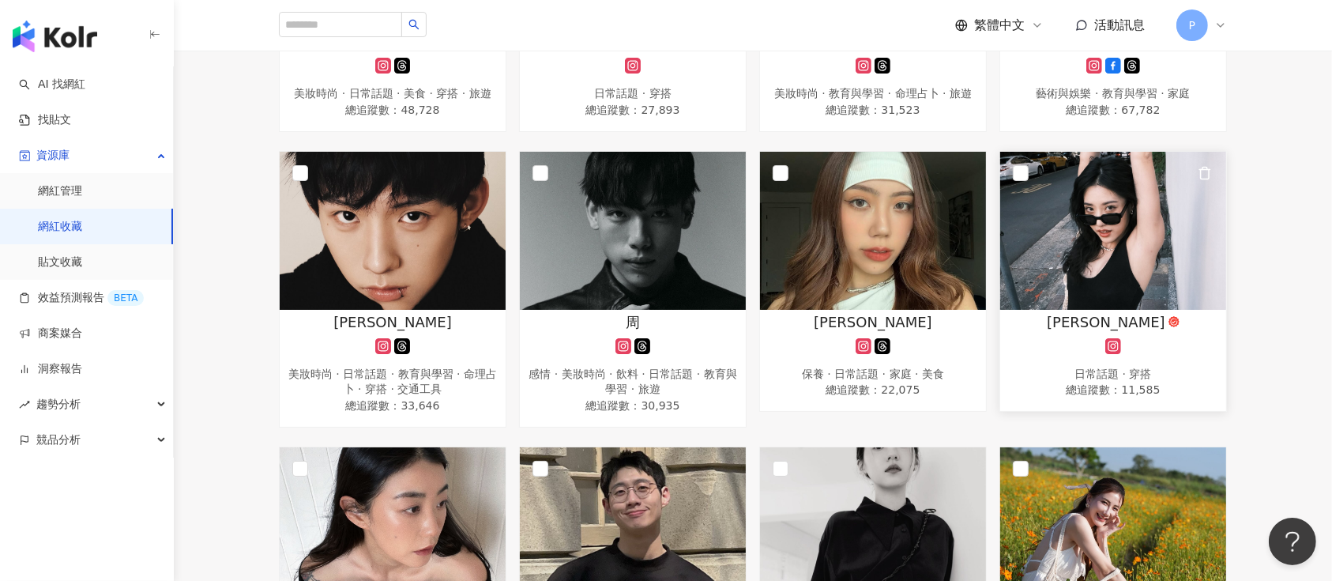
click at [1109, 261] on img at bounding box center [1113, 231] width 226 height 158
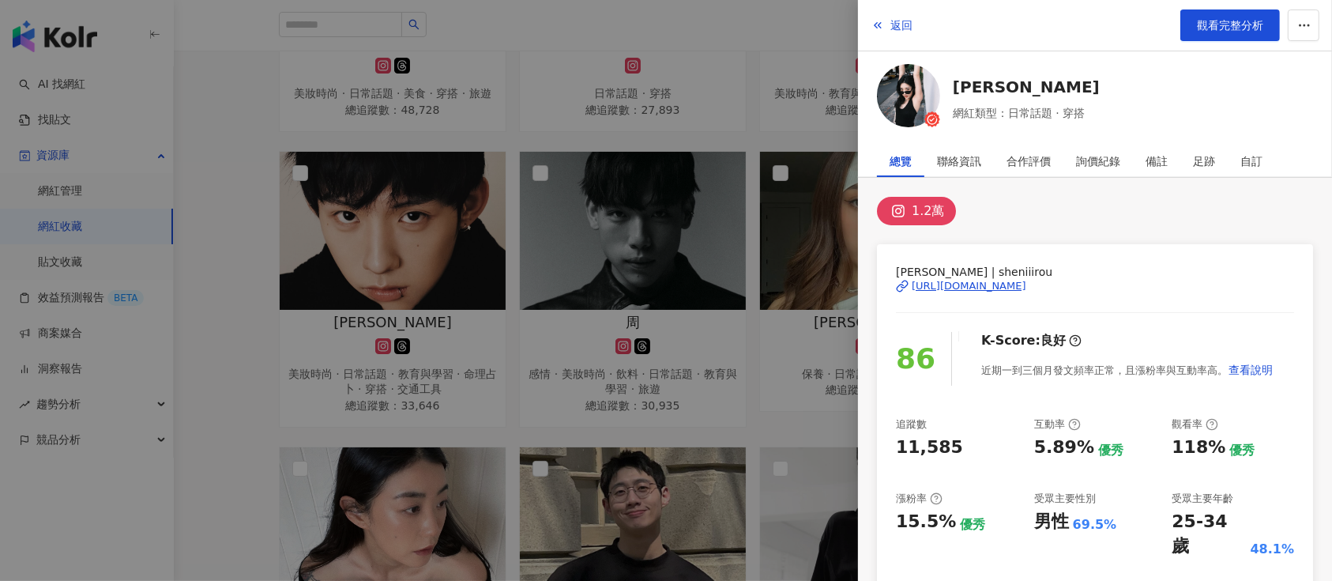
click at [1027, 284] on div "https://www.instagram.com/sheniiirou/" at bounding box center [969, 286] width 115 height 14
click at [721, 94] on div at bounding box center [666, 290] width 1332 height 581
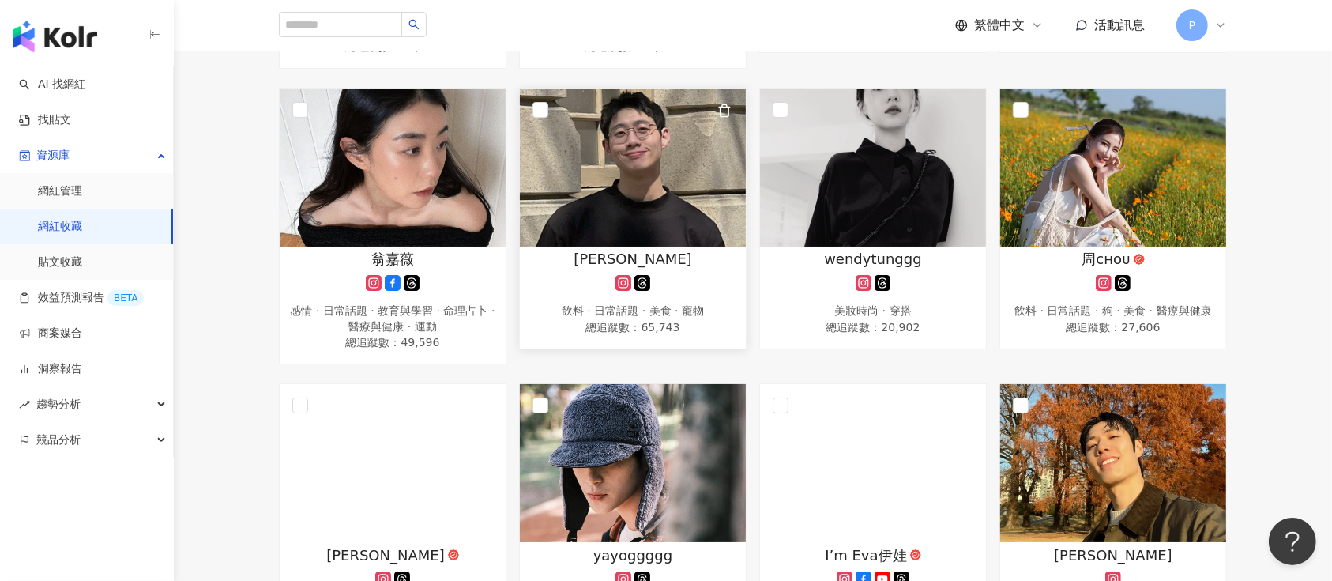
scroll to position [2002, 0]
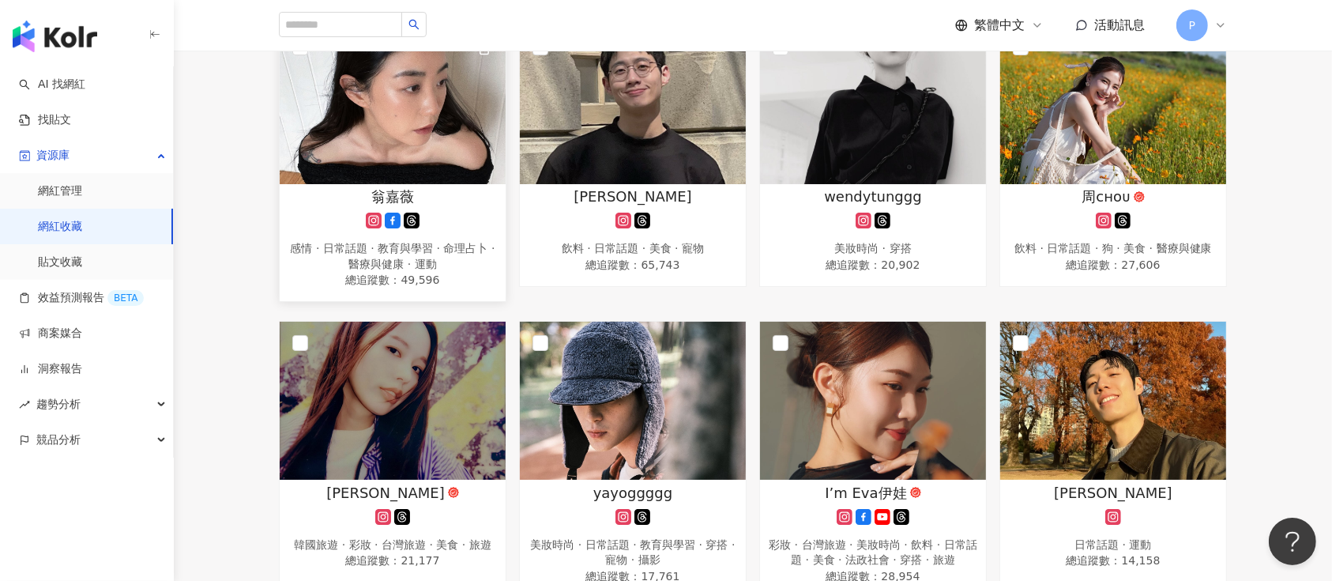
click at [400, 168] on img at bounding box center [393, 105] width 226 height 158
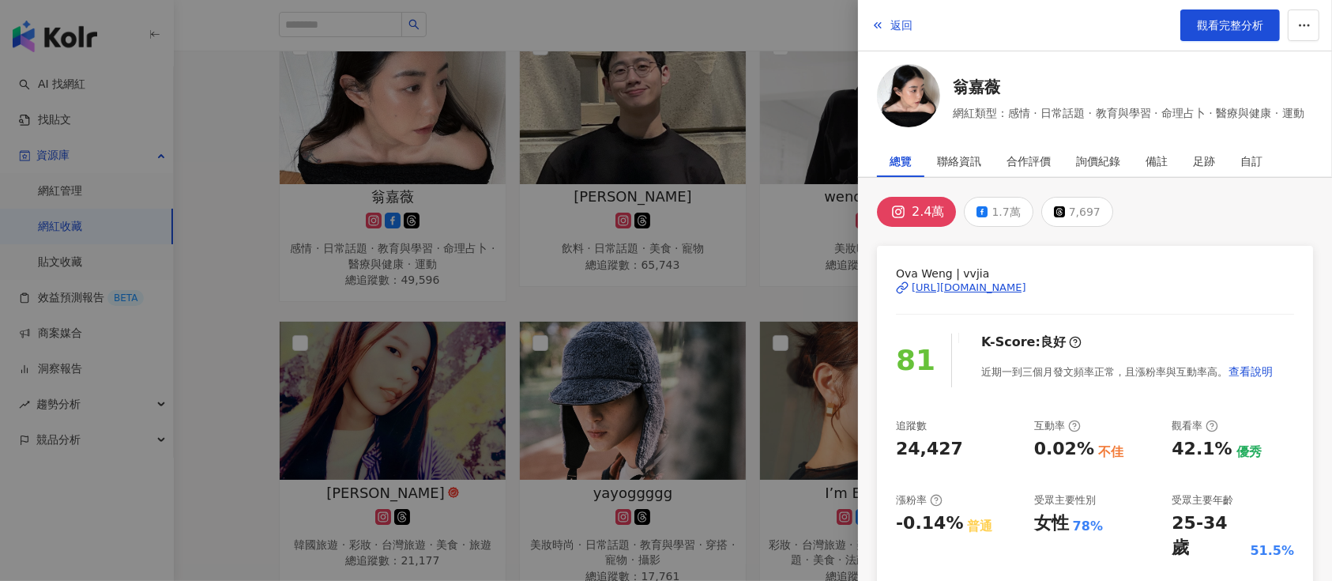
click at [985, 287] on div "https://www.instagram.com/vvjia/" at bounding box center [969, 288] width 115 height 14
click at [736, 202] on div at bounding box center [666, 290] width 1332 height 581
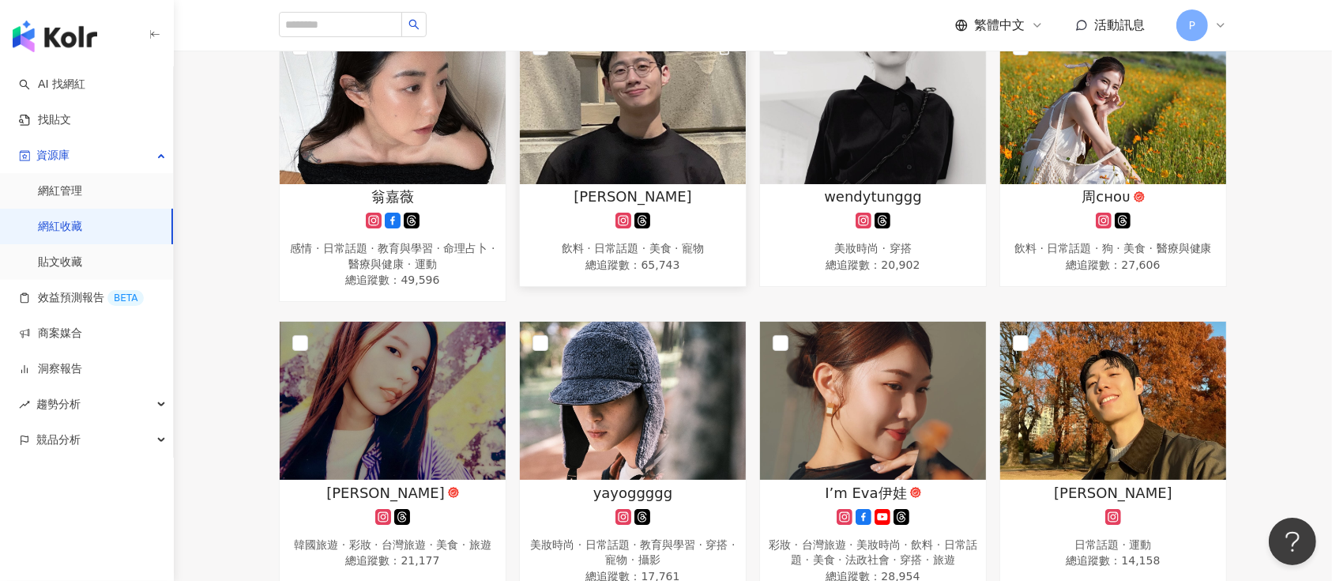
click at [692, 206] on div "宥維" at bounding box center [633, 197] width 210 height 20
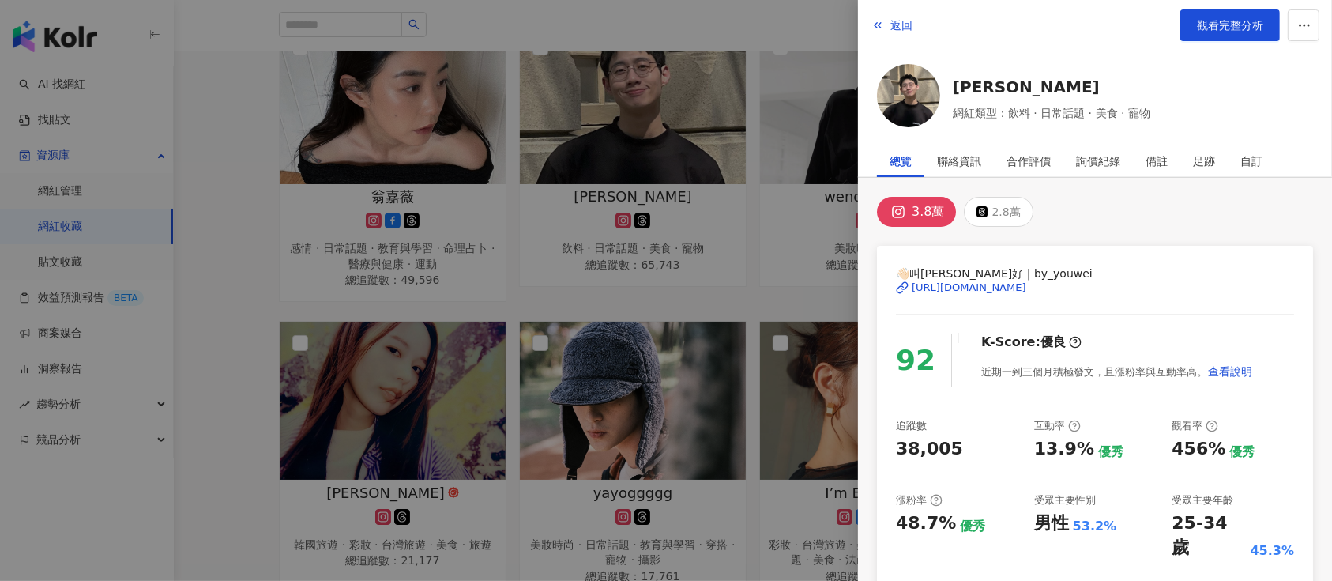
click at [1020, 284] on div "https://www.instagram.com/by_youwei/" at bounding box center [969, 288] width 115 height 14
click at [642, 218] on div at bounding box center [666, 290] width 1332 height 581
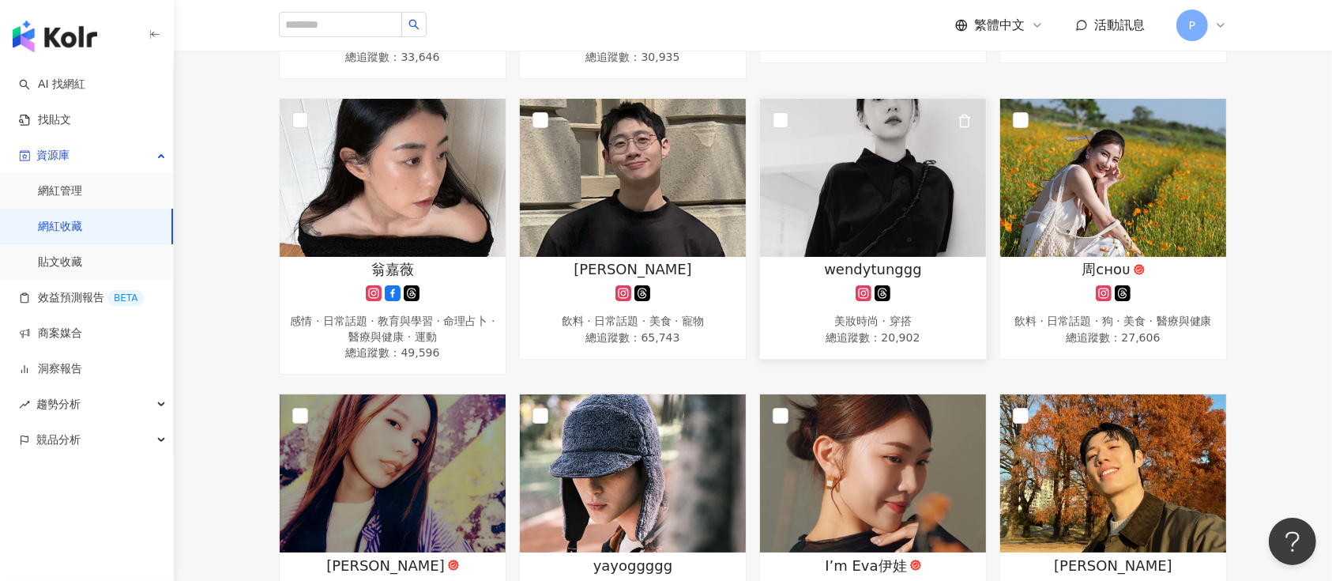
scroll to position [1897, 0]
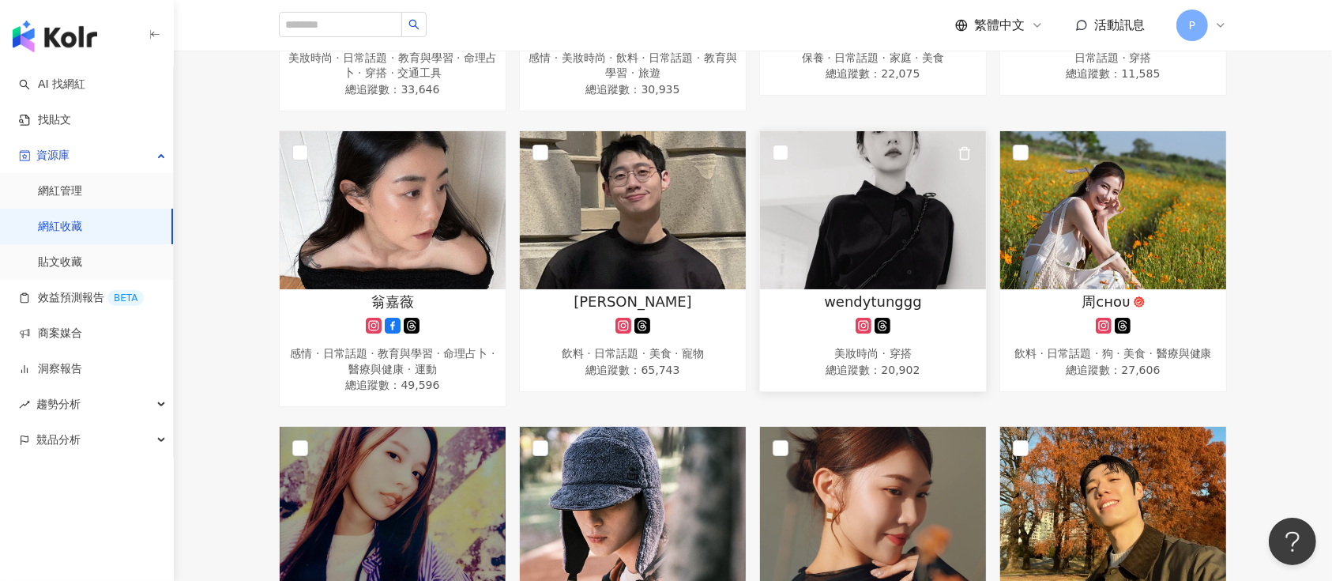
click at [937, 307] on div "wendytunggg" at bounding box center [873, 302] width 210 height 20
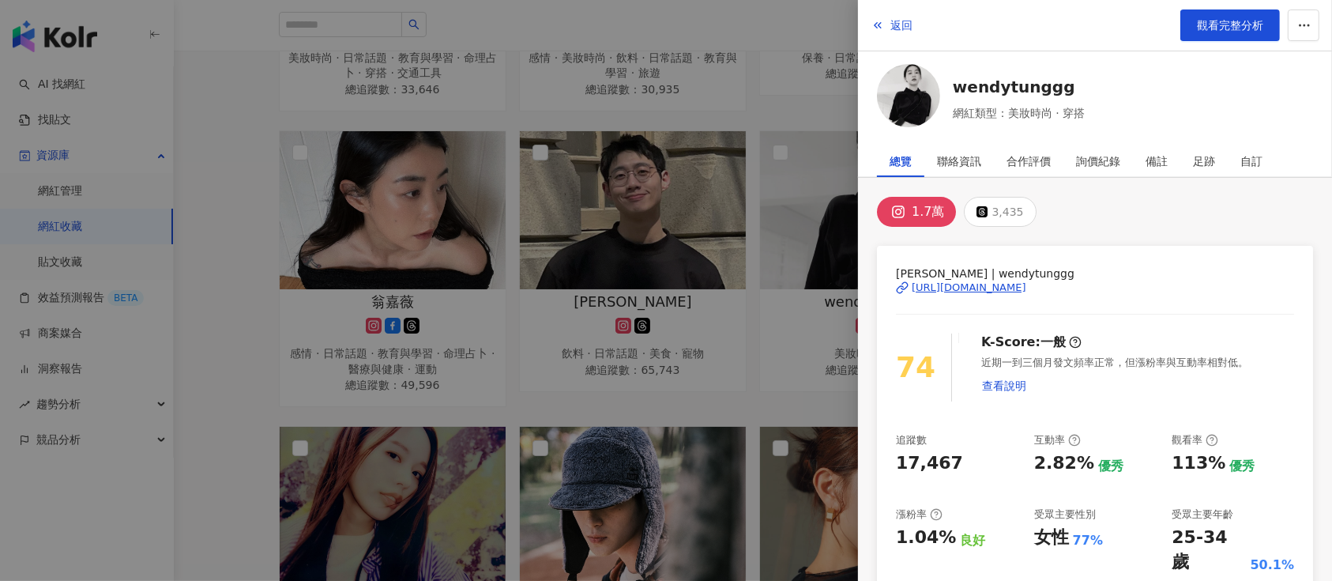
click at [974, 281] on div "https://www.instagram.com/wendytunggg/" at bounding box center [969, 288] width 115 height 14
click at [762, 360] on div at bounding box center [666, 290] width 1332 height 581
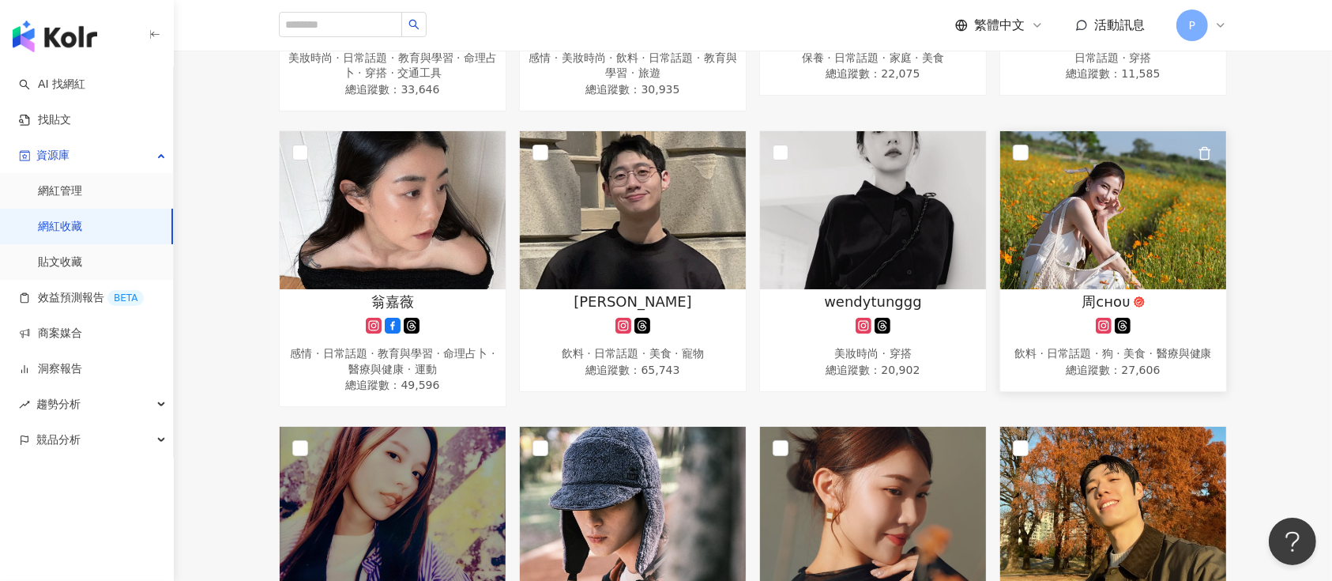
click at [1121, 302] on span "周ᴄʜᴏᴜ" at bounding box center [1106, 302] width 48 height 20
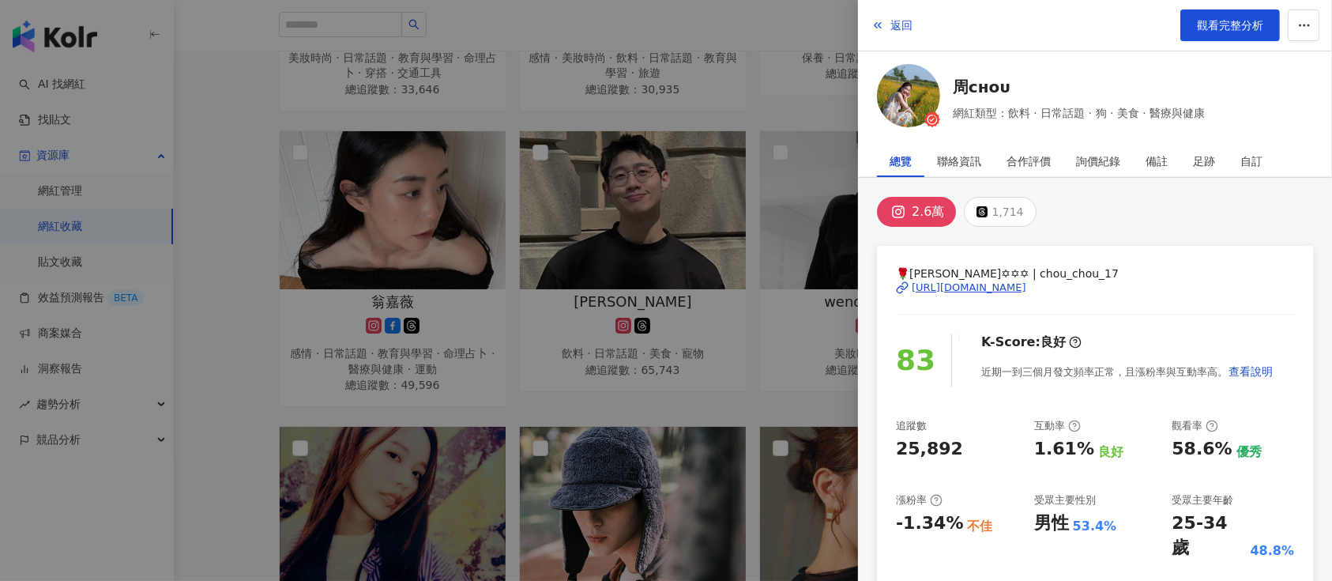
click at [1022, 283] on div "https://www.instagram.com/chou_chou_17/" at bounding box center [969, 288] width 115 height 14
click at [649, 171] on div at bounding box center [666, 290] width 1332 height 581
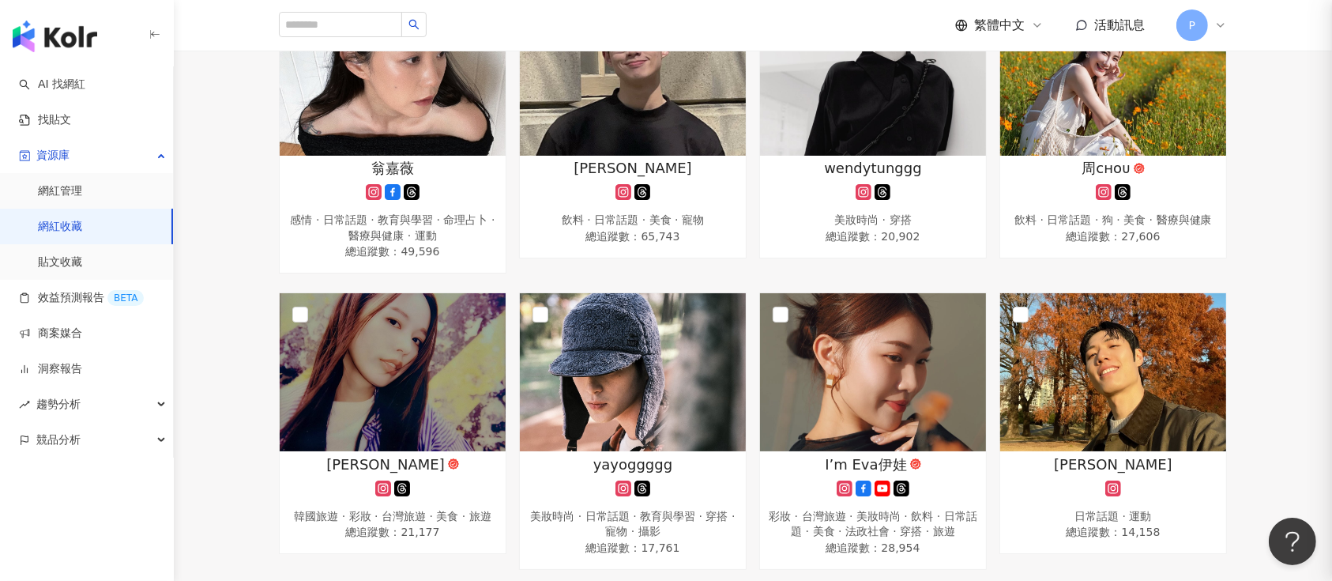
scroll to position [2107, 0]
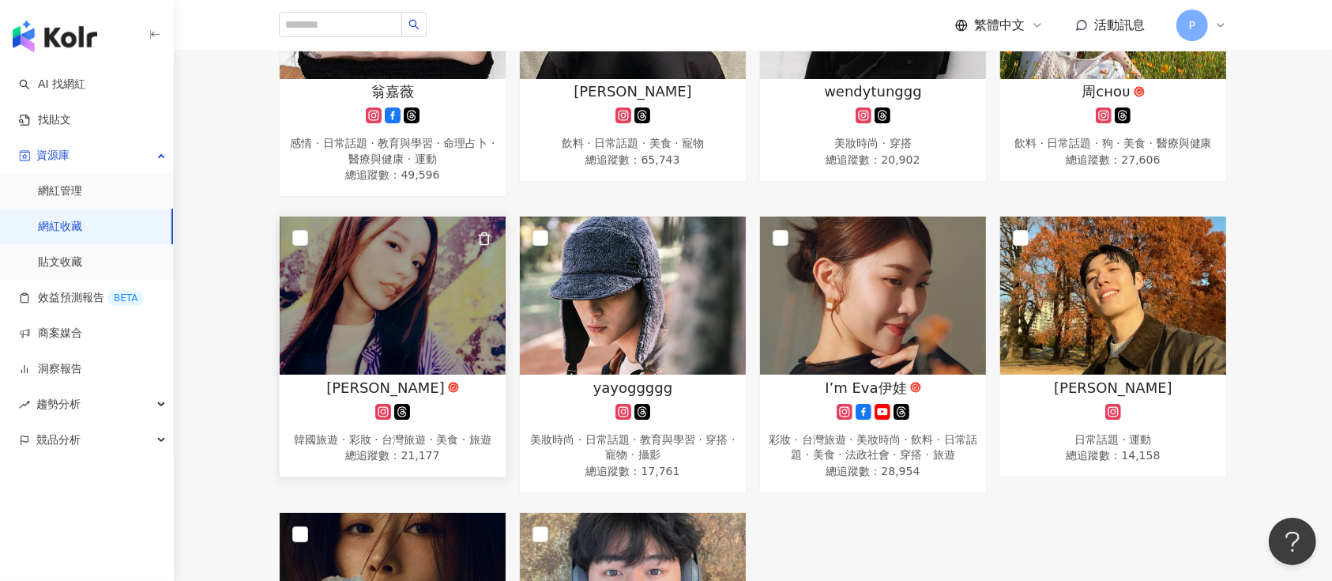
click at [468, 351] on img at bounding box center [393, 296] width 226 height 158
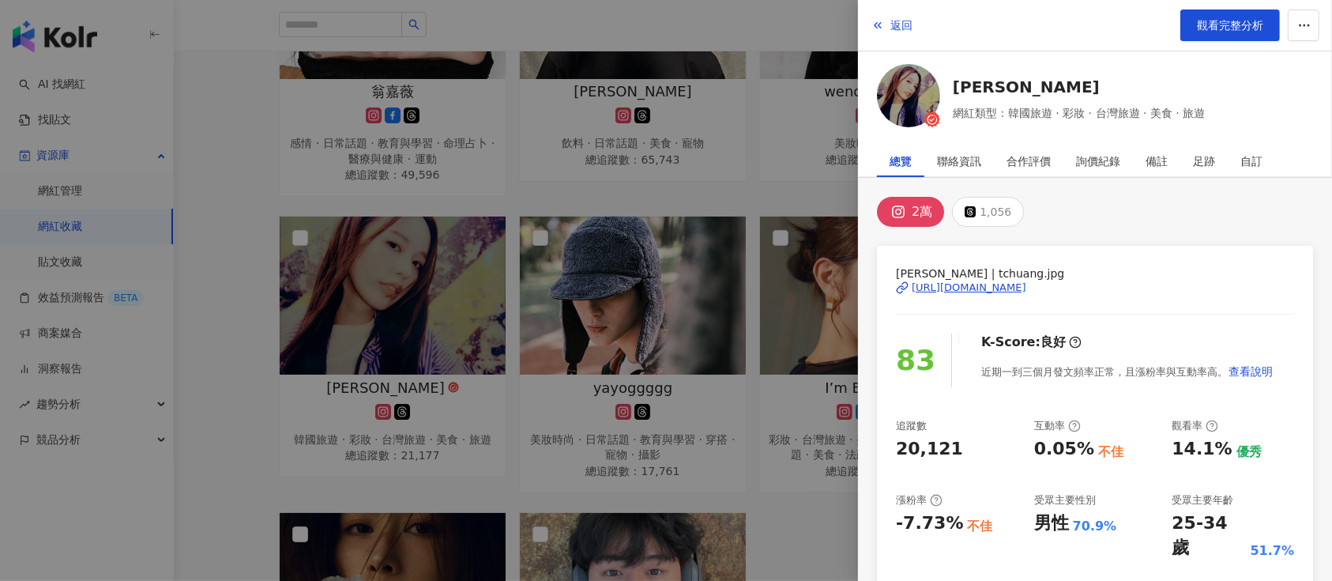
click at [957, 288] on div "https://www.instagram.com/tchuang.jpg/" at bounding box center [969, 288] width 115 height 14
click at [786, 343] on div at bounding box center [666, 290] width 1332 height 581
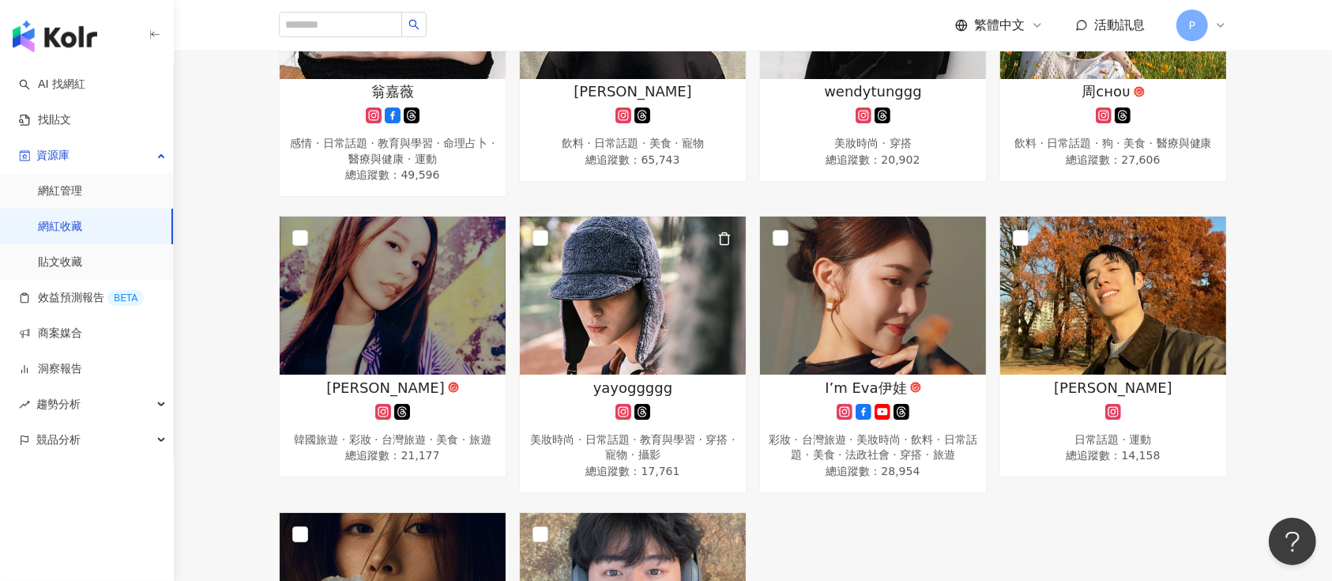
click at [661, 337] on img at bounding box center [633, 296] width 226 height 158
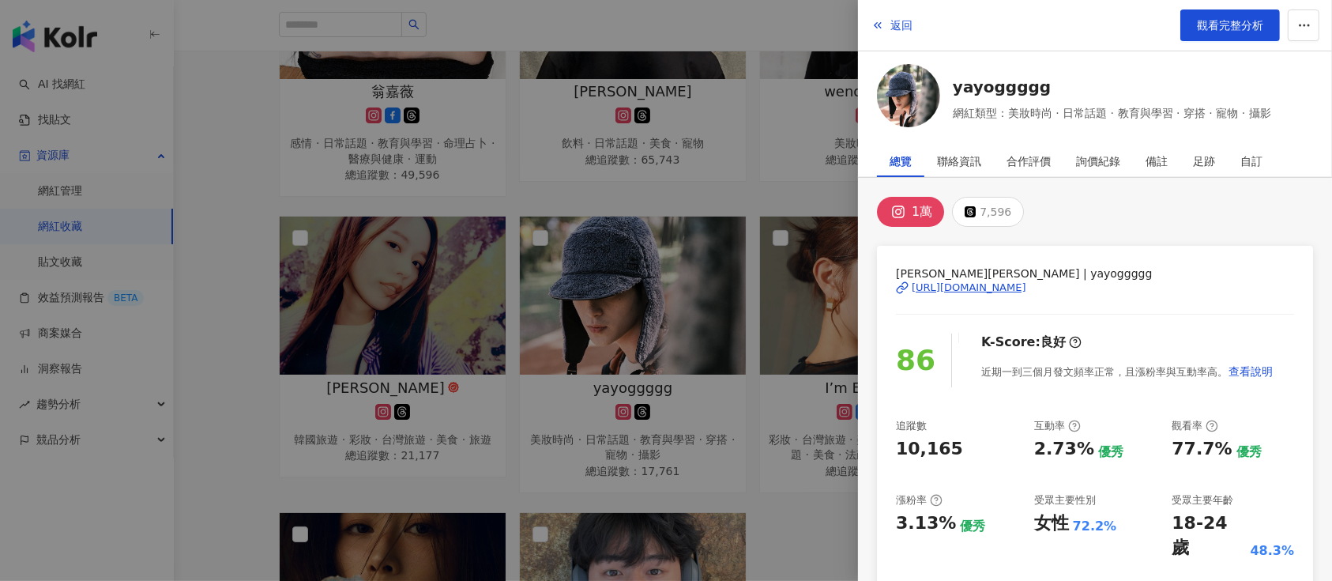
click at [979, 282] on div "https://www.instagram.com/yayoggggg/" at bounding box center [969, 288] width 115 height 14
click at [717, 347] on div at bounding box center [666, 290] width 1332 height 581
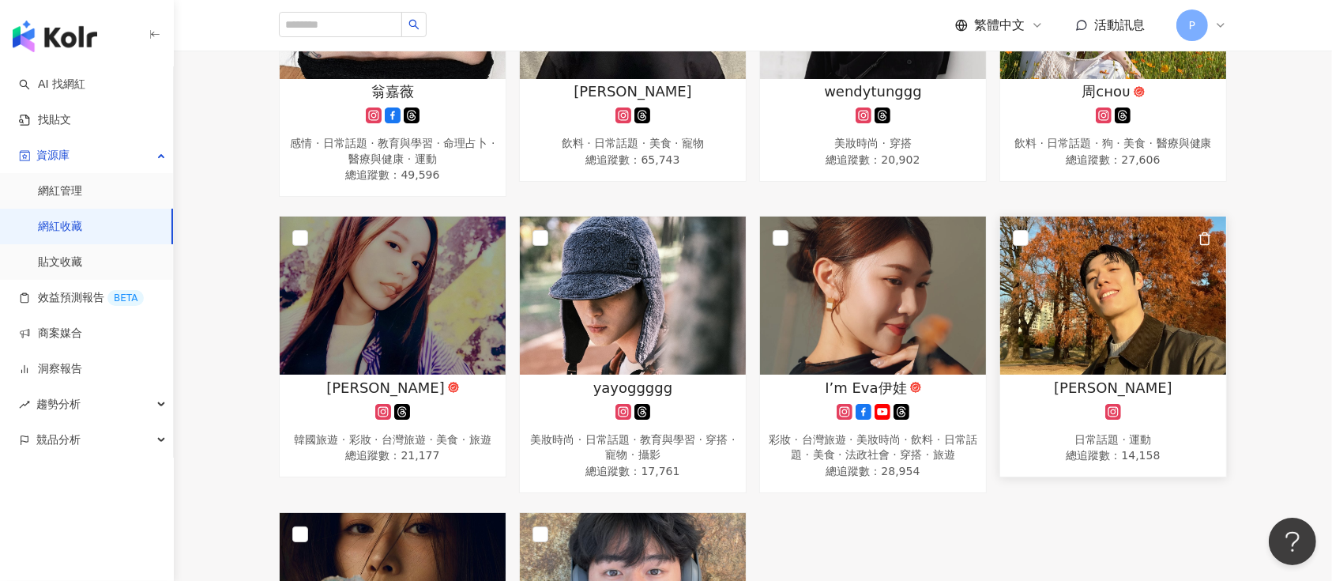
click at [1057, 349] on img at bounding box center [1113, 296] width 226 height 158
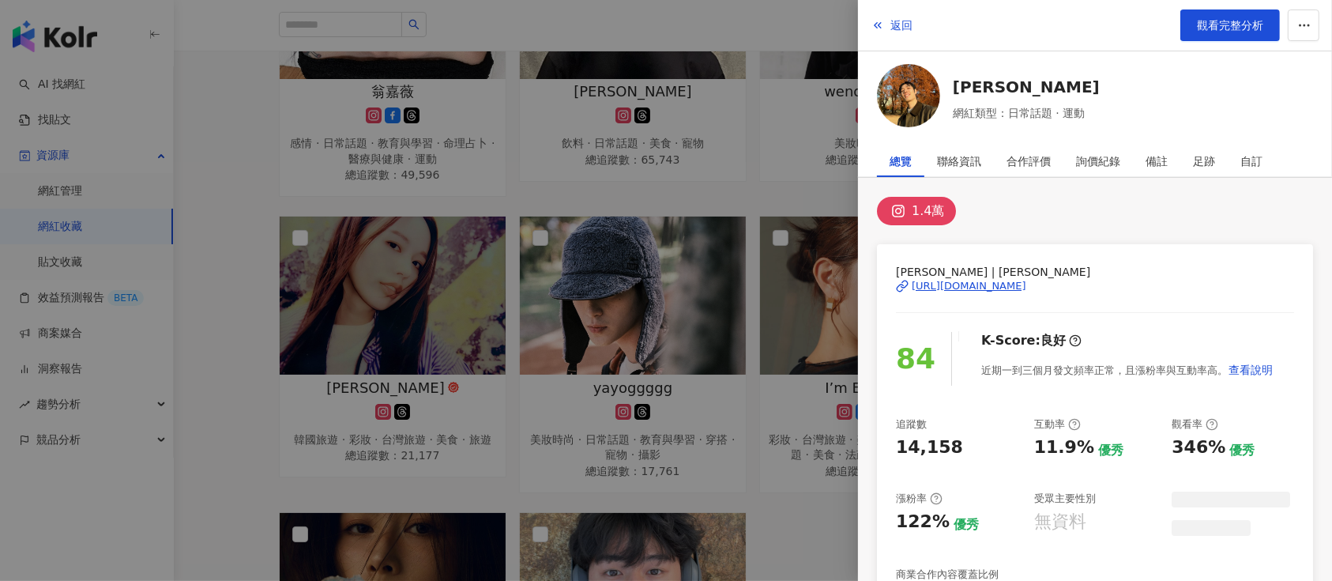
click at [652, 318] on div at bounding box center [666, 290] width 1332 height 581
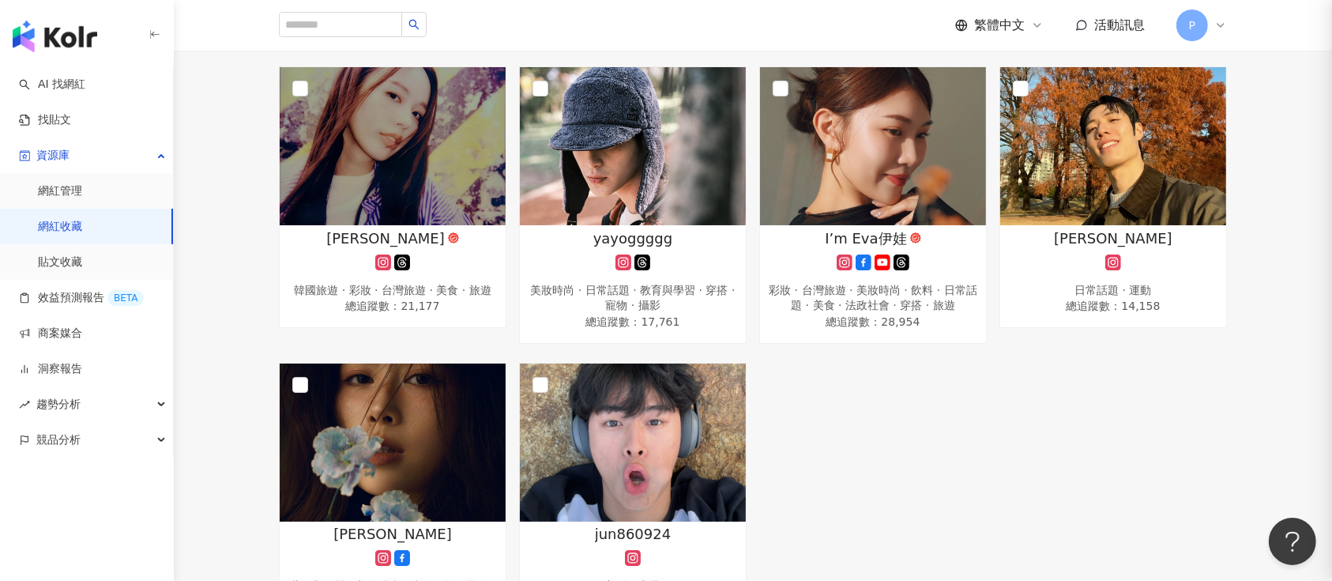
scroll to position [2318, 0]
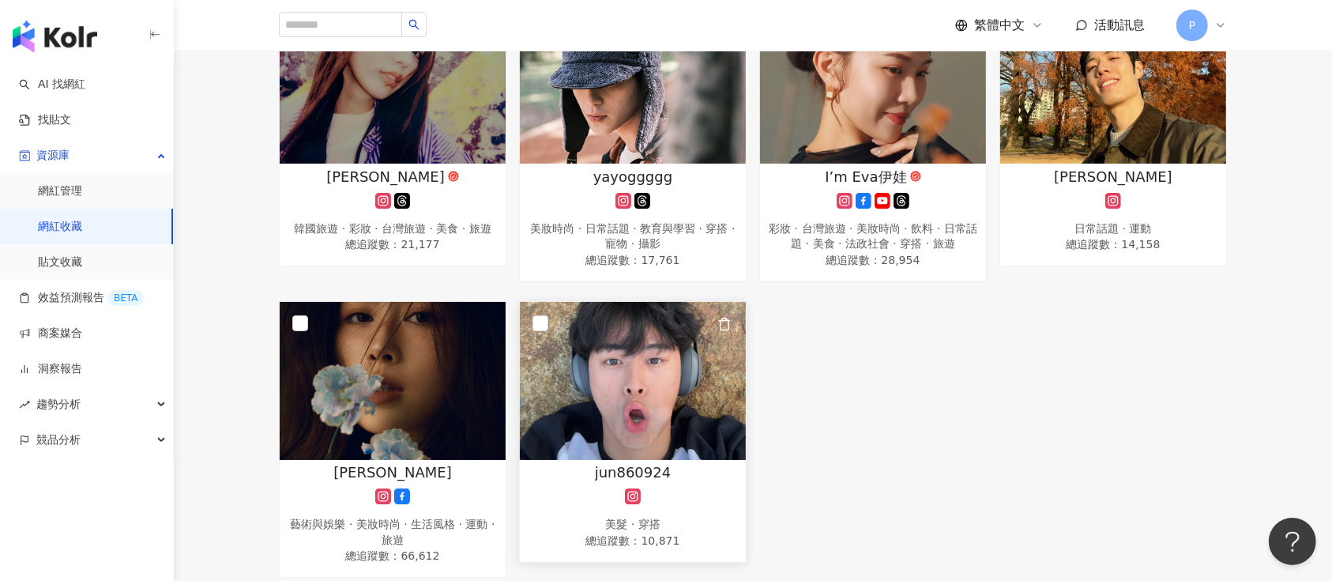
click at [640, 369] on img at bounding box center [633, 381] width 226 height 158
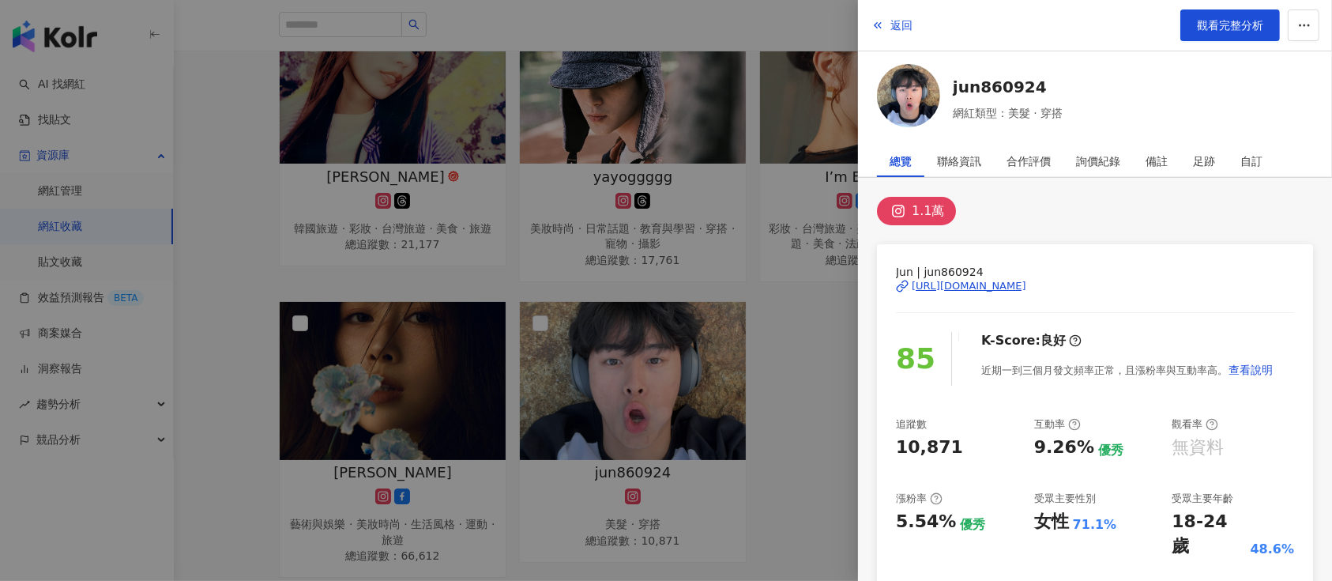
click at [963, 284] on div "https://www.instagram.com/jun860924/" at bounding box center [969, 286] width 115 height 14
click at [494, 110] on div at bounding box center [666, 290] width 1332 height 581
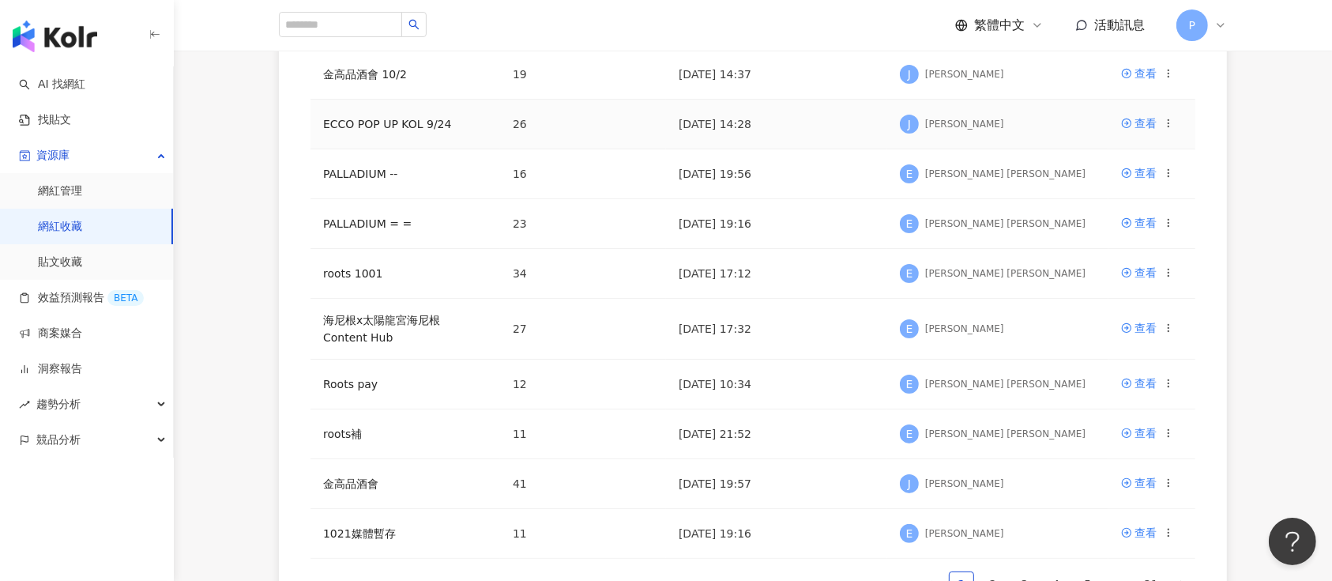
scroll to position [316, 0]
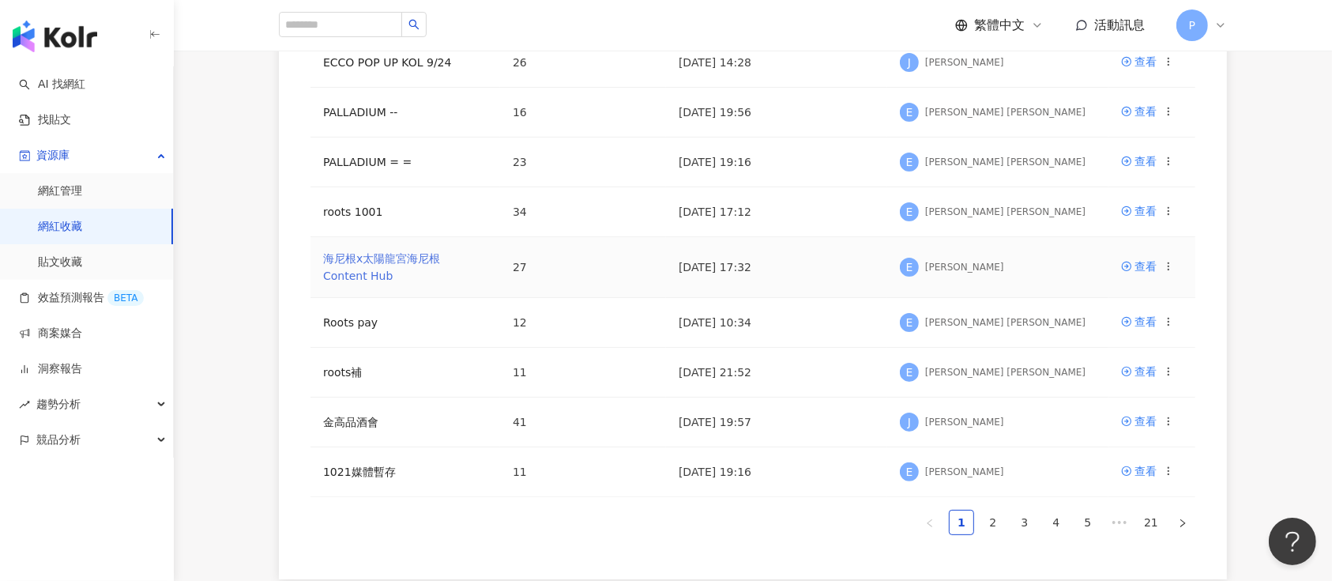
click at [440, 257] on link "海尼根x太陽龍宮海尼根 Content Hub" at bounding box center [381, 267] width 117 height 30
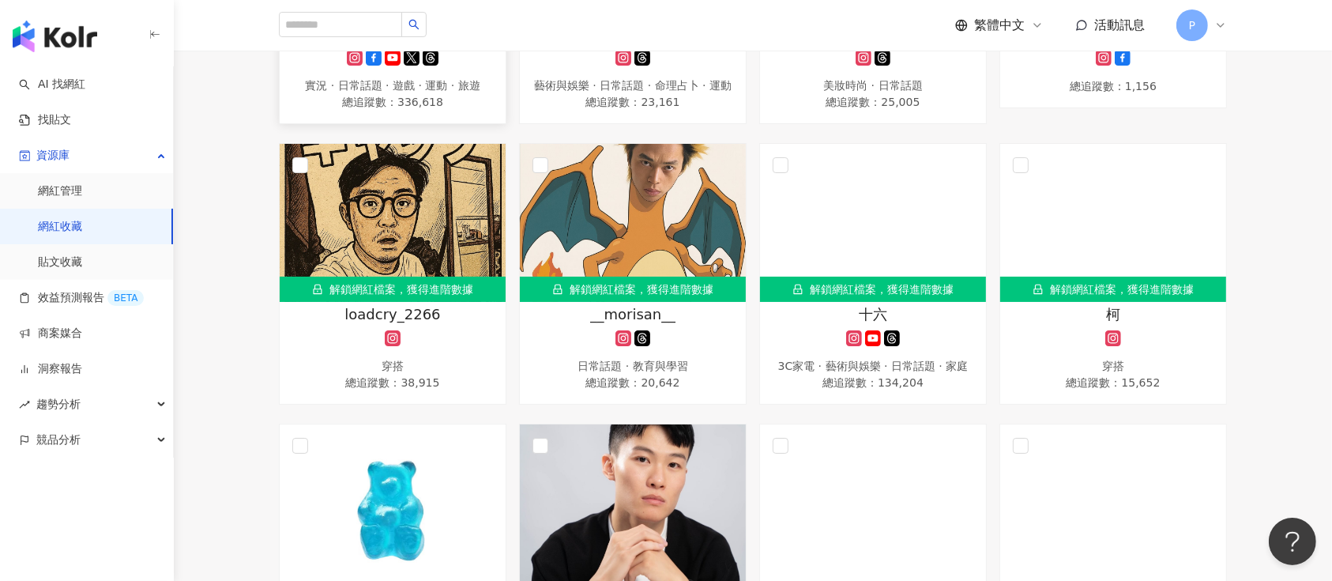
scroll to position [1053, 0]
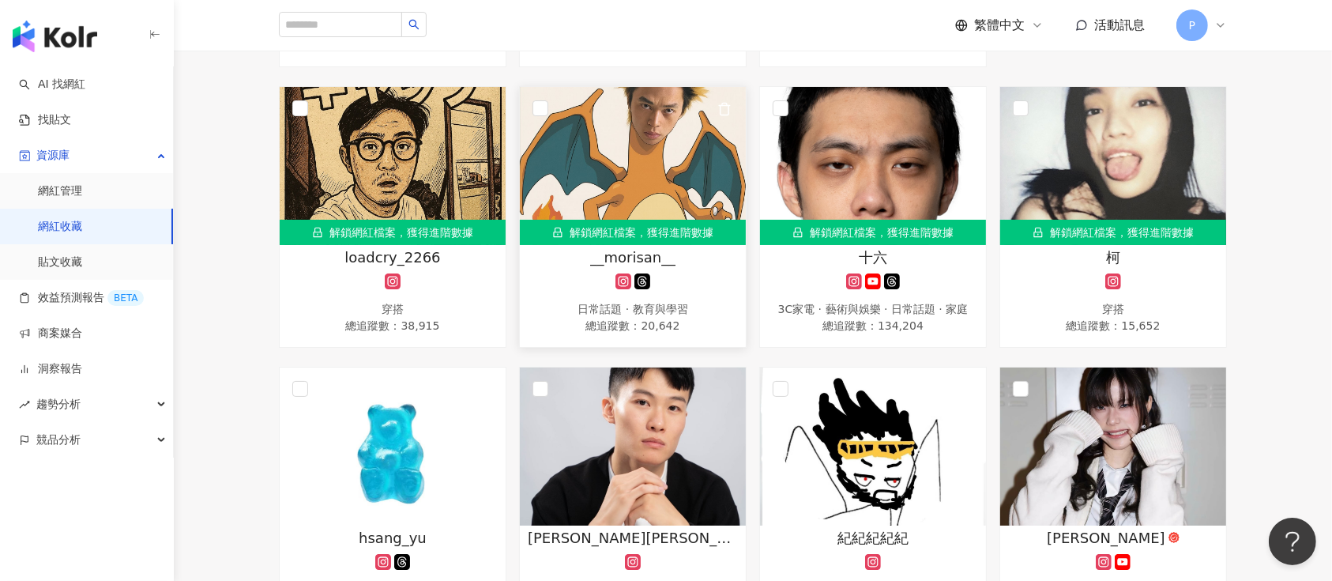
click at [626, 286] on icon at bounding box center [624, 281] width 9 height 9
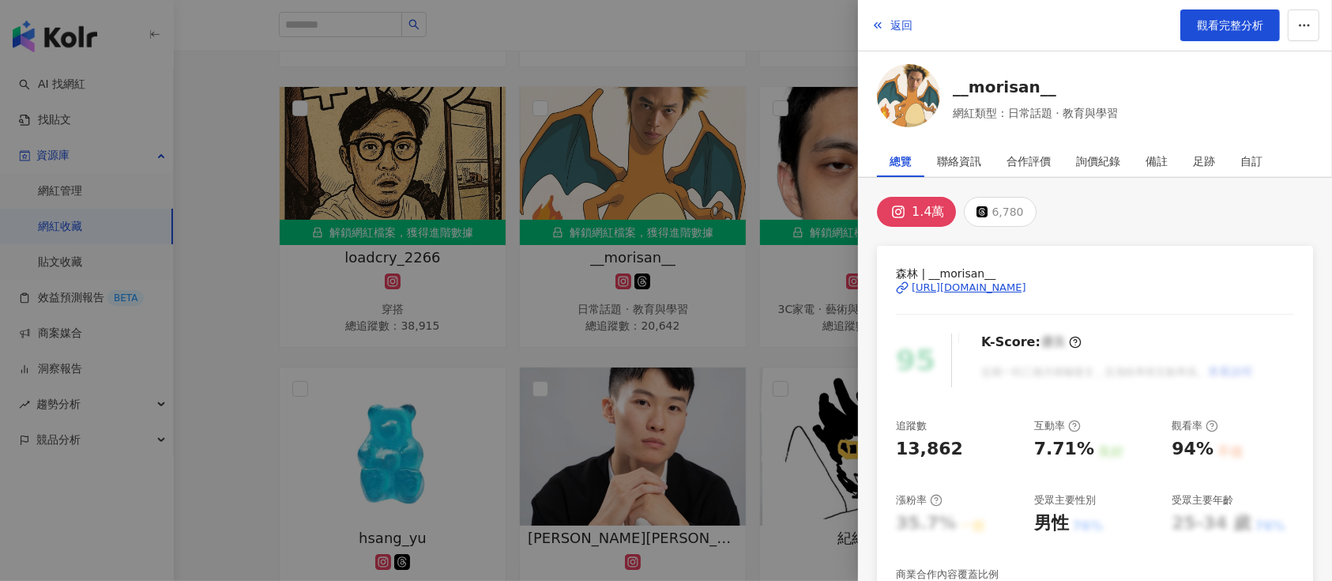
click at [1027, 281] on div "https://www.instagram.com/__morisan__/" at bounding box center [969, 288] width 115 height 14
click at [746, 144] on div at bounding box center [666, 290] width 1332 height 581
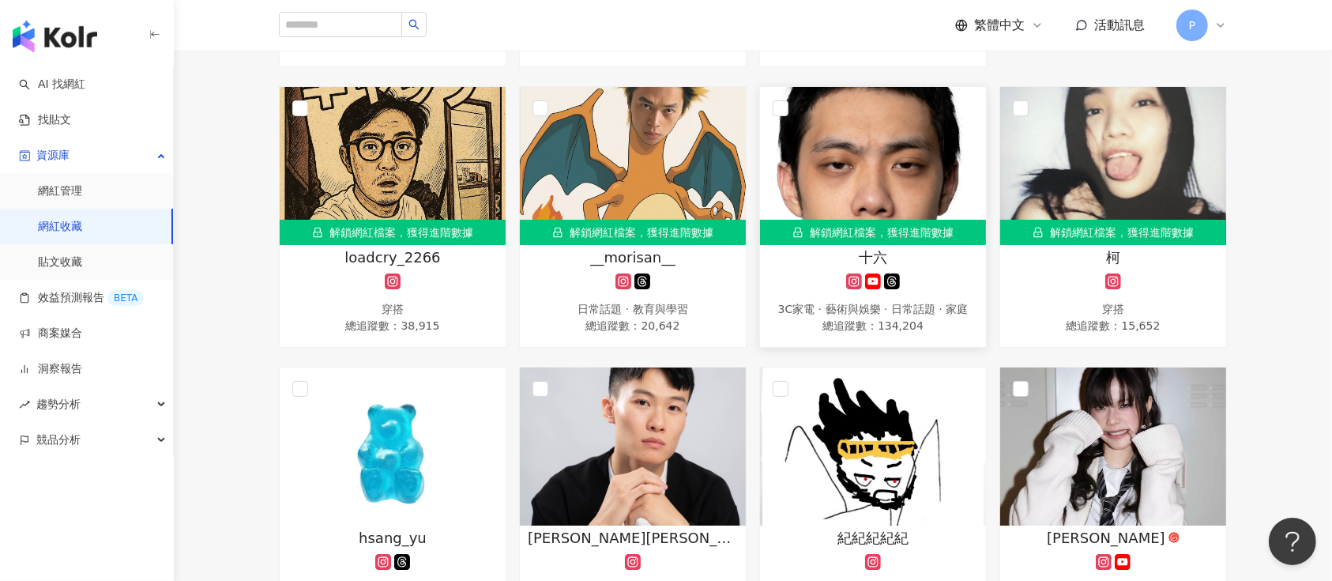
click at [883, 262] on span "十六" at bounding box center [873, 257] width 28 height 20
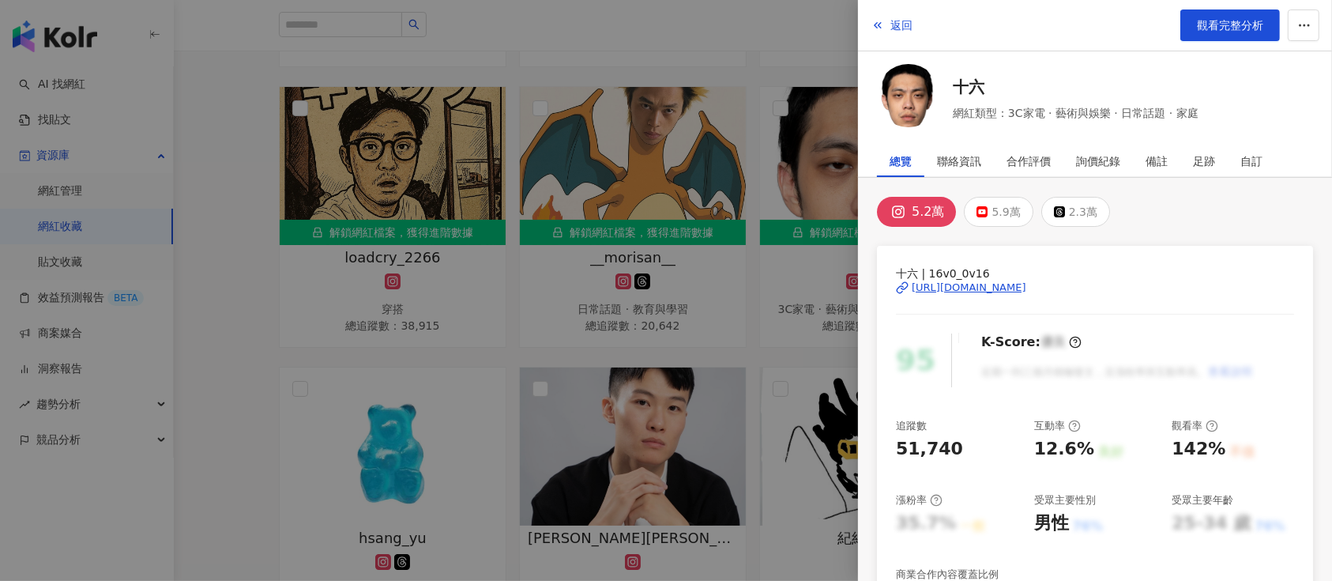
click at [563, 266] on div at bounding box center [666, 290] width 1332 height 581
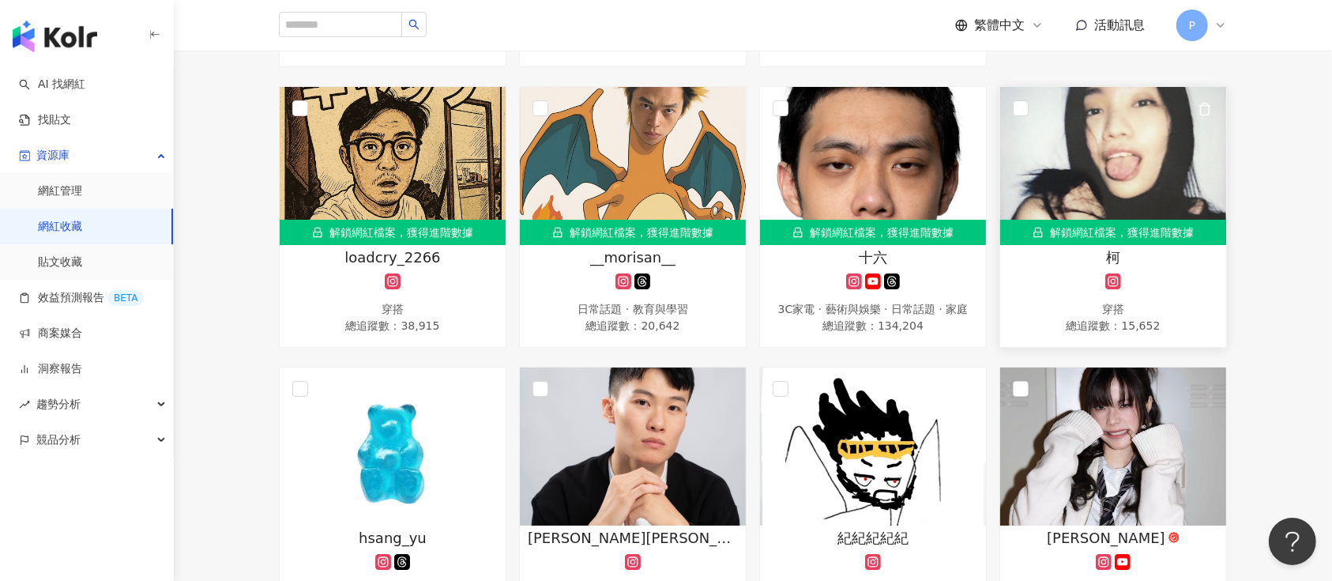
click at [1042, 266] on div "柯" at bounding box center [1113, 257] width 210 height 20
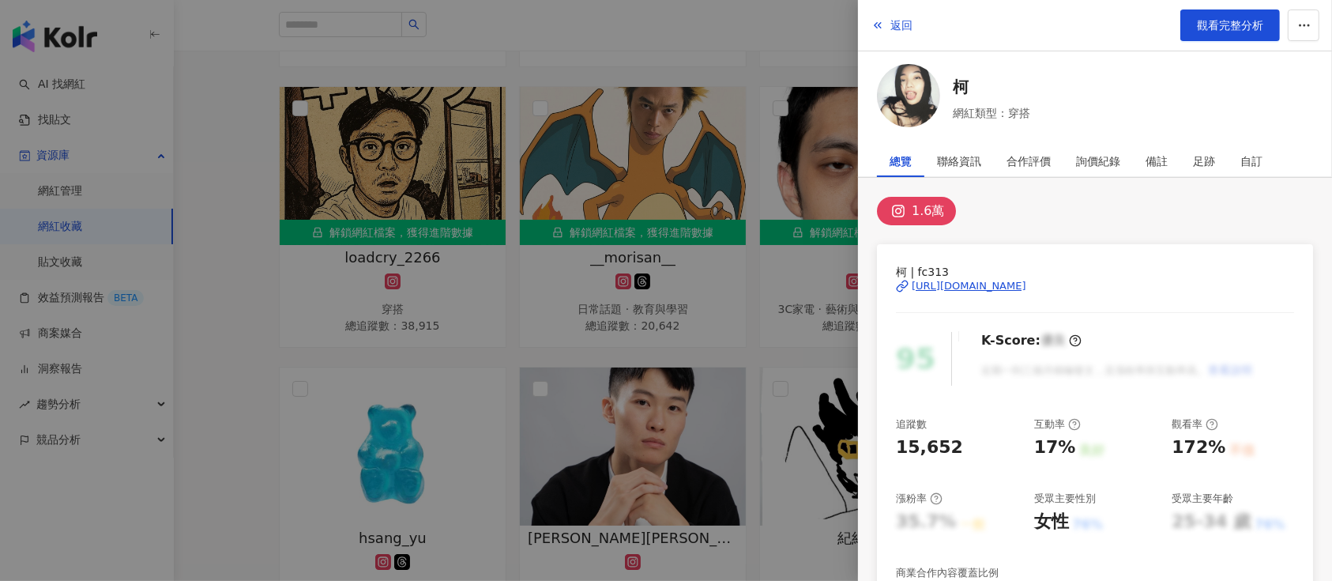
click at [960, 284] on div "https://www.instagram.com/fc313/" at bounding box center [969, 286] width 115 height 14
click at [692, 198] on div at bounding box center [666, 290] width 1332 height 581
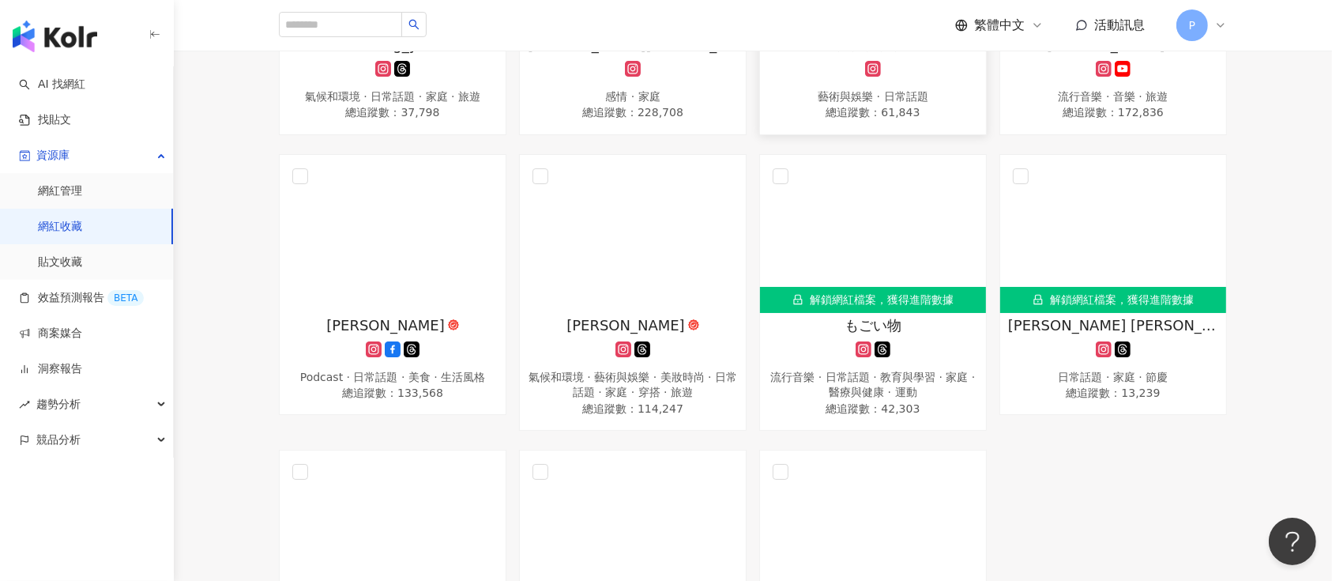
scroll to position [1581, 0]
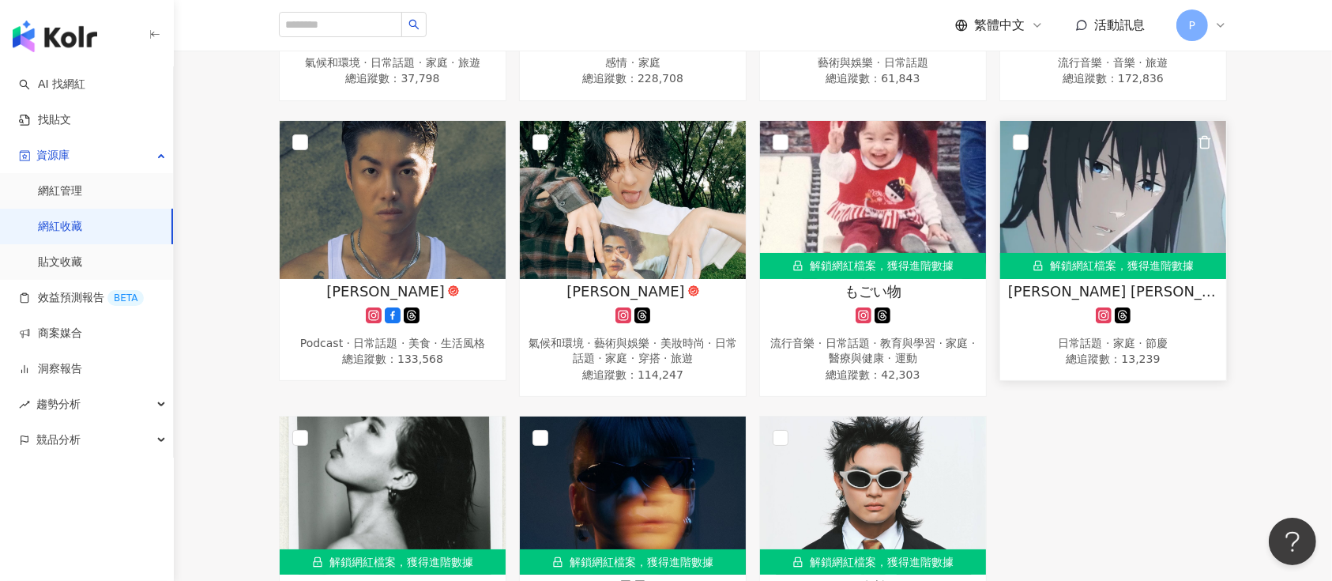
click at [1023, 316] on div "Noel Lee 日常話題 · 家庭 · 節慶 總追蹤數 ： 13,239" at bounding box center [1113, 325] width 226 height 89
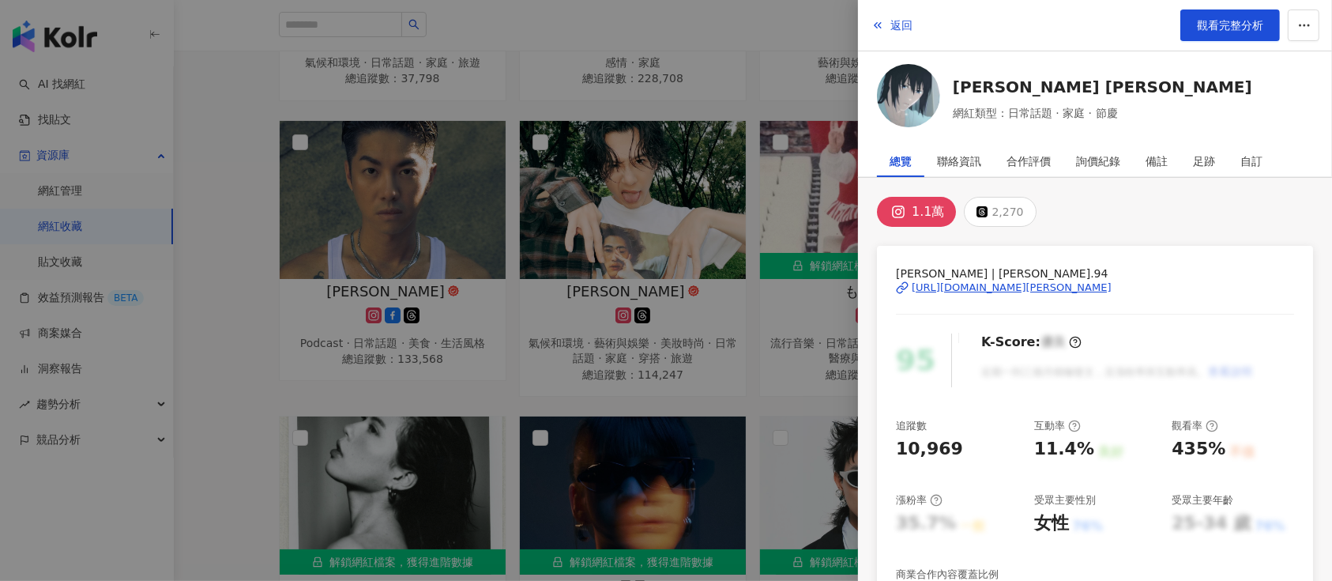
click at [985, 288] on div "https://www.instagram.com/noel.94/" at bounding box center [1012, 288] width 200 height 14
click at [431, 279] on div at bounding box center [666, 290] width 1332 height 581
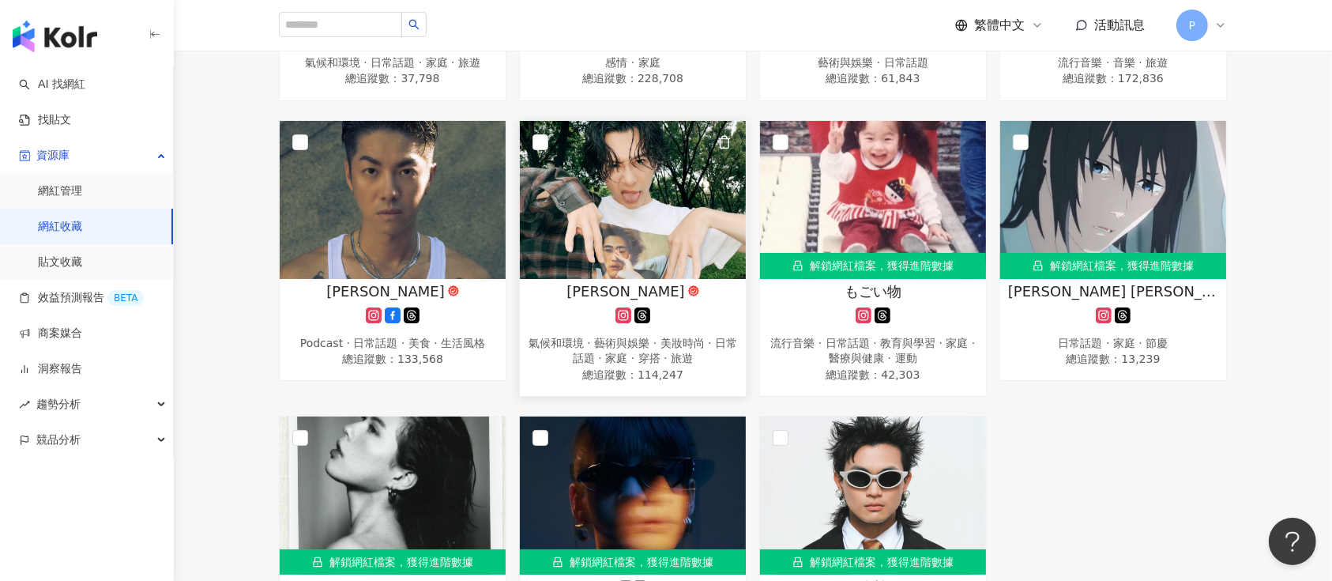
click at [567, 263] on img at bounding box center [633, 200] width 226 height 158
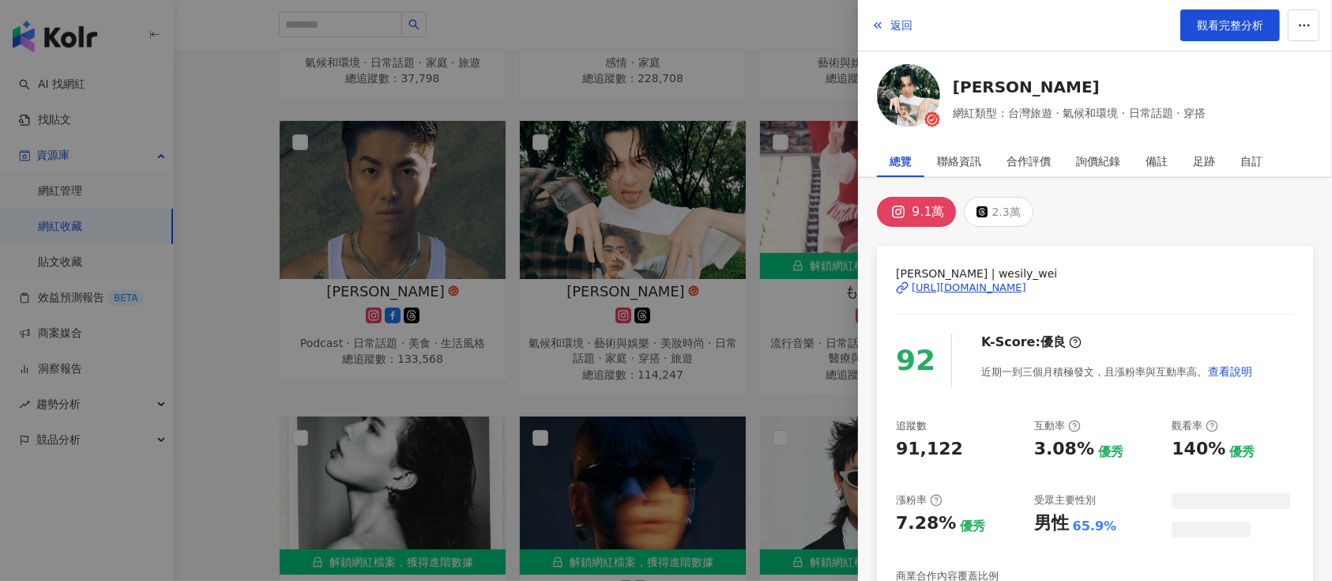
click at [987, 281] on div "https://www.instagram.com/wesily_wei/" at bounding box center [969, 288] width 115 height 14
click at [422, 80] on div at bounding box center [666, 290] width 1332 height 581
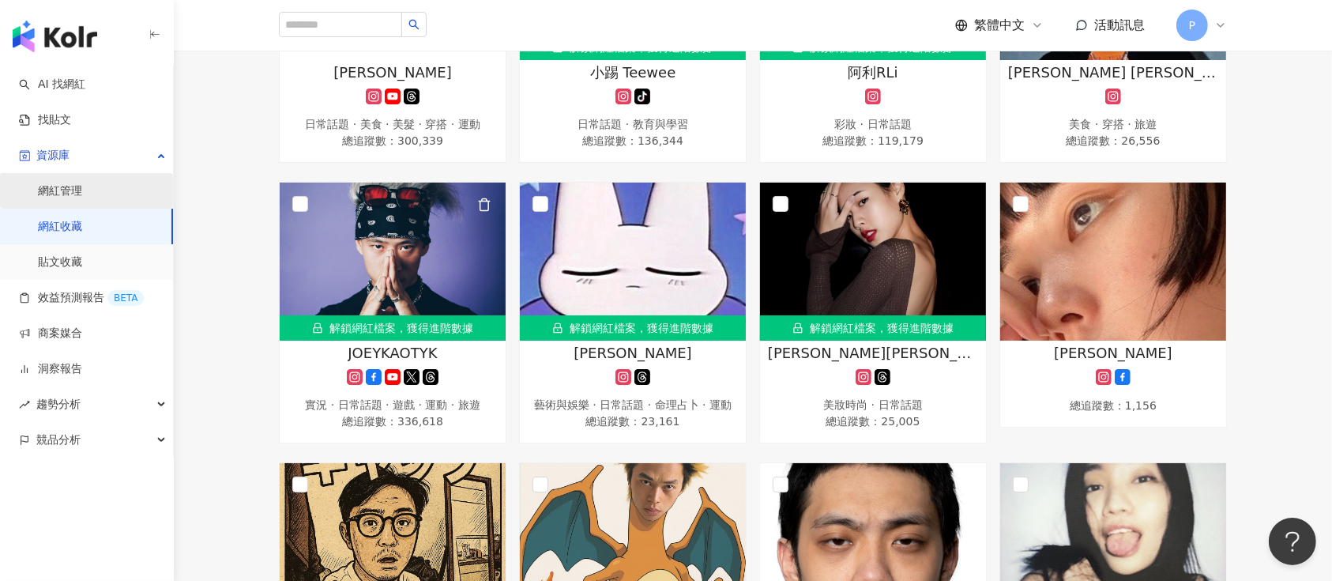
scroll to position [632, 0]
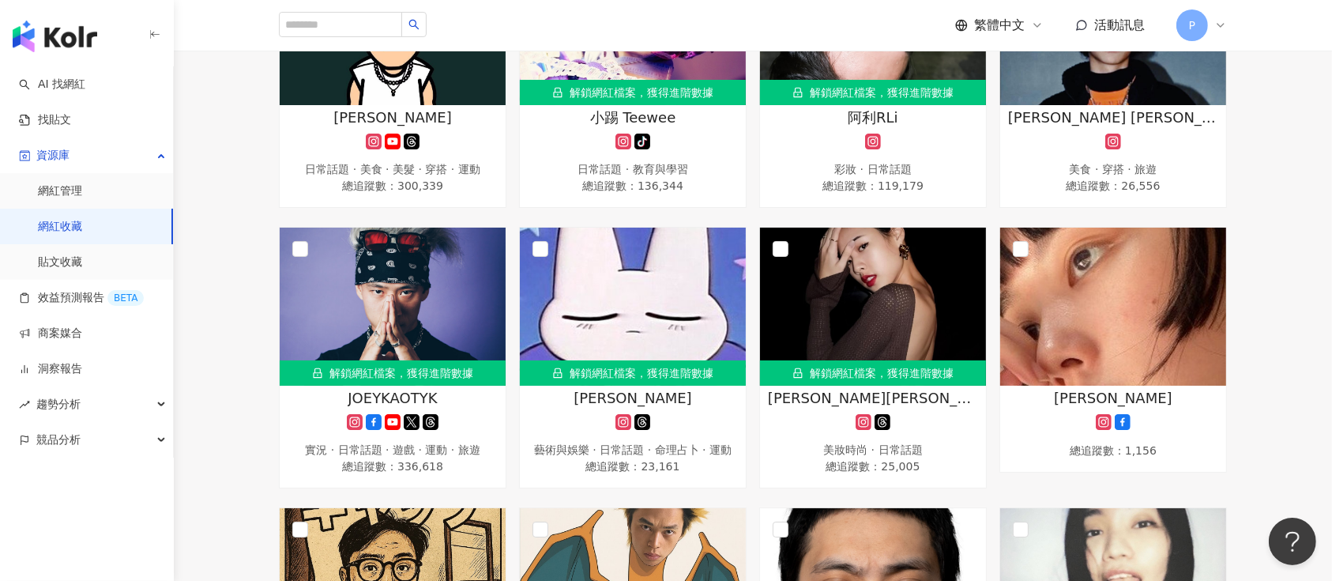
click at [73, 226] on link "網紅收藏" at bounding box center [60, 227] width 44 height 16
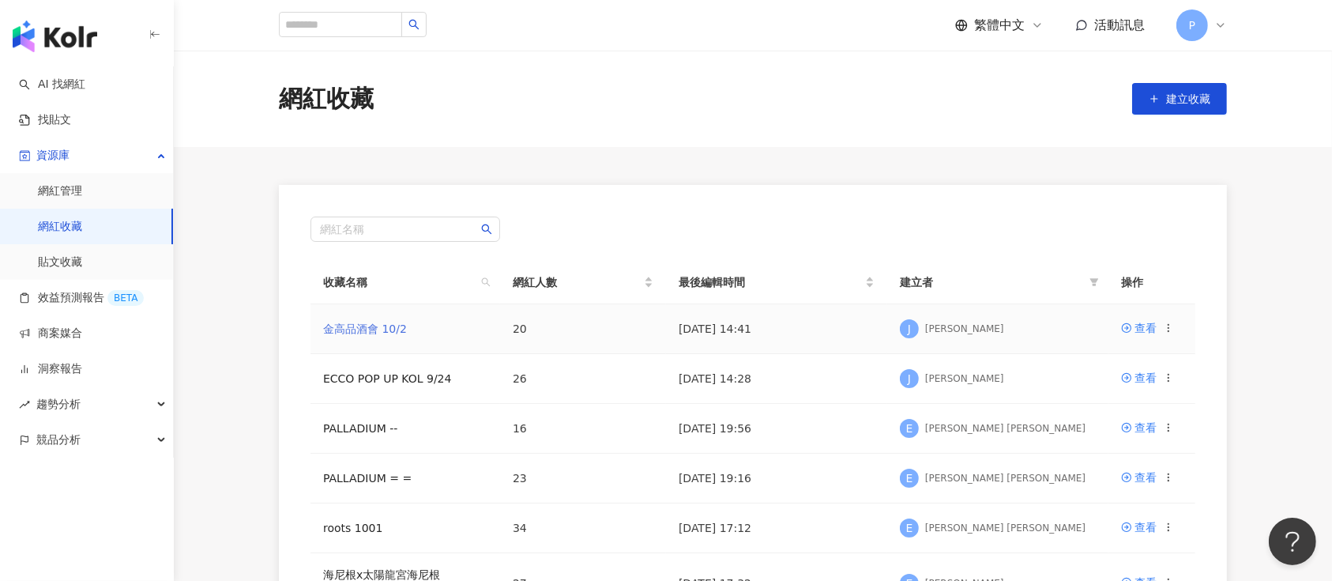
click at [396, 326] on link "金高品酒會 10/2" at bounding box center [365, 328] width 84 height 13
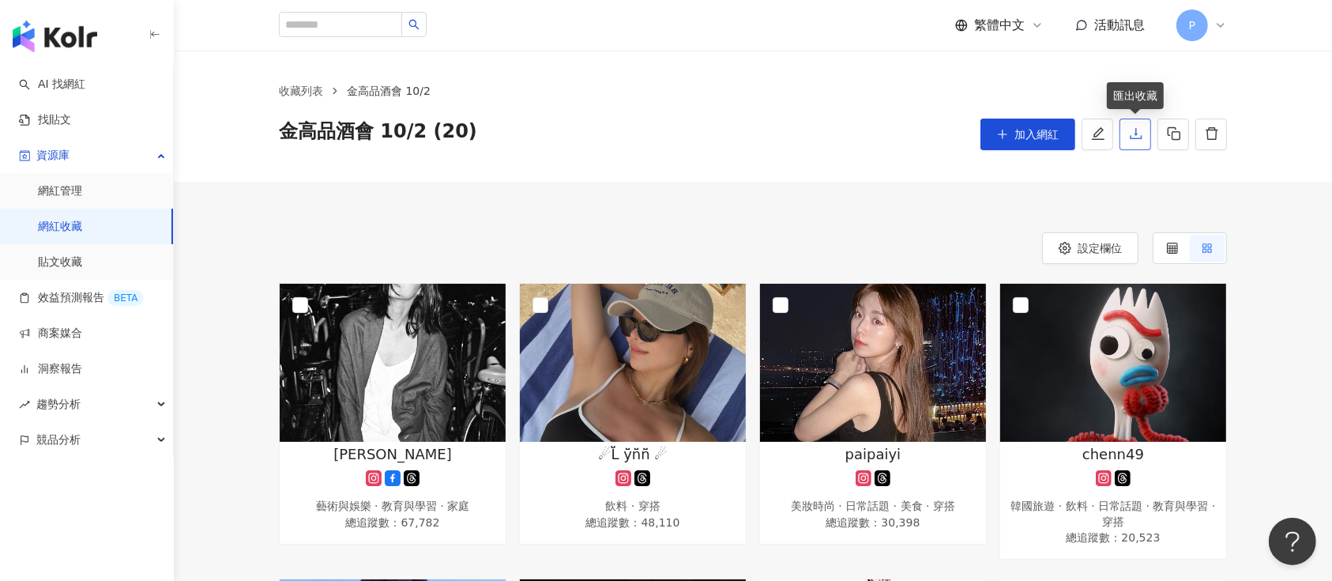
click at [1125, 136] on button "button" at bounding box center [1136, 135] width 32 height 32
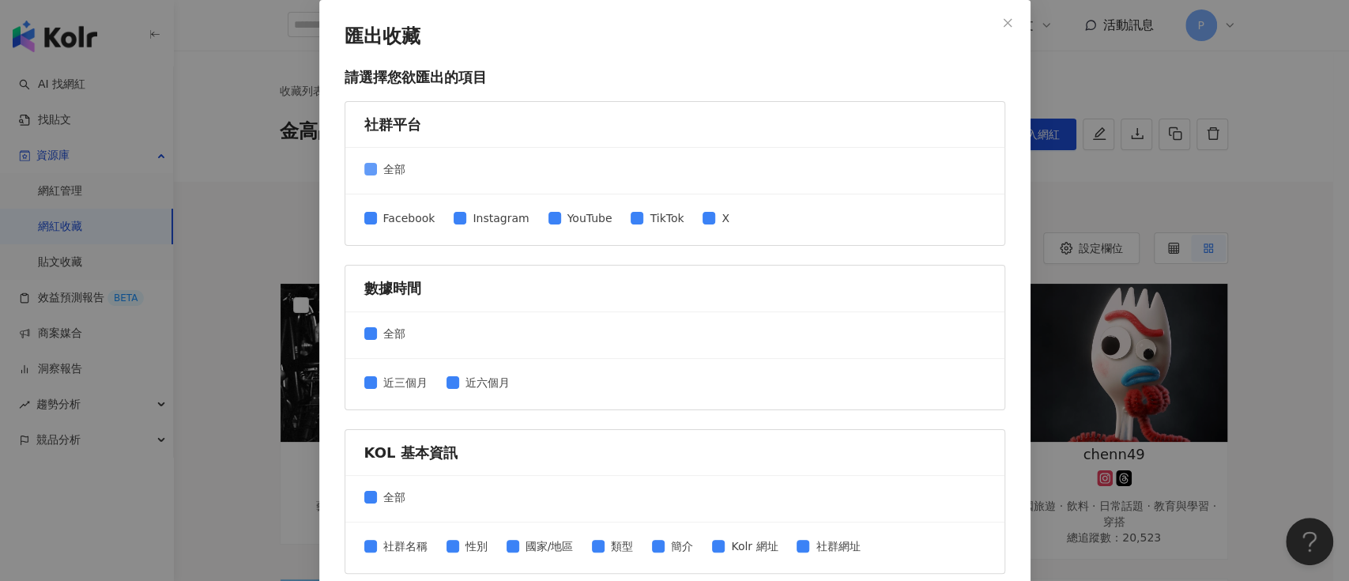
click at [391, 168] on span "全部" at bounding box center [394, 168] width 35 height 17
click at [470, 217] on span "Instagram" at bounding box center [500, 217] width 69 height 17
click at [386, 333] on span "全部" at bounding box center [394, 333] width 35 height 17
click at [394, 386] on span "近三個月" at bounding box center [405, 382] width 57 height 17
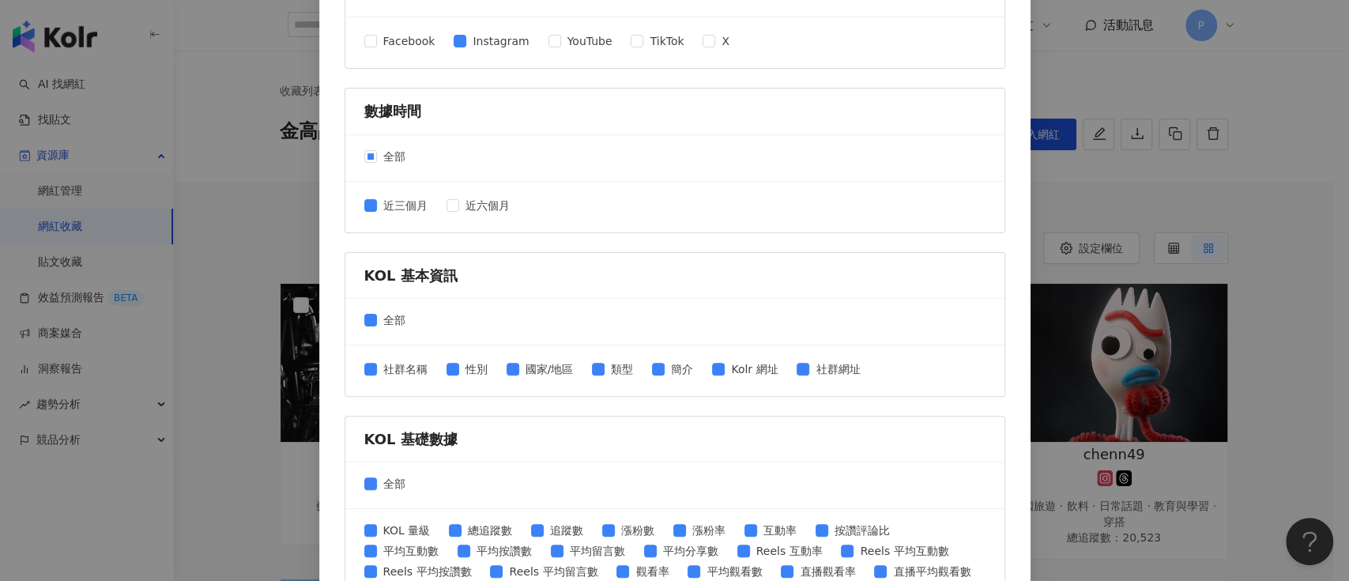
scroll to position [210, 0]
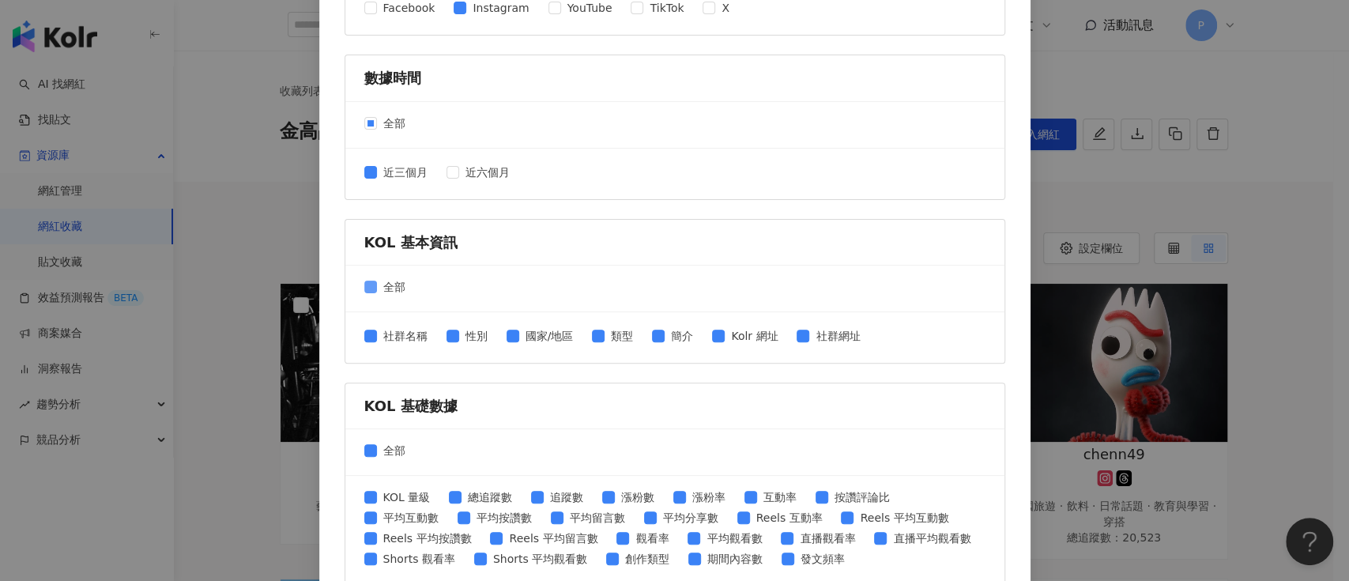
click at [388, 286] on span "全部" at bounding box center [394, 286] width 35 height 17
click at [782, 337] on div "社群名稱 性別 國家/地區 類型 簡介 Kolr 網址 社群網址" at bounding box center [618, 337] width 509 height 21
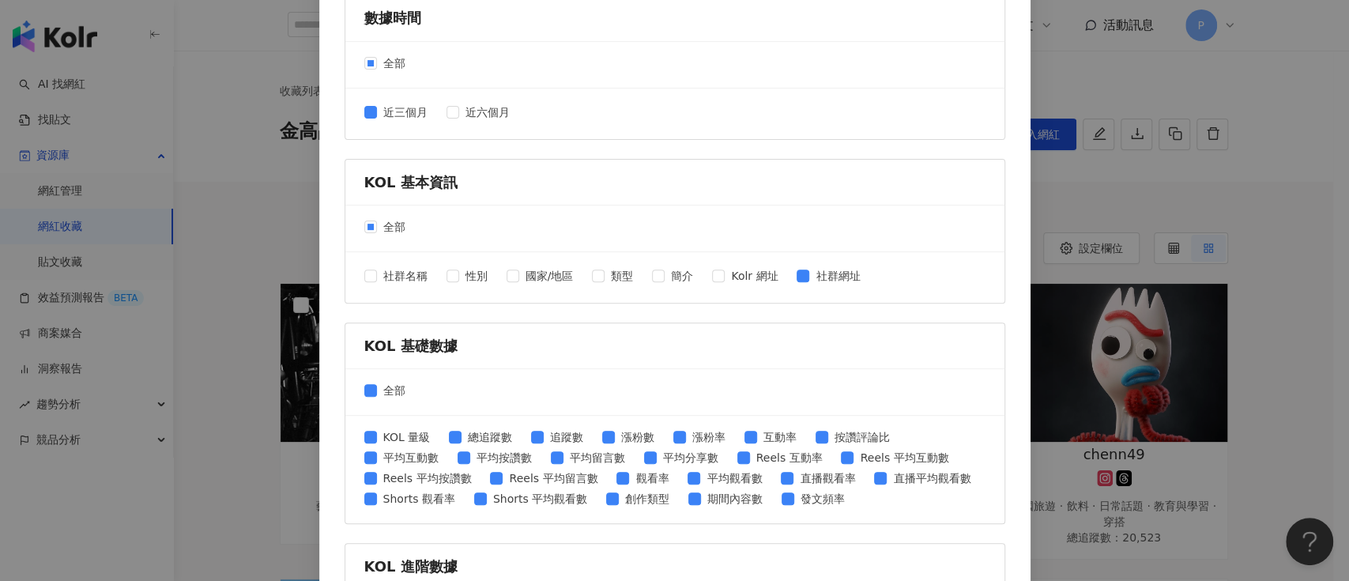
scroll to position [316, 0]
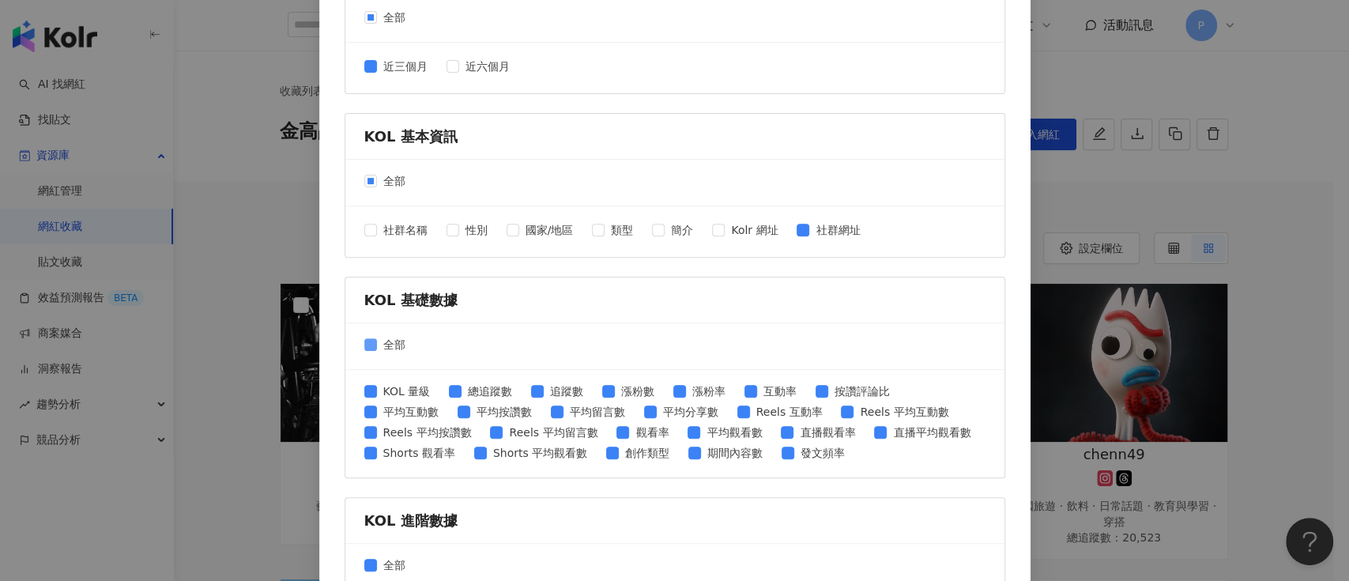
click at [377, 346] on span "全部" at bounding box center [394, 344] width 35 height 17
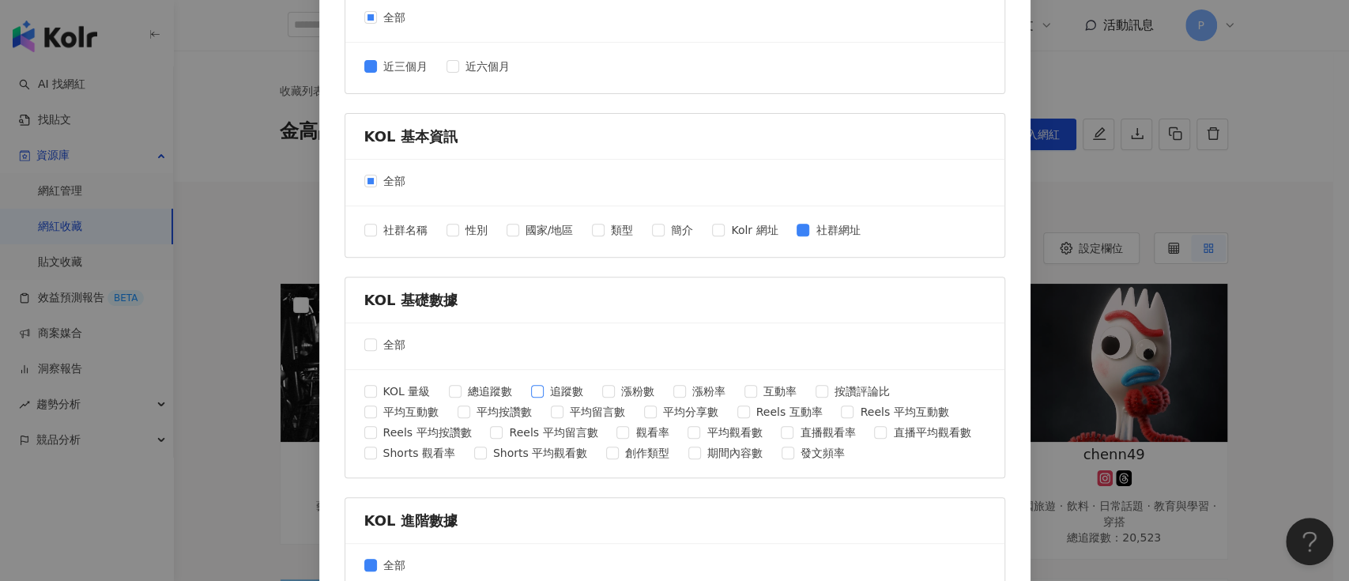
click at [544, 396] on span "追蹤數" at bounding box center [567, 390] width 46 height 17
click at [757, 389] on span "互動率" at bounding box center [780, 390] width 46 height 17
click at [484, 414] on span "平均按讚數" at bounding box center [504, 411] width 68 height 17
click at [420, 408] on span "平均互動數" at bounding box center [411, 411] width 68 height 17
click at [600, 411] on span "平均留言數" at bounding box center [597, 411] width 68 height 17
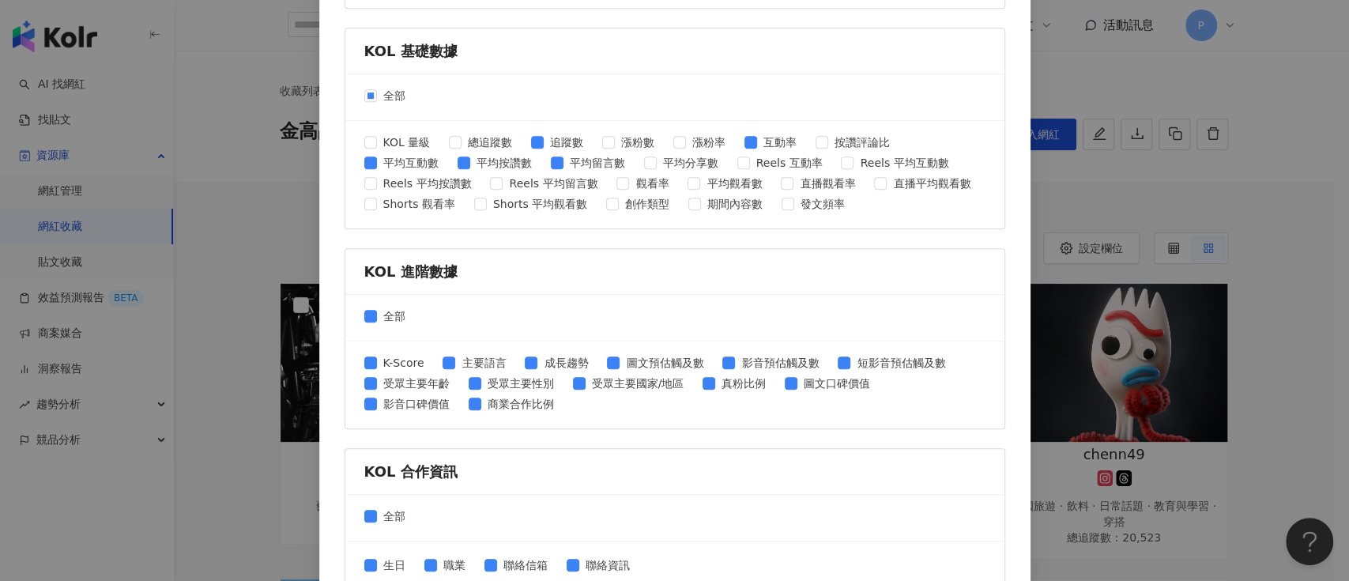
scroll to position [645, 0]
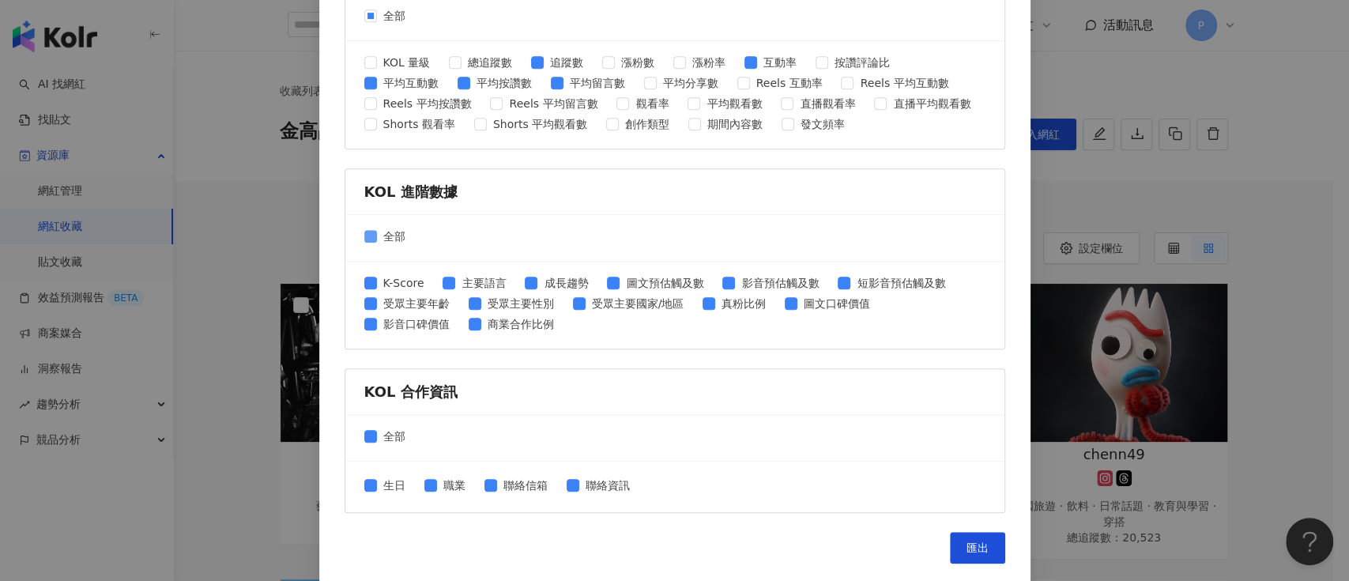
click at [379, 233] on span "全部" at bounding box center [394, 236] width 35 height 17
click at [389, 428] on span "全部" at bounding box center [394, 436] width 35 height 17
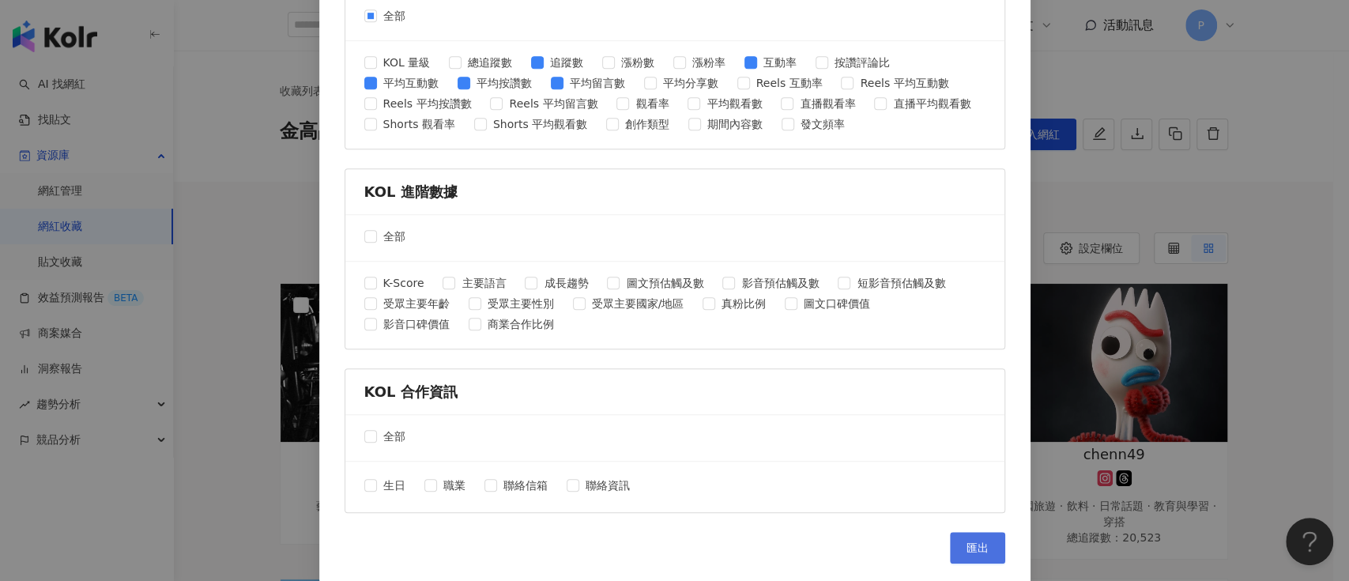
click at [950, 537] on button "匯出" at bounding box center [977, 548] width 55 height 32
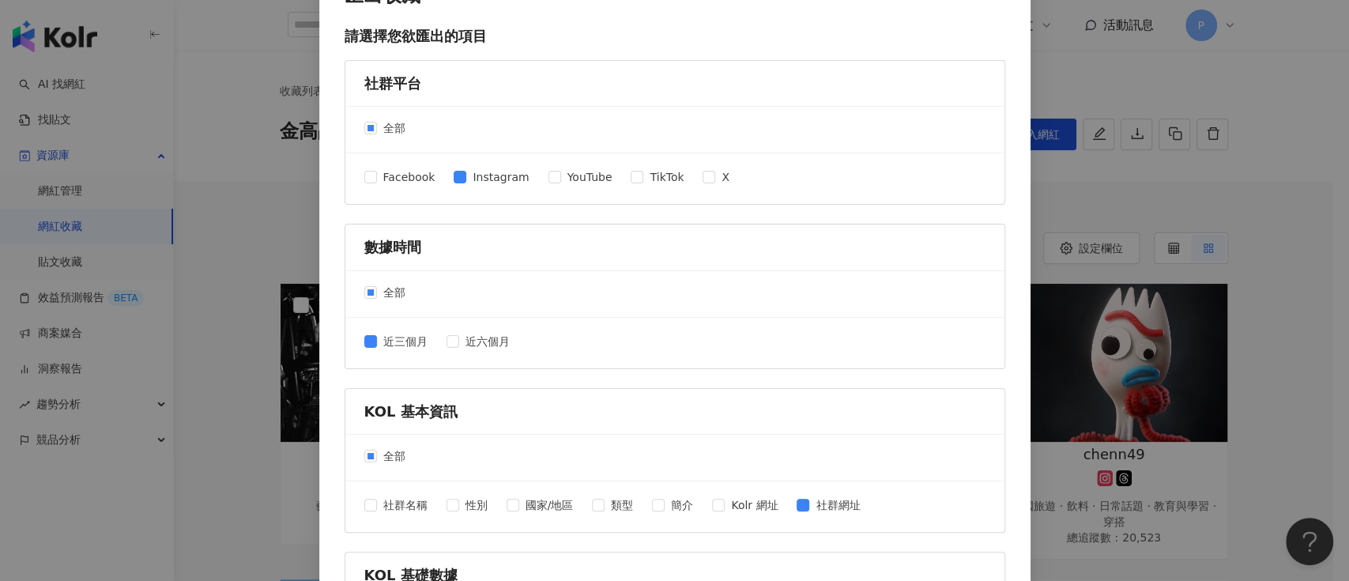
scroll to position [13, 0]
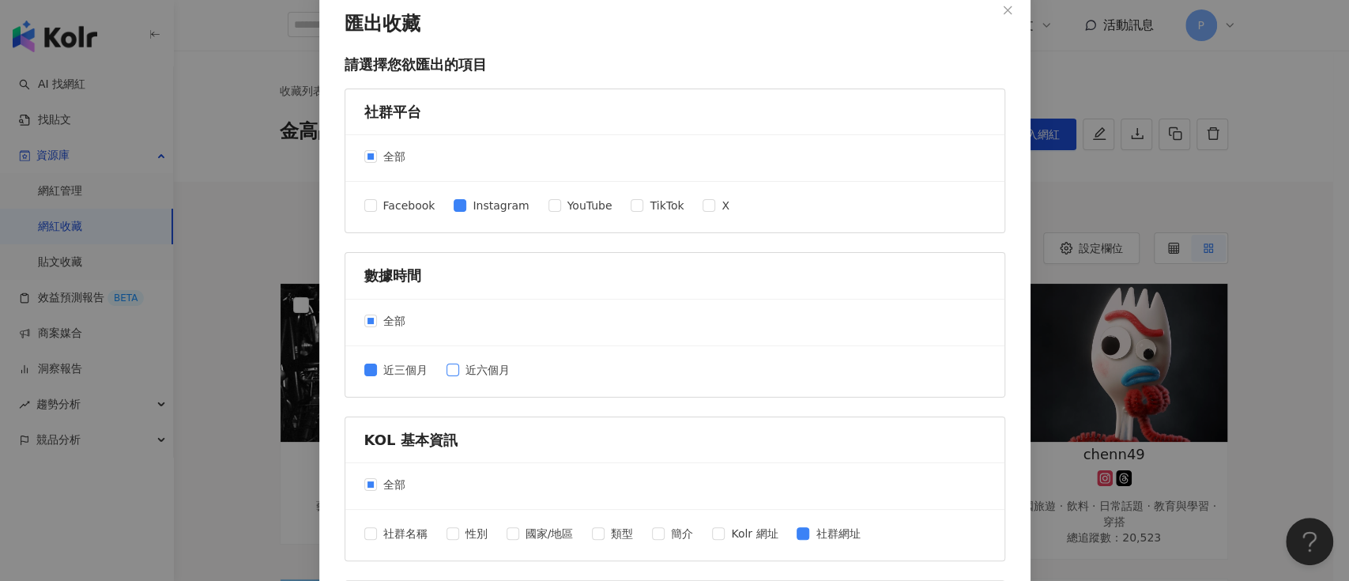
click at [388, 368] on span "近三個月" at bounding box center [405, 369] width 57 height 17
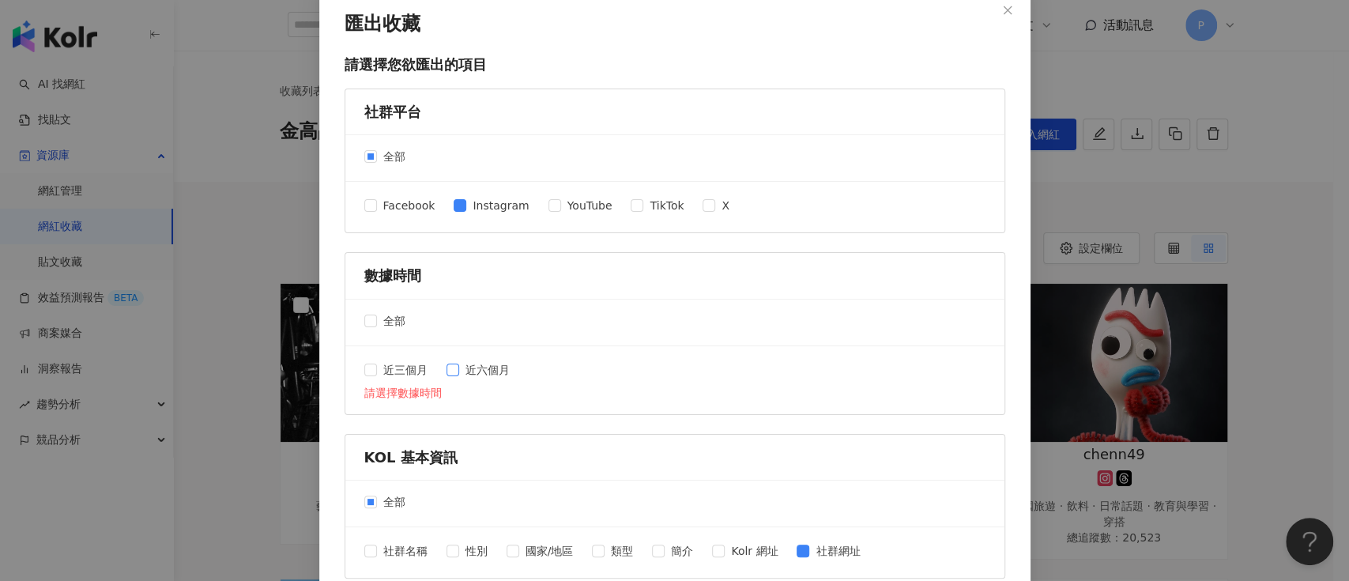
click at [484, 373] on span "近六個月" at bounding box center [487, 369] width 57 height 17
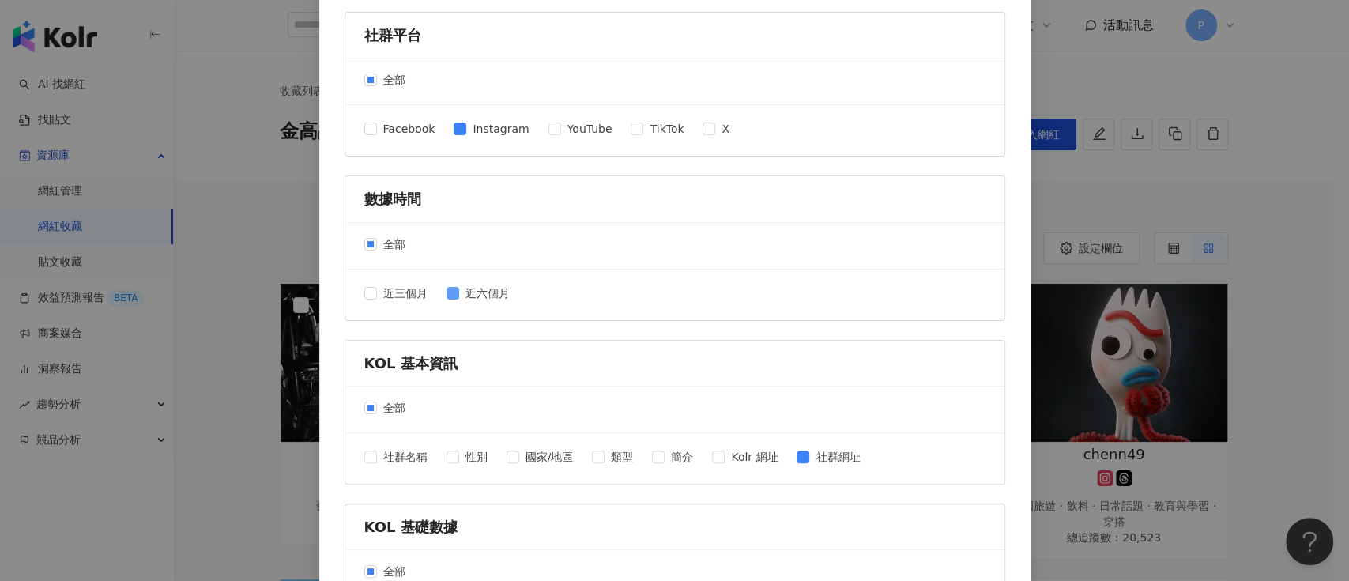
scroll to position [223, 0]
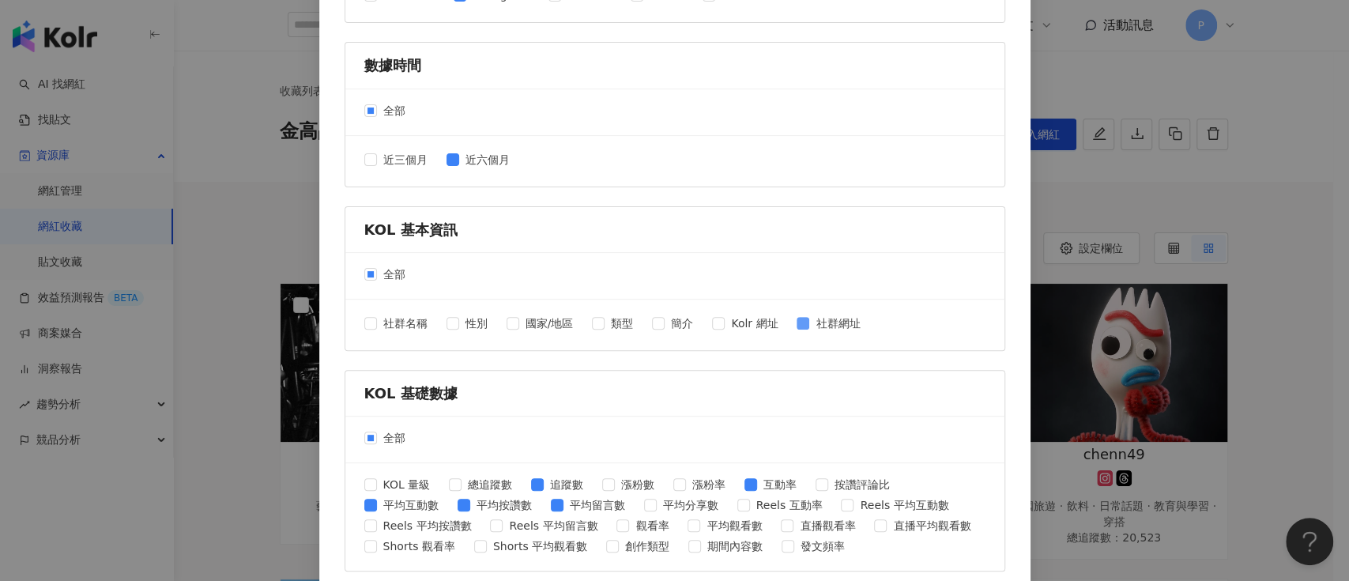
click at [809, 322] on span "社群網址" at bounding box center [837, 323] width 57 height 17
click at [473, 480] on span "總追蹤數" at bounding box center [490, 484] width 57 height 17
click at [475, 481] on span "總追蹤數" at bounding box center [490, 484] width 57 height 17
click at [386, 507] on span "平均互動數" at bounding box center [411, 504] width 68 height 17
click at [546, 490] on span "追蹤數" at bounding box center [567, 484] width 46 height 17
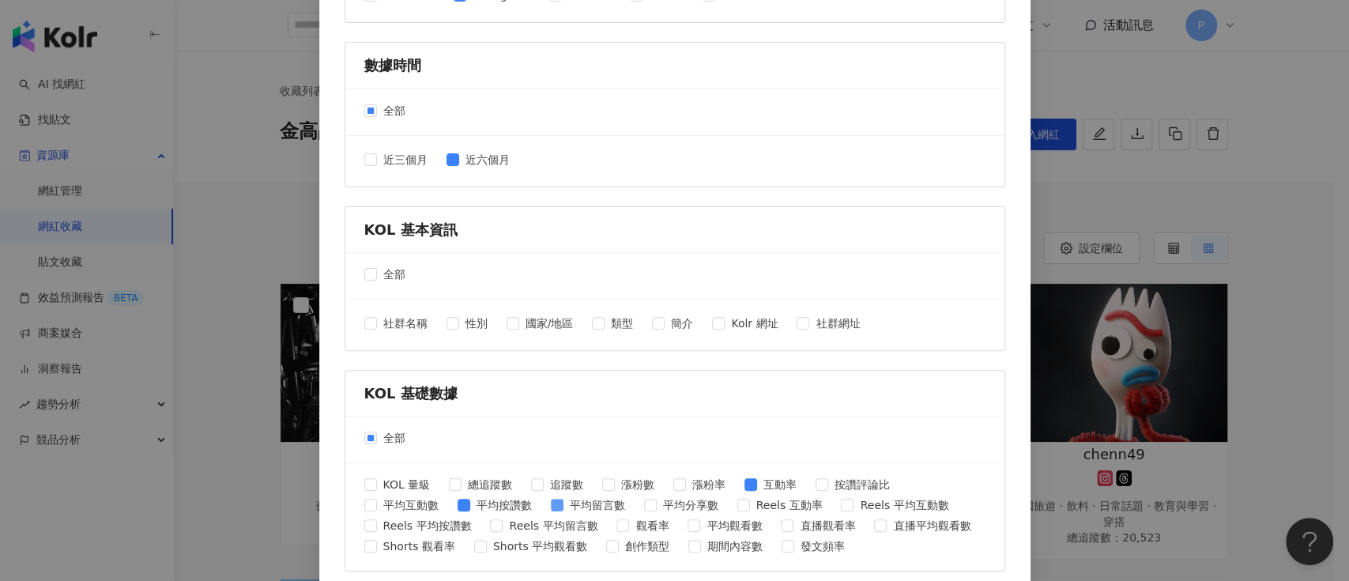
click at [573, 497] on span "平均留言數" at bounding box center [597, 504] width 68 height 17
click at [759, 481] on span "互動率" at bounding box center [780, 484] width 46 height 17
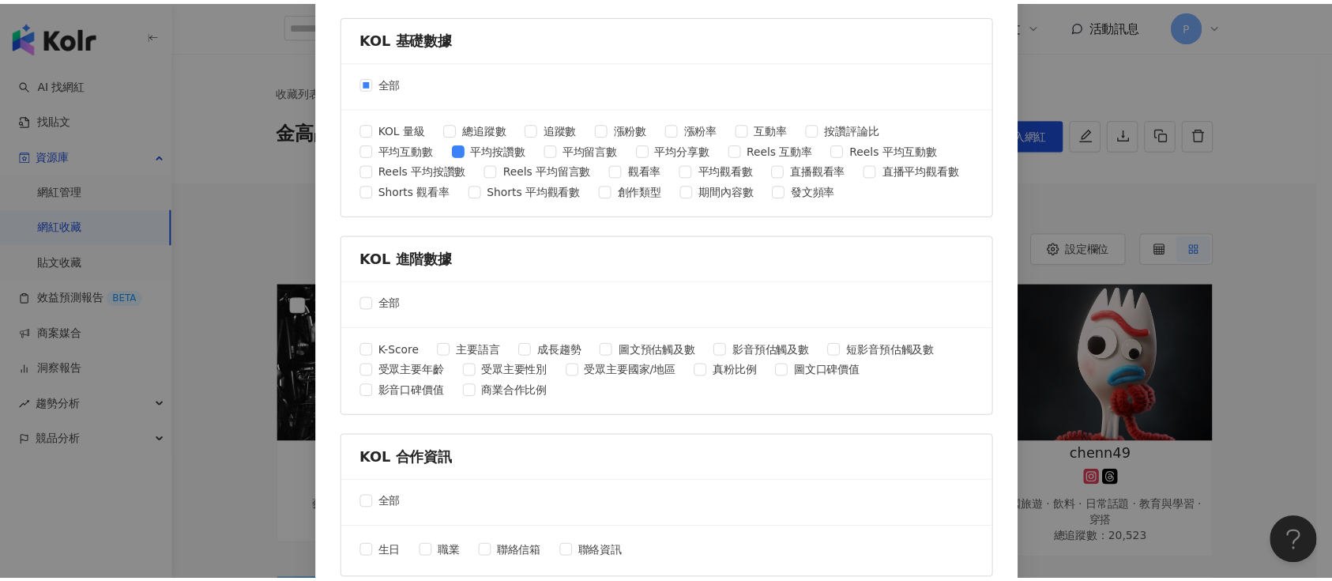
scroll to position [645, 0]
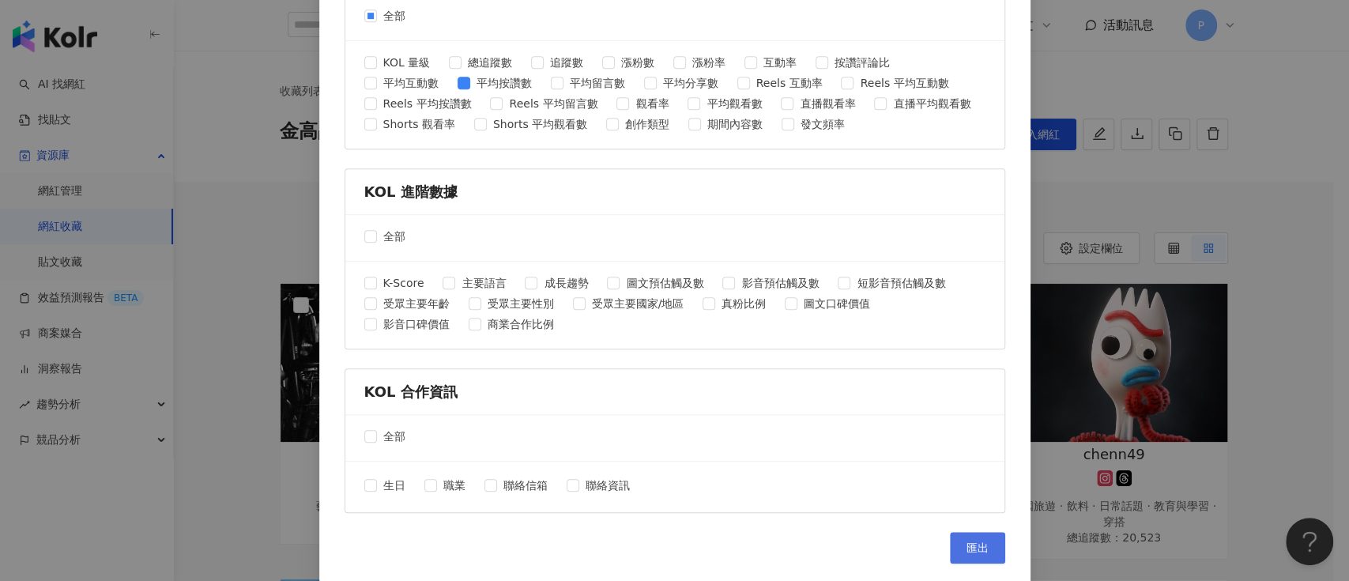
click at [952, 537] on button "匯出" at bounding box center [977, 548] width 55 height 32
drag, startPoint x: 78, startPoint y: 381, endPoint x: 130, endPoint y: 335, distance: 68.8
click at [78, 381] on div "匯出收藏 請選擇您欲匯出的項目 社群平台 全部 Facebook Instagram YouTube TikTok X 數據時間 全部 近三個月 近六個月 K…" at bounding box center [674, 290] width 1349 height 581
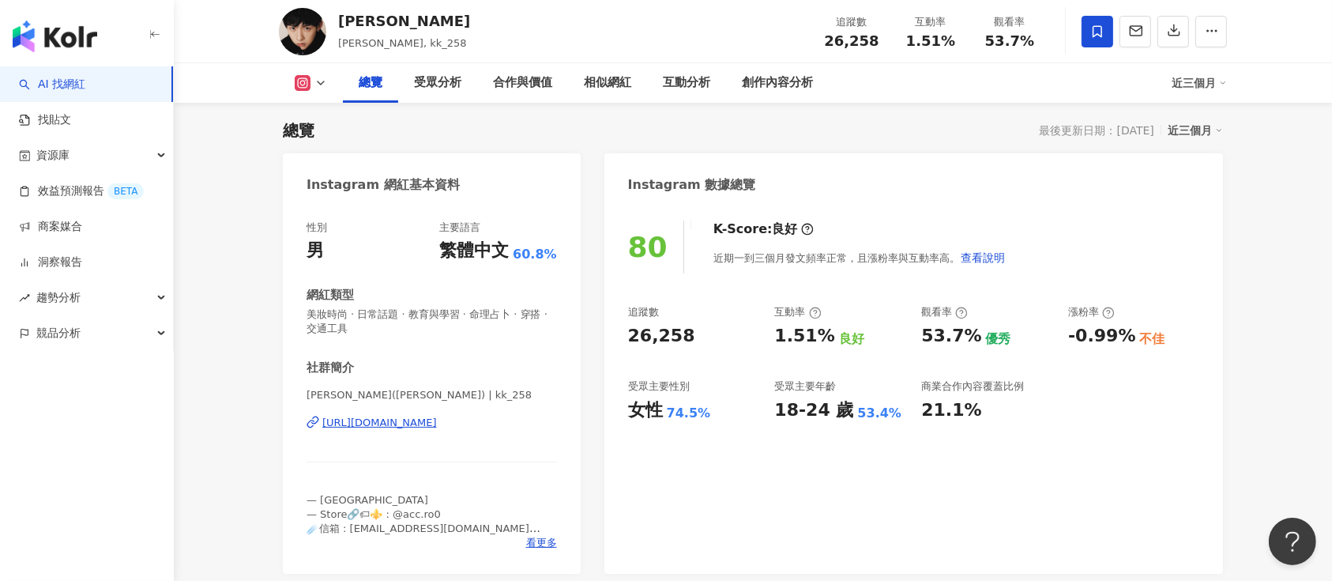
click at [1098, 33] on icon at bounding box center [1097, 31] width 9 height 12
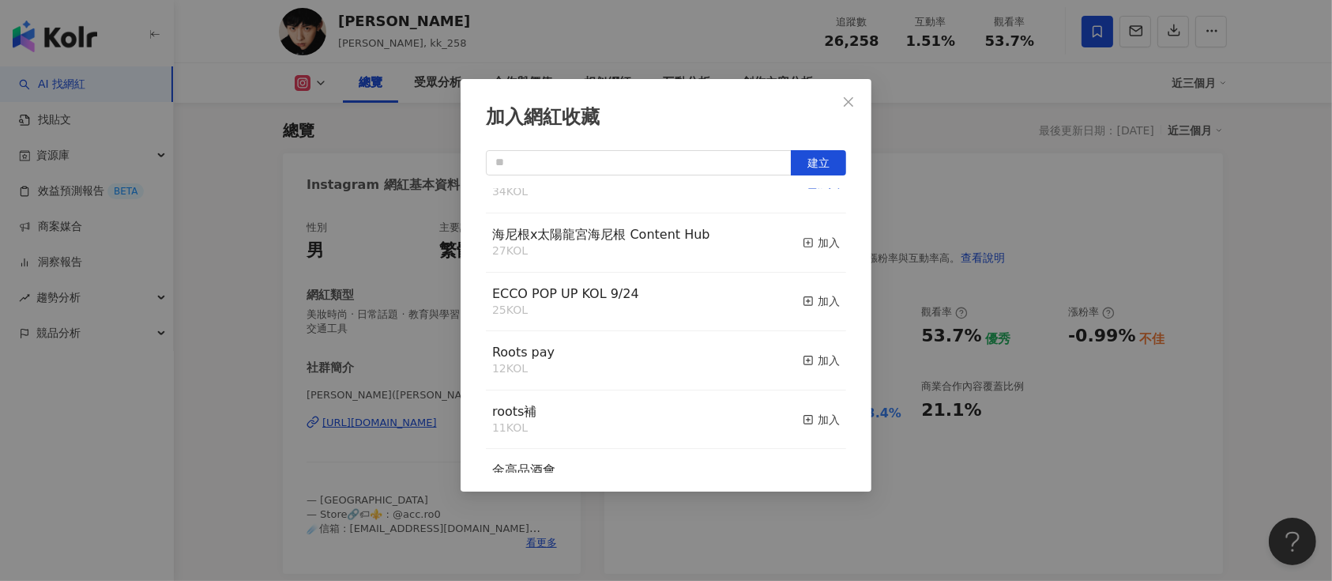
scroll to position [316, 0]
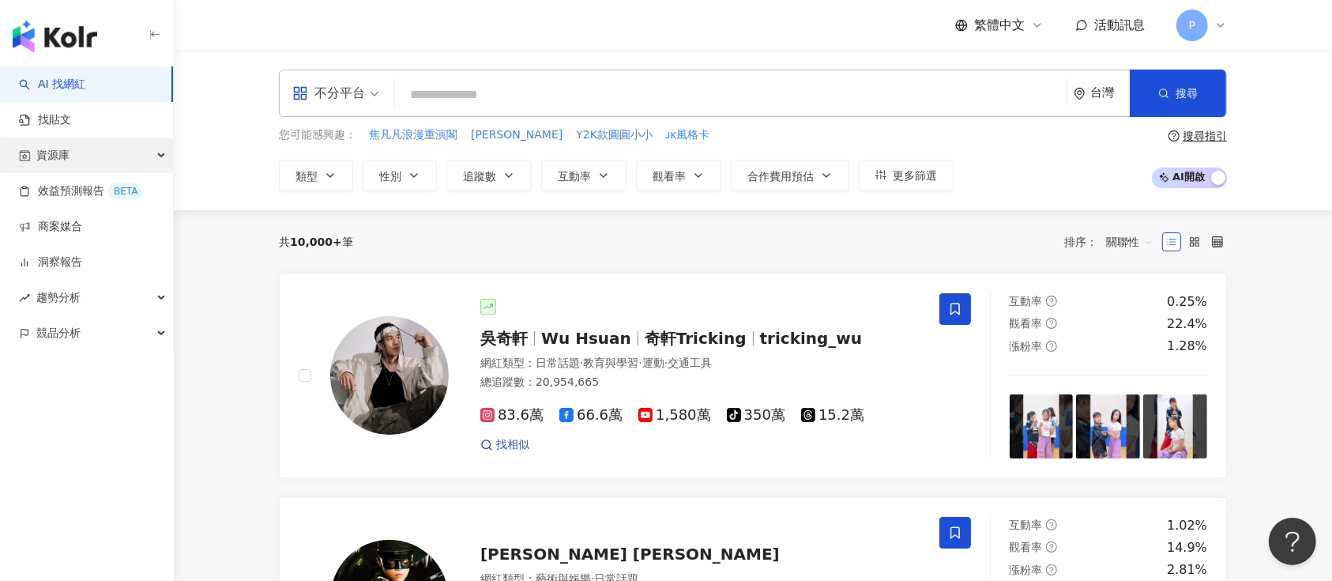
click at [111, 155] on div "資源庫" at bounding box center [86, 156] width 173 height 36
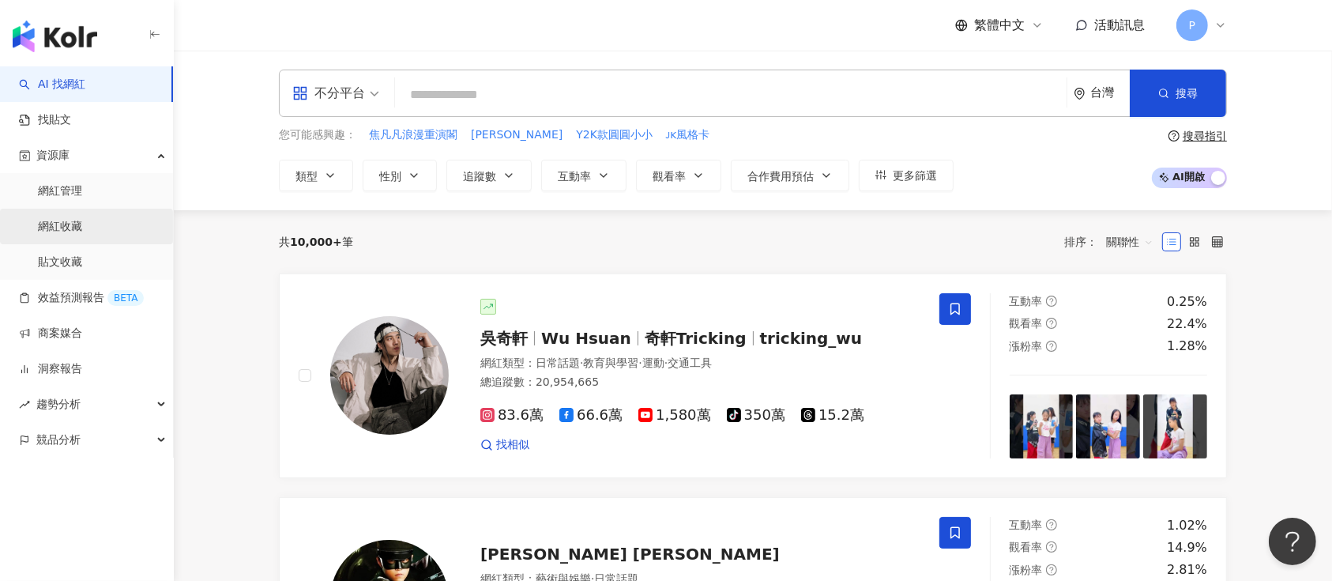
click at [82, 219] on link "網紅收藏" at bounding box center [60, 227] width 44 height 16
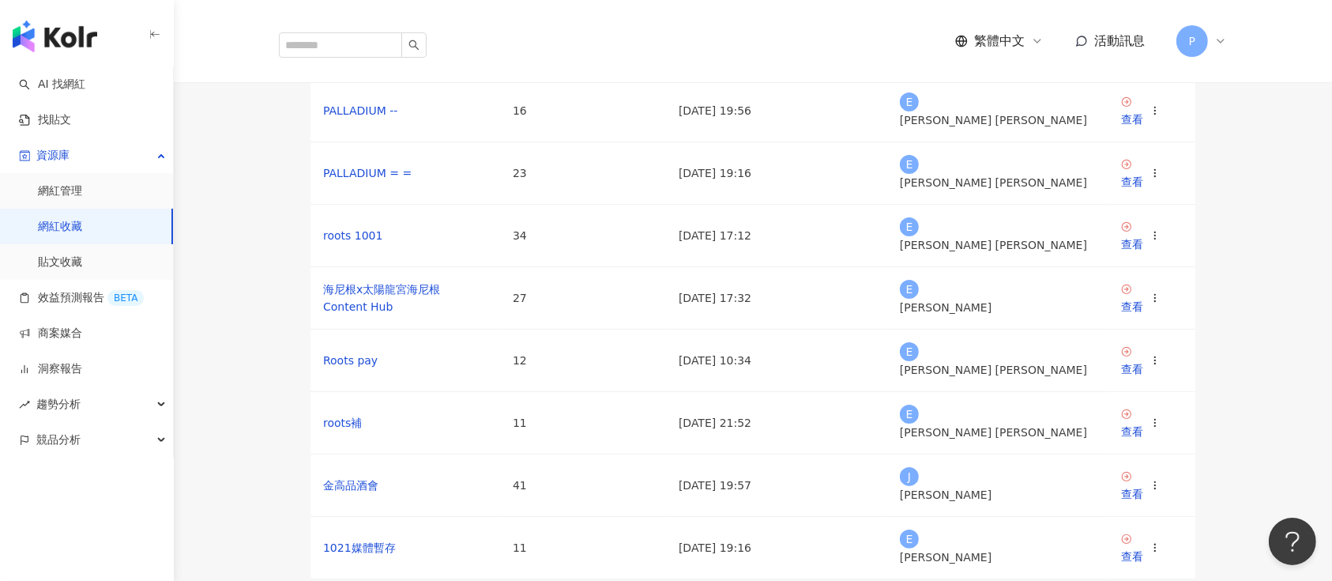
scroll to position [210, 0]
click at [364, 490] on link "金高品酒會" at bounding box center [350, 483] width 55 height 13
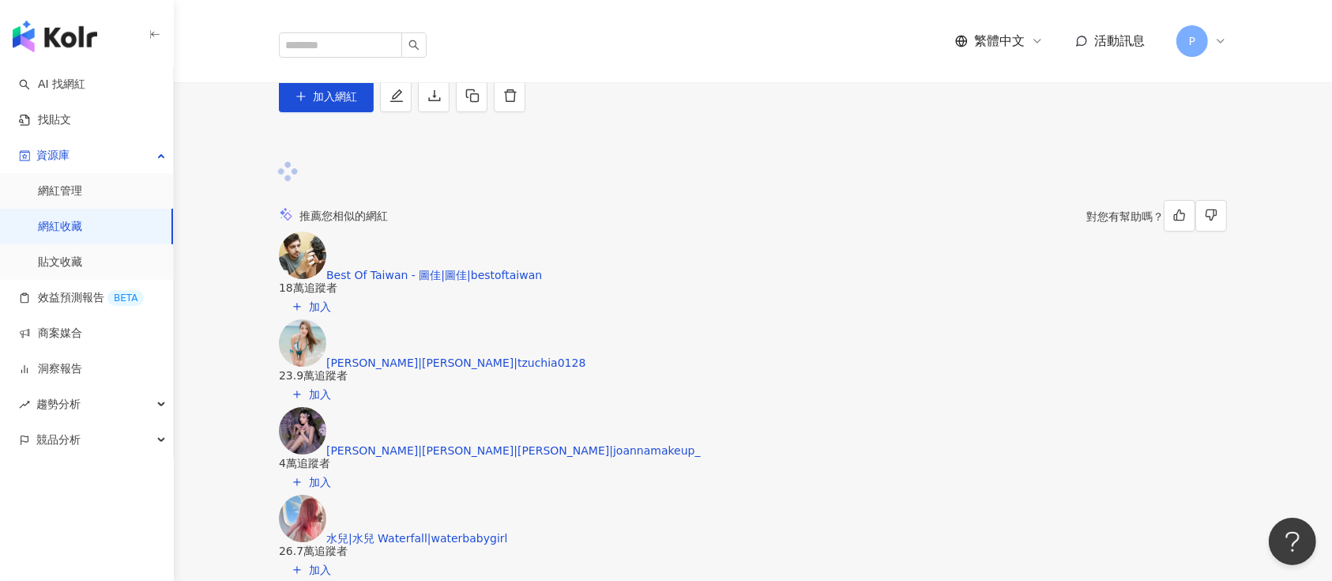
click at [442, 103] on icon "download" at bounding box center [435, 96] width 14 height 14
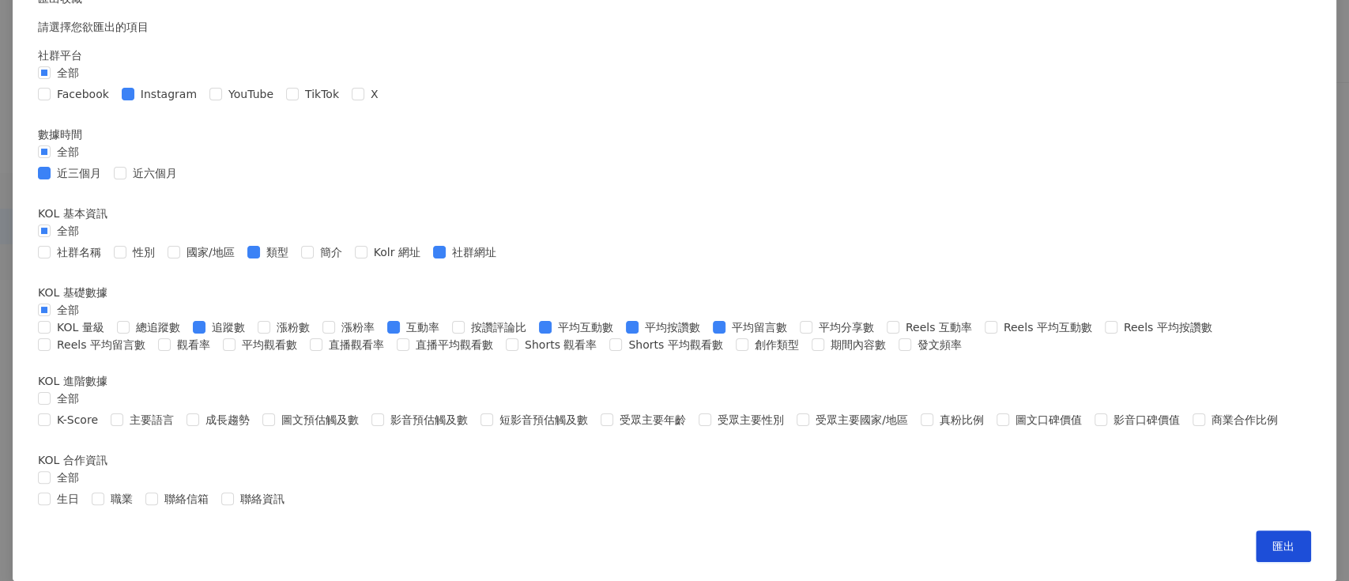
scroll to position [210, 0]
click at [503, 261] on span "社群網址" at bounding box center [474, 251] width 57 height 17
click at [552, 336] on span "平均互動數" at bounding box center [586, 326] width 68 height 17
click at [639, 336] on span "平均按讚數" at bounding box center [673, 326] width 68 height 17
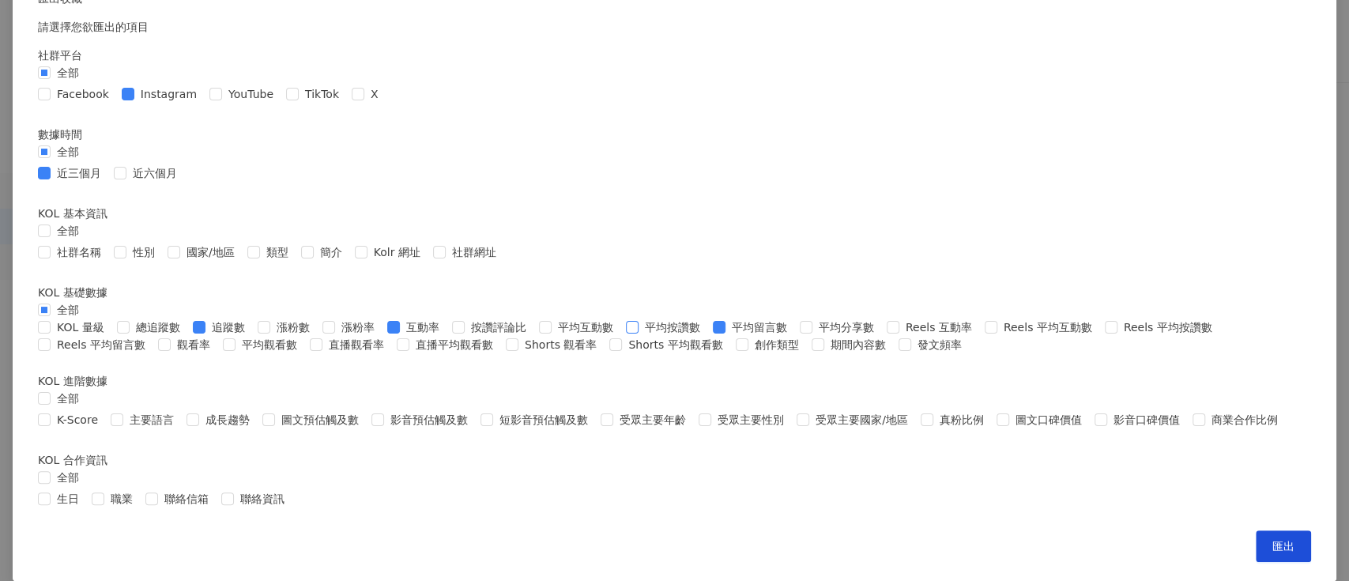
click at [639, 336] on span "平均按讚數" at bounding box center [673, 326] width 68 height 17
click at [251, 336] on span "追蹤數" at bounding box center [228, 326] width 46 height 17
click at [725, 336] on span "平均留言數" at bounding box center [759, 326] width 68 height 17
click at [446, 336] on span "互動率" at bounding box center [423, 326] width 46 height 17
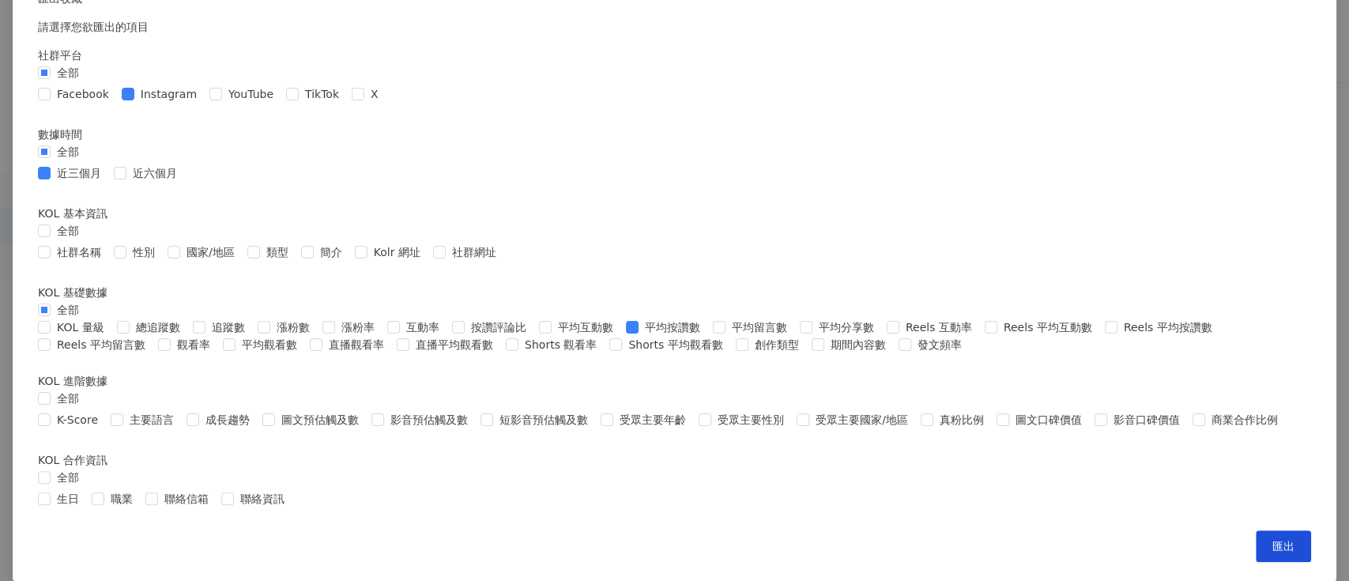
click at [183, 182] on span "近六個月" at bounding box center [154, 172] width 57 height 17
click at [107, 182] on span "近三個月" at bounding box center [79, 172] width 57 height 17
click at [1256, 538] on button "匯出" at bounding box center [1283, 546] width 55 height 32
